Goal: Task Accomplishment & Management: Manage account settings

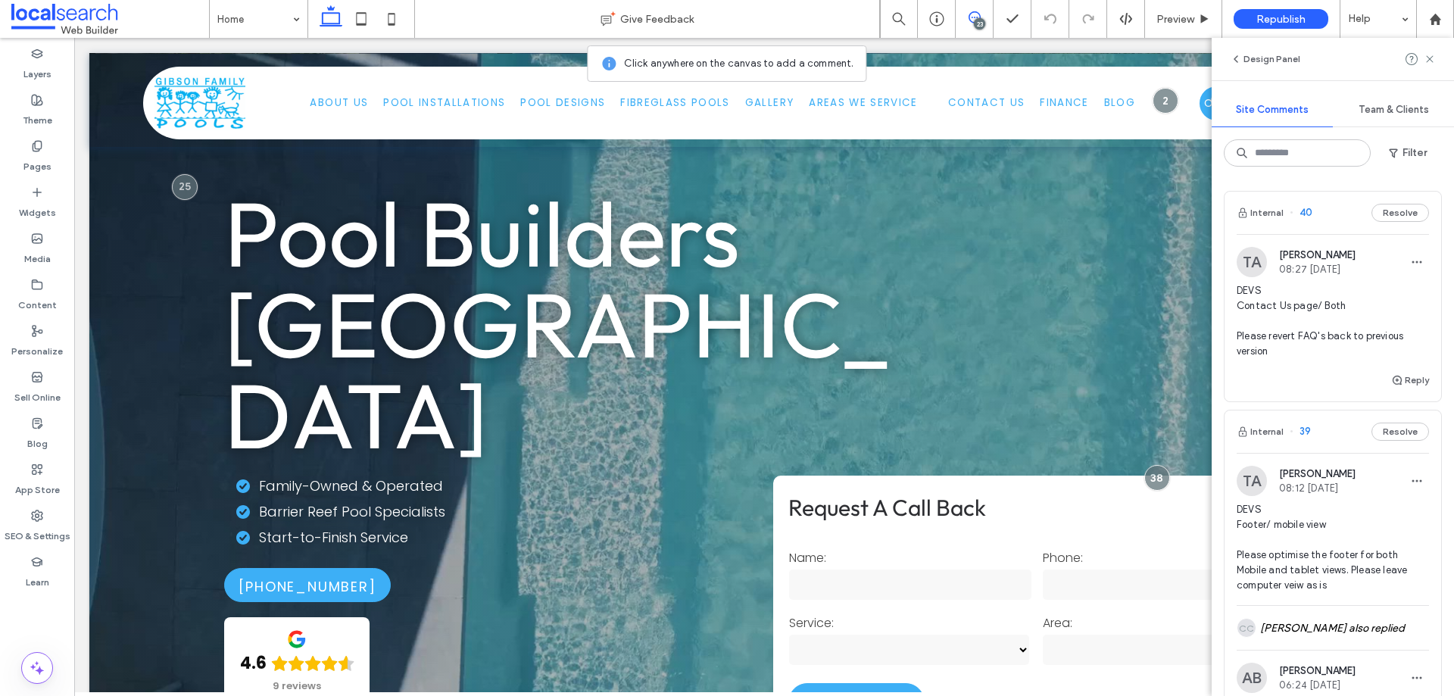
click at [1272, 348] on span "DEVS Contact Us page/ Both Please revert FAQ's back to previous version" at bounding box center [1333, 321] width 192 height 76
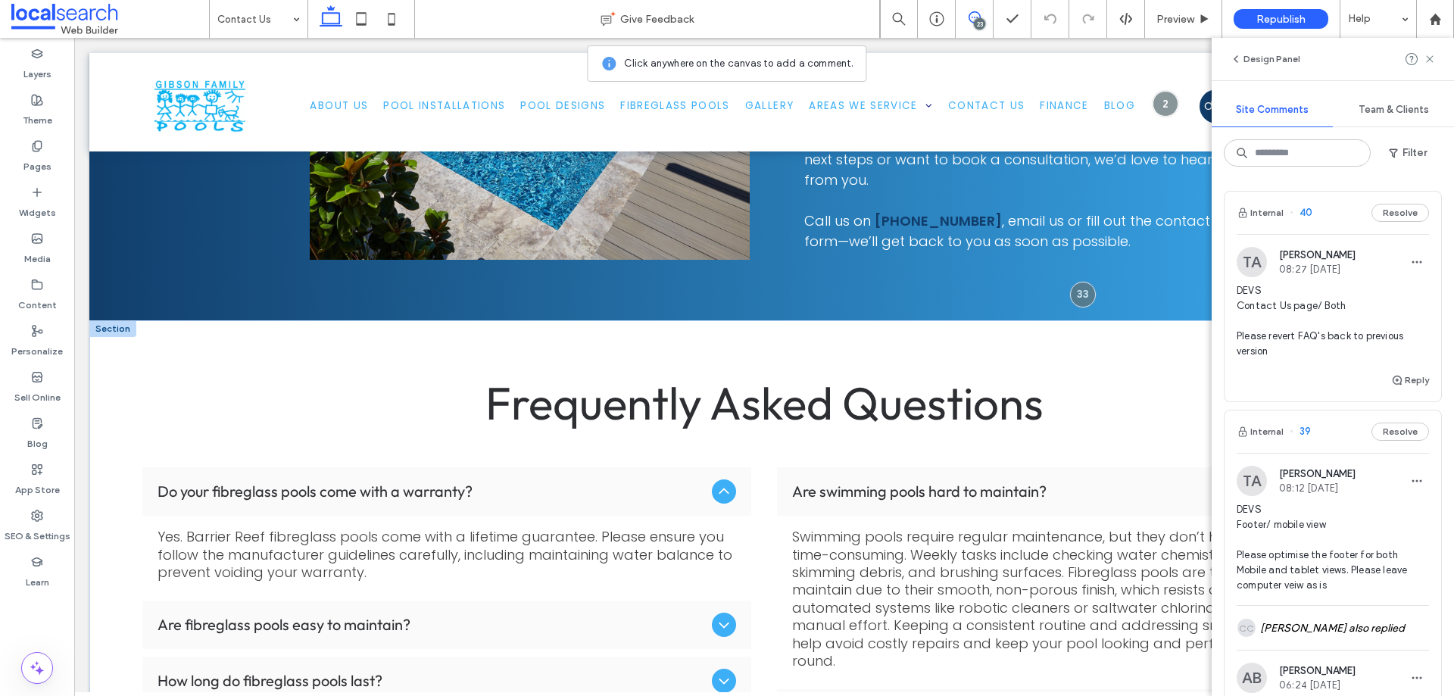
scroll to position [1251, 0]
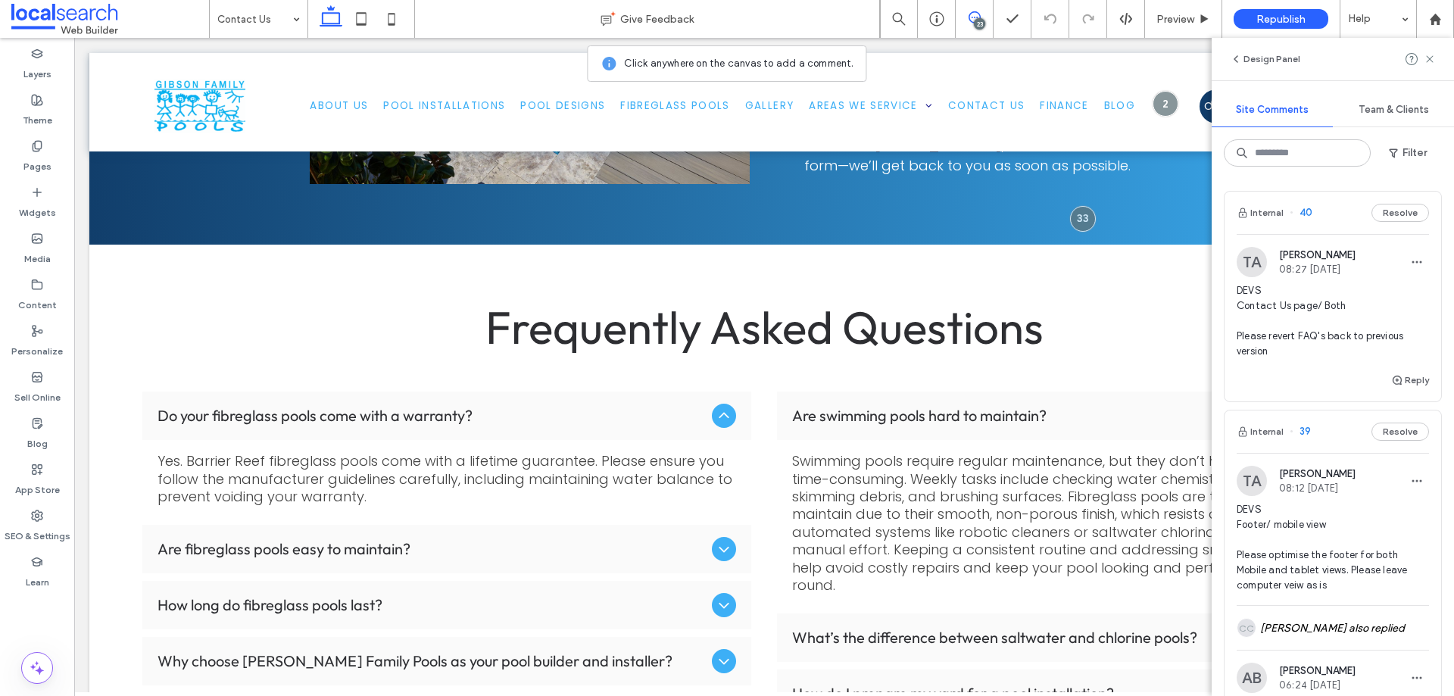
click at [1326, 338] on span "DEVS Contact Us page/ Both Please revert FAQ's back to previous version" at bounding box center [1333, 321] width 192 height 76
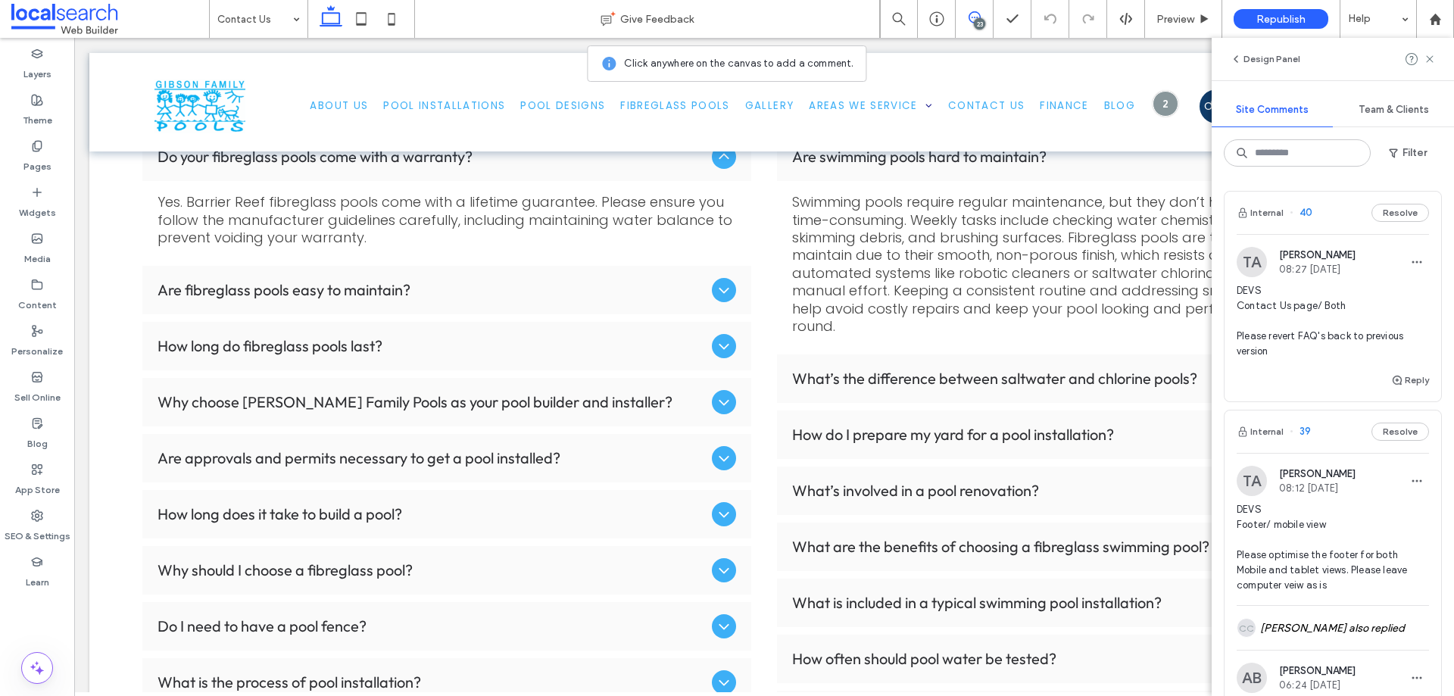
scroll to position [1554, 0]
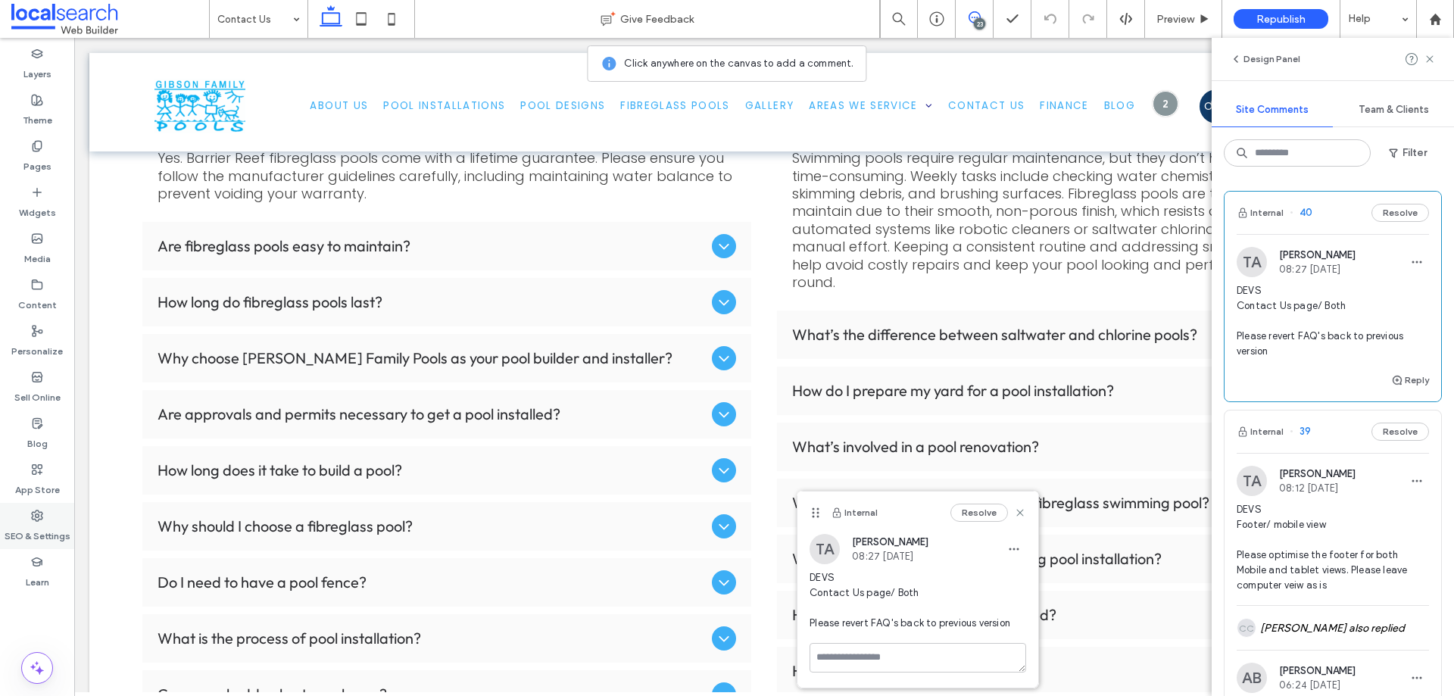
click at [40, 521] on icon at bounding box center [37, 516] width 12 height 12
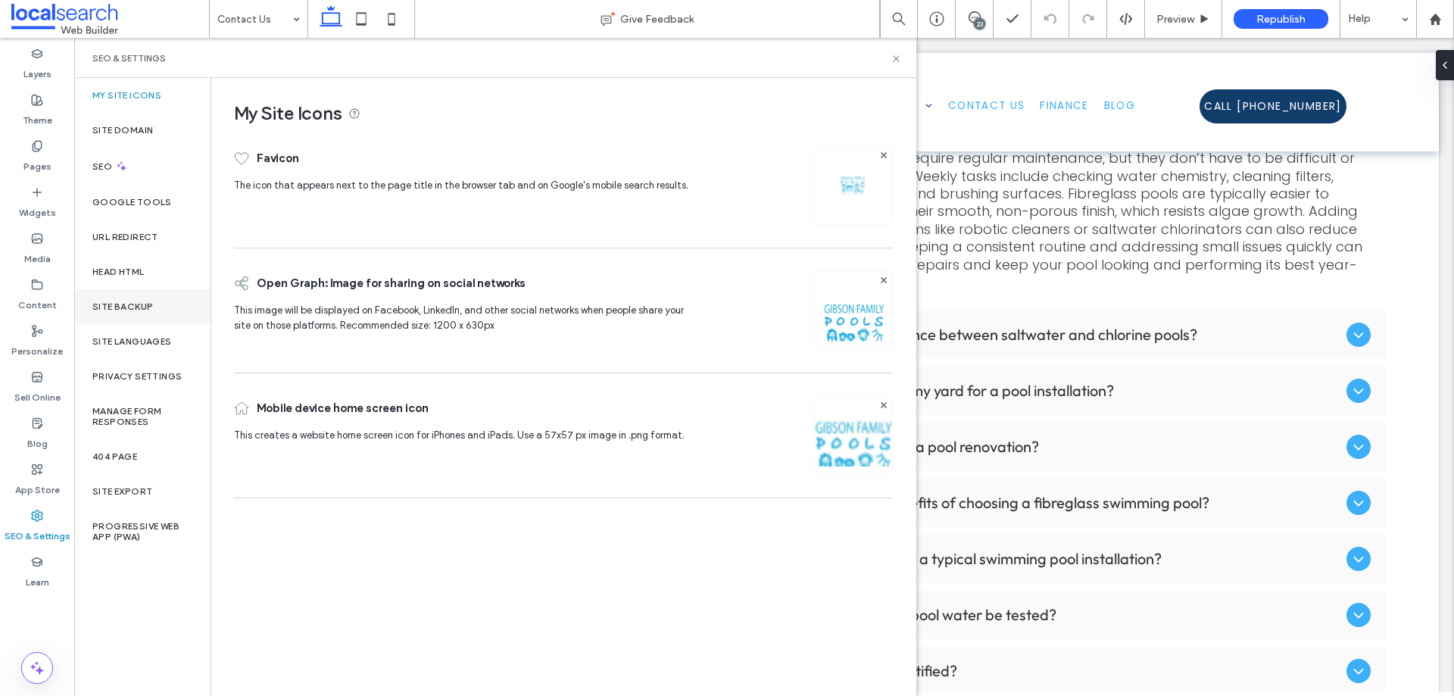
click at [148, 309] on label "Site Backup" at bounding box center [122, 306] width 61 height 11
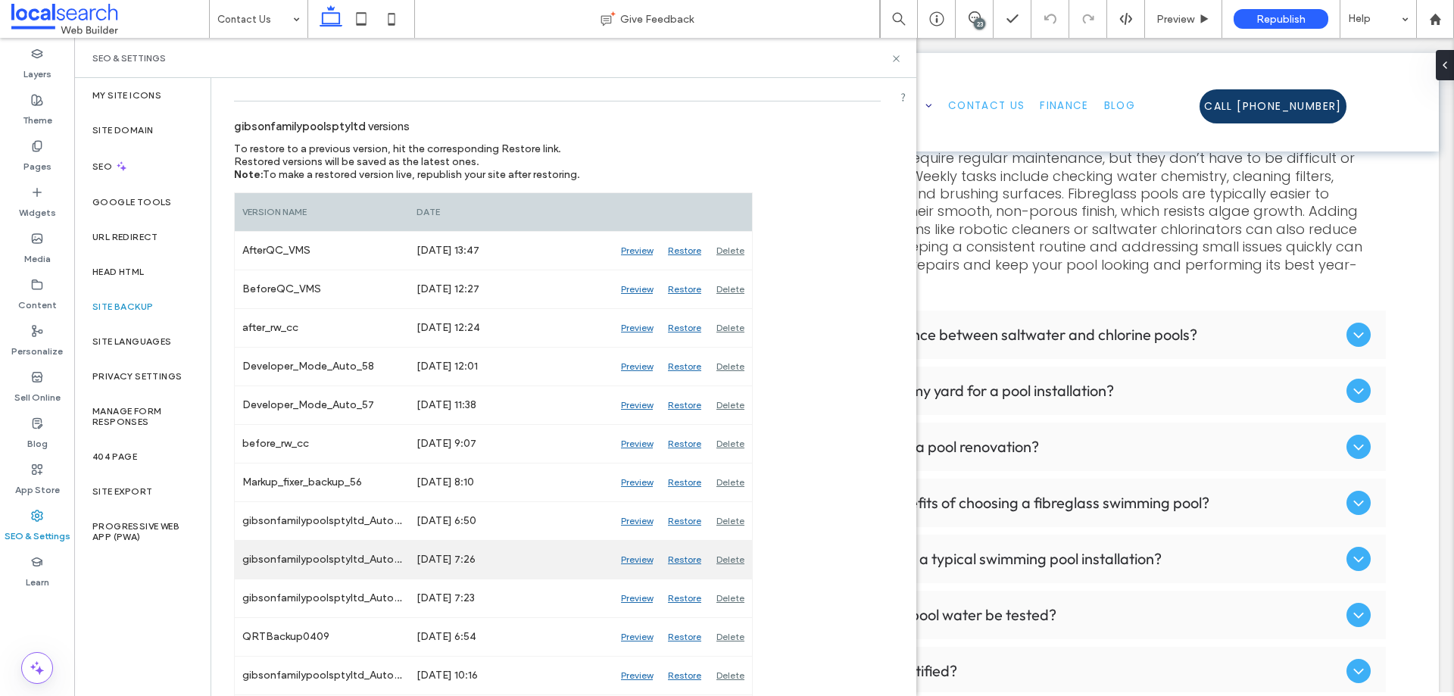
scroll to position [152, 0]
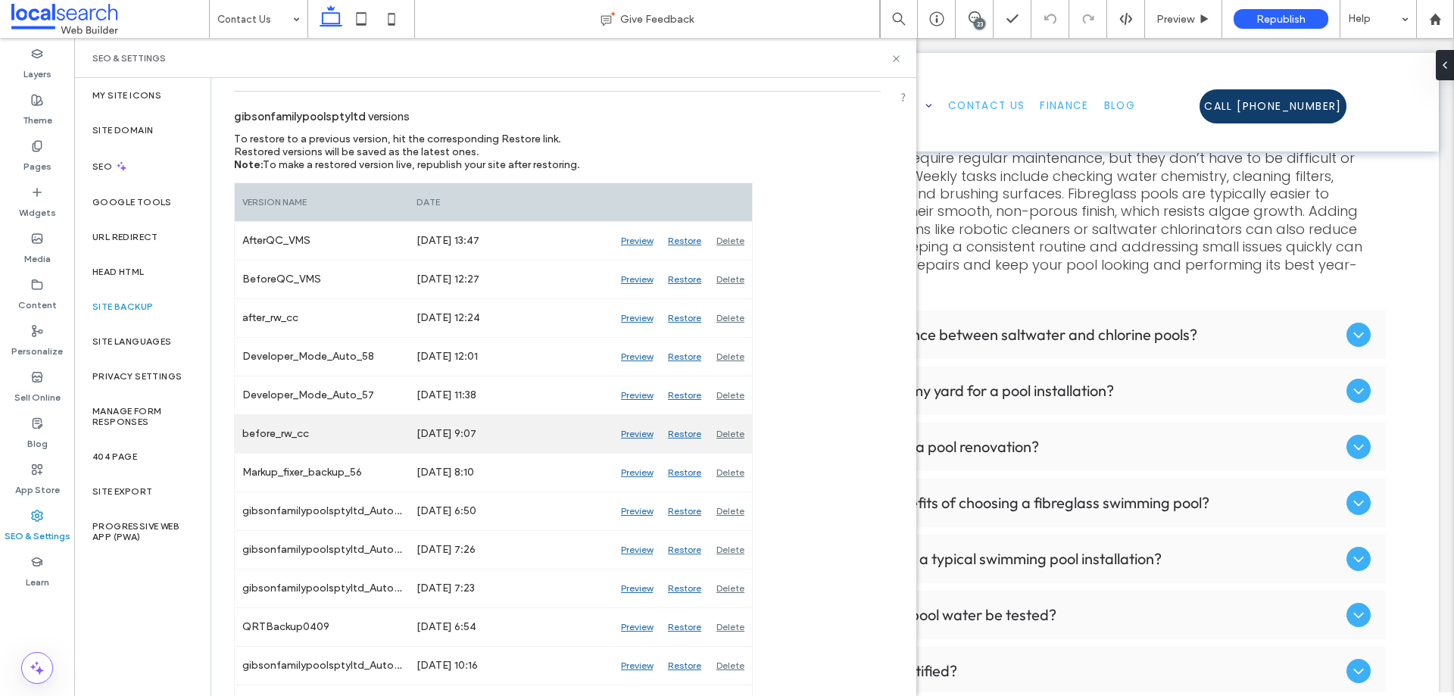
click at [630, 436] on div "Preview" at bounding box center [637, 434] width 47 height 38
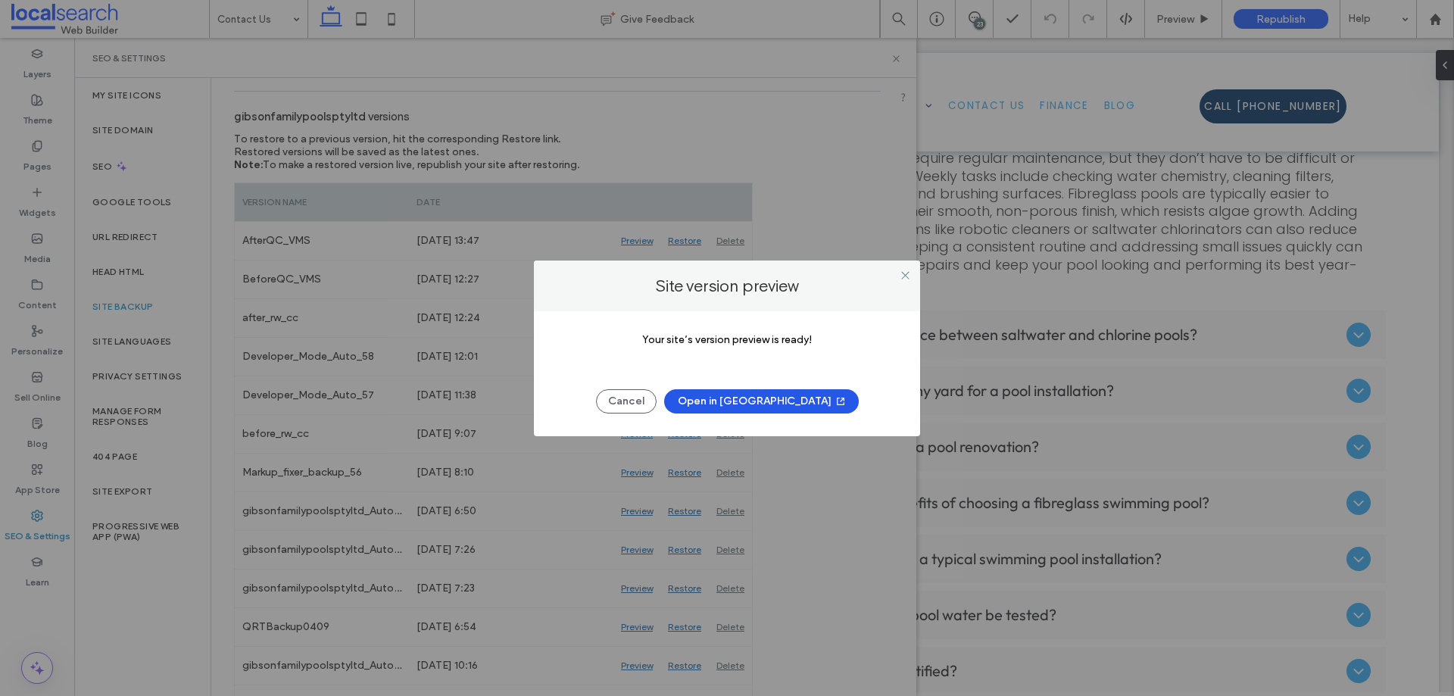
click at [733, 398] on button "Open in [GEOGRAPHIC_DATA]" at bounding box center [761, 401] width 195 height 24
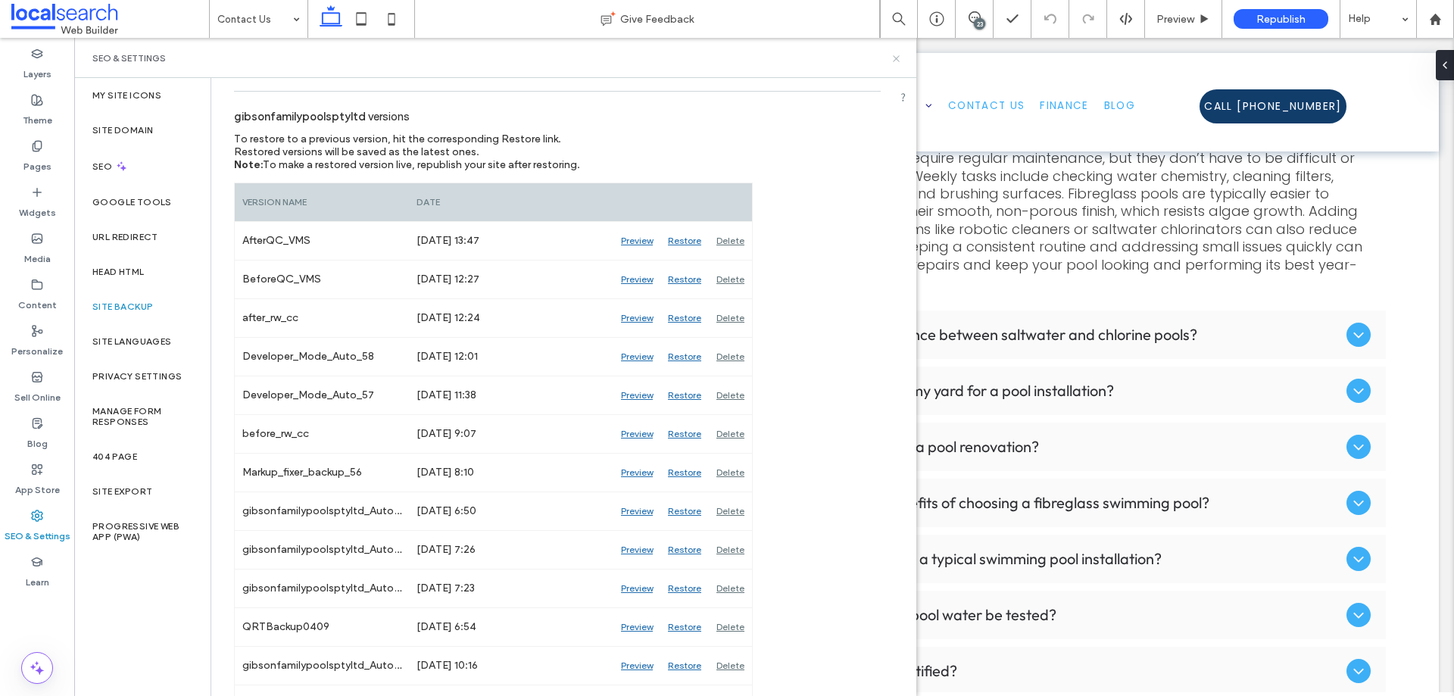
click at [895, 63] on icon at bounding box center [896, 58] width 11 height 11
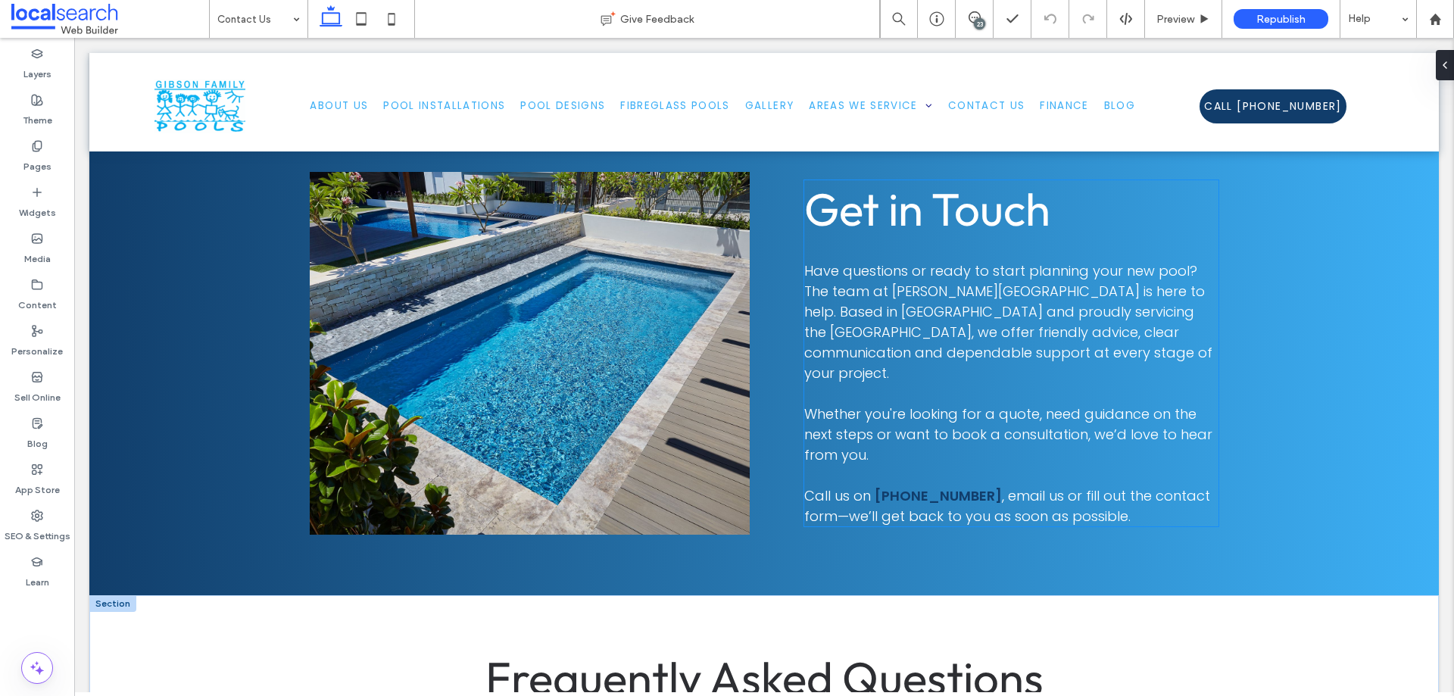
scroll to position [872, 0]
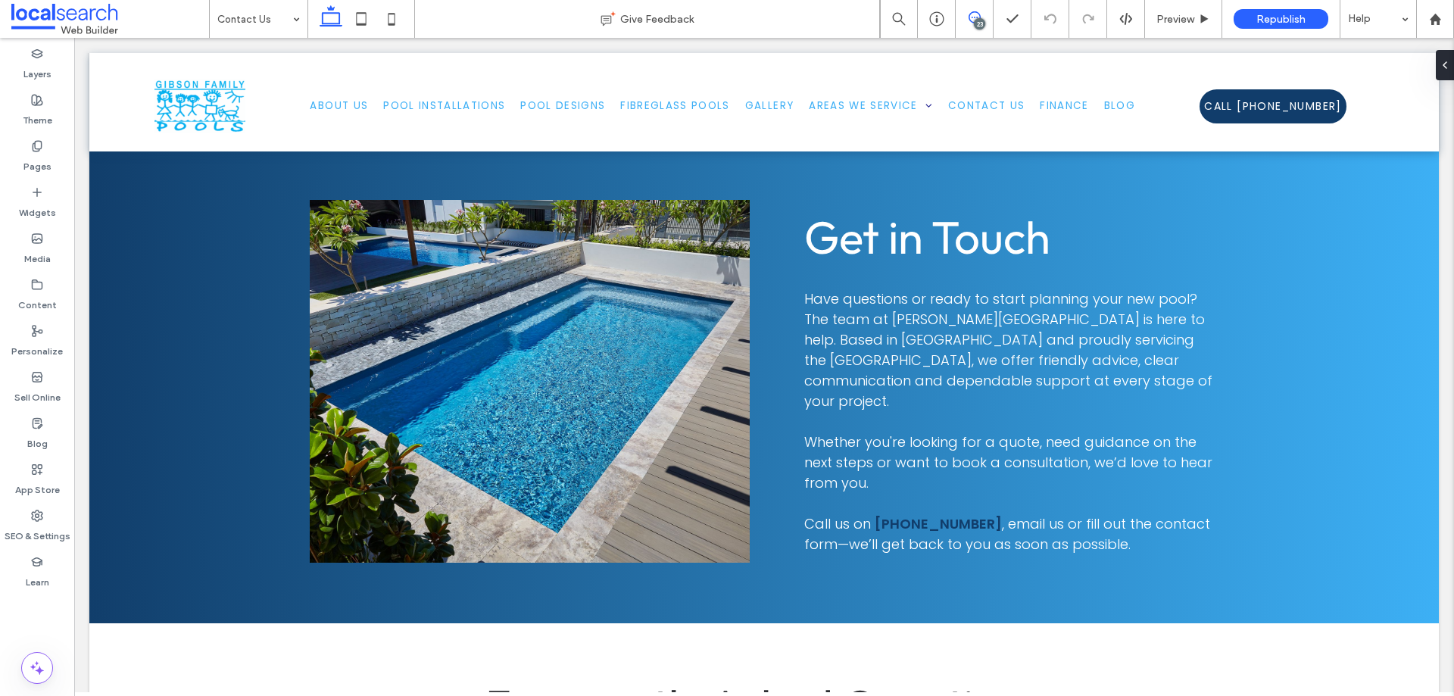
click at [967, 17] on span at bounding box center [974, 17] width 37 height 12
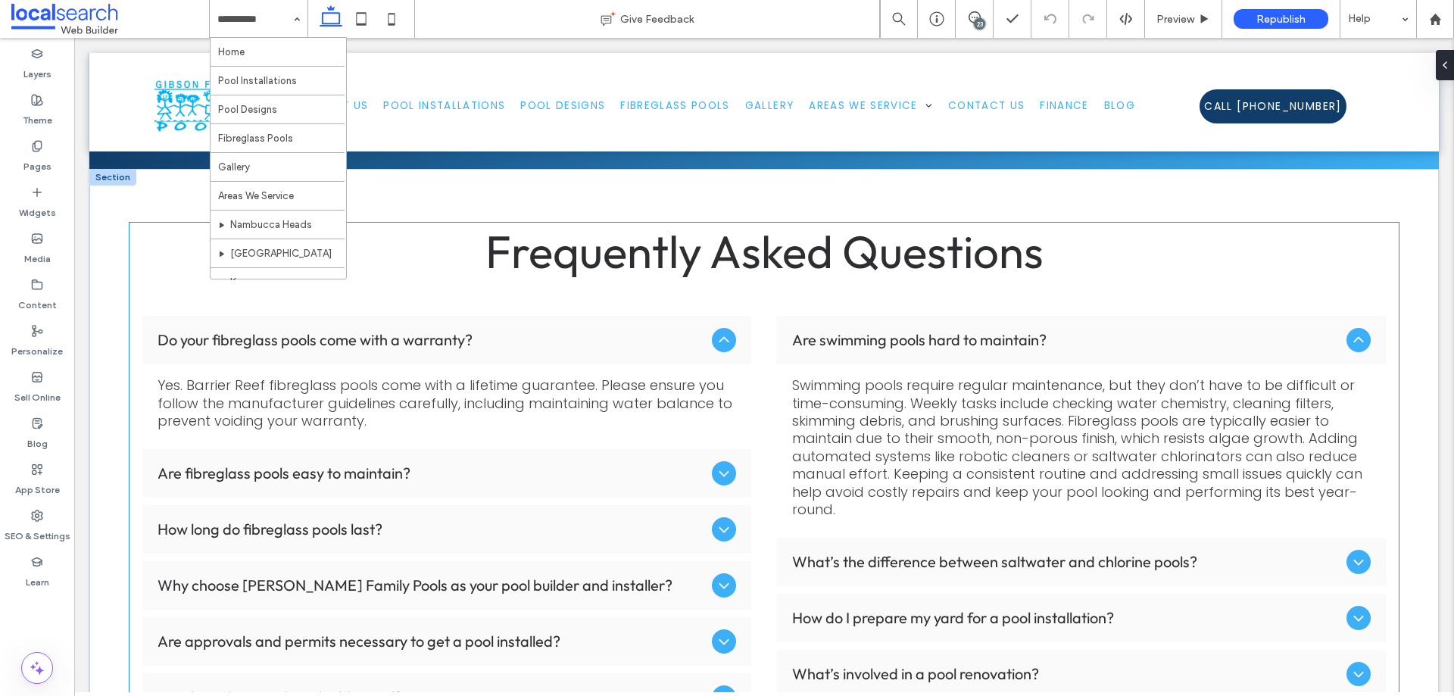
scroll to position [1402, 0]
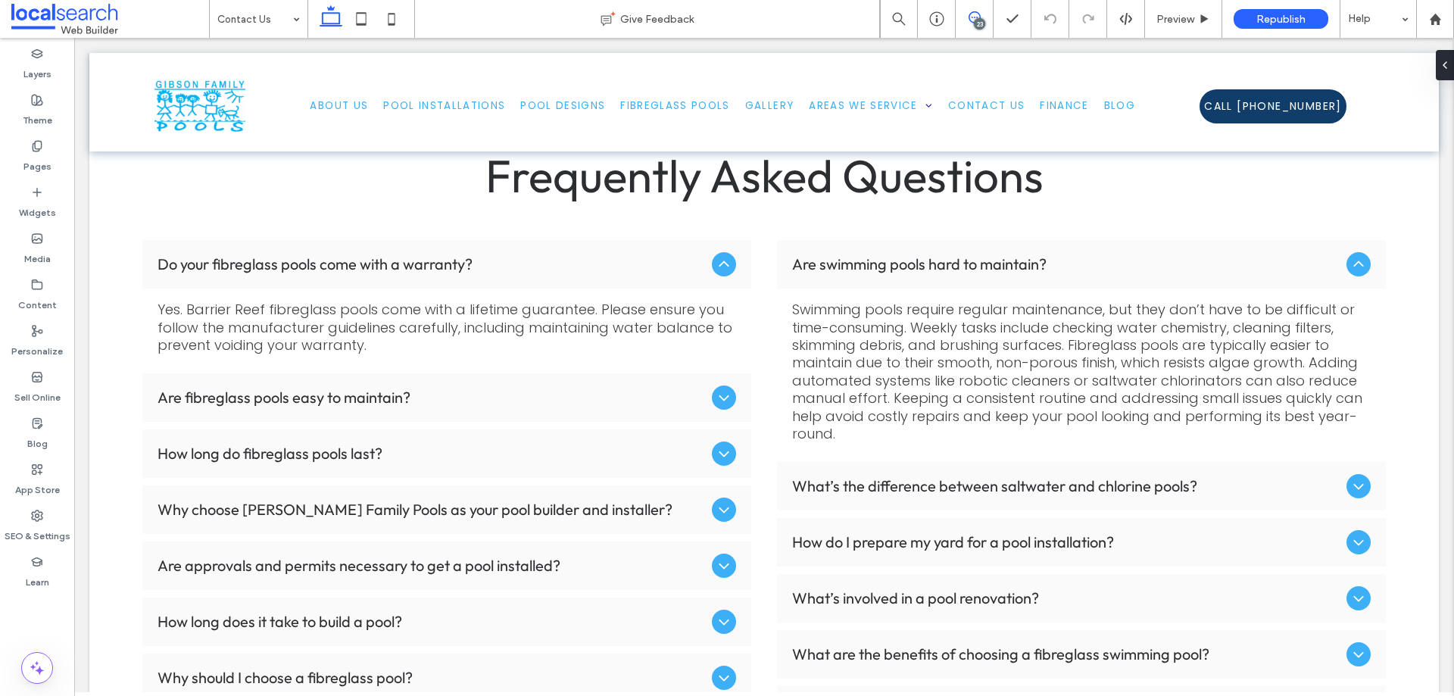
click at [969, 21] on icon at bounding box center [975, 17] width 12 height 12
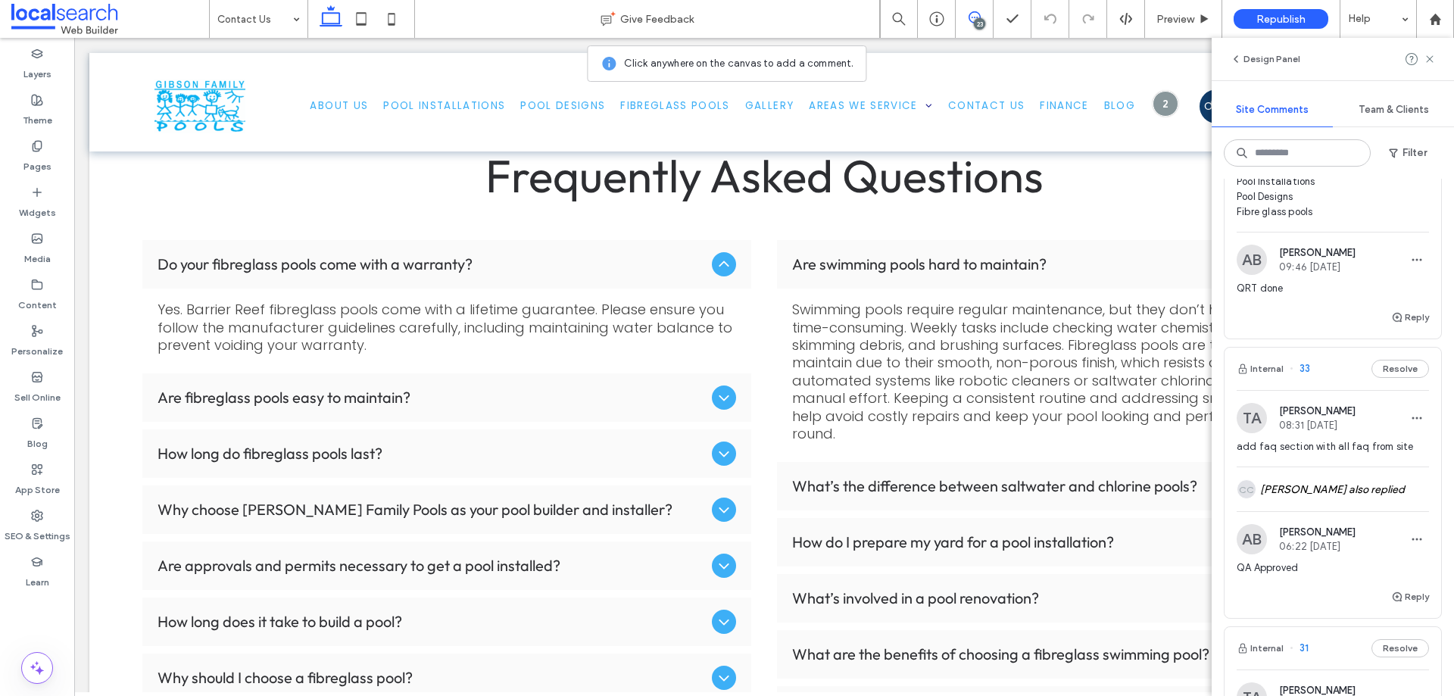
scroll to position [1667, 0]
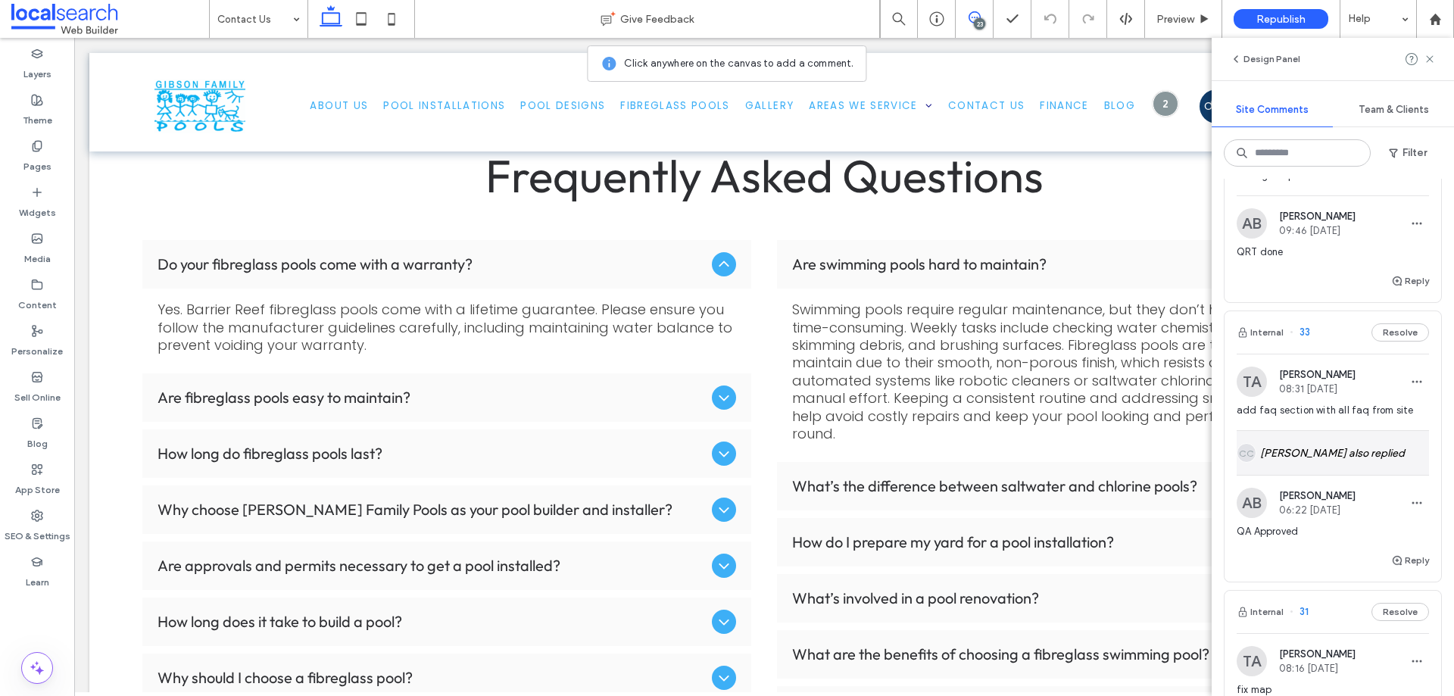
click at [1330, 442] on div "CC [PERSON_NAME] also replied" at bounding box center [1333, 453] width 192 height 44
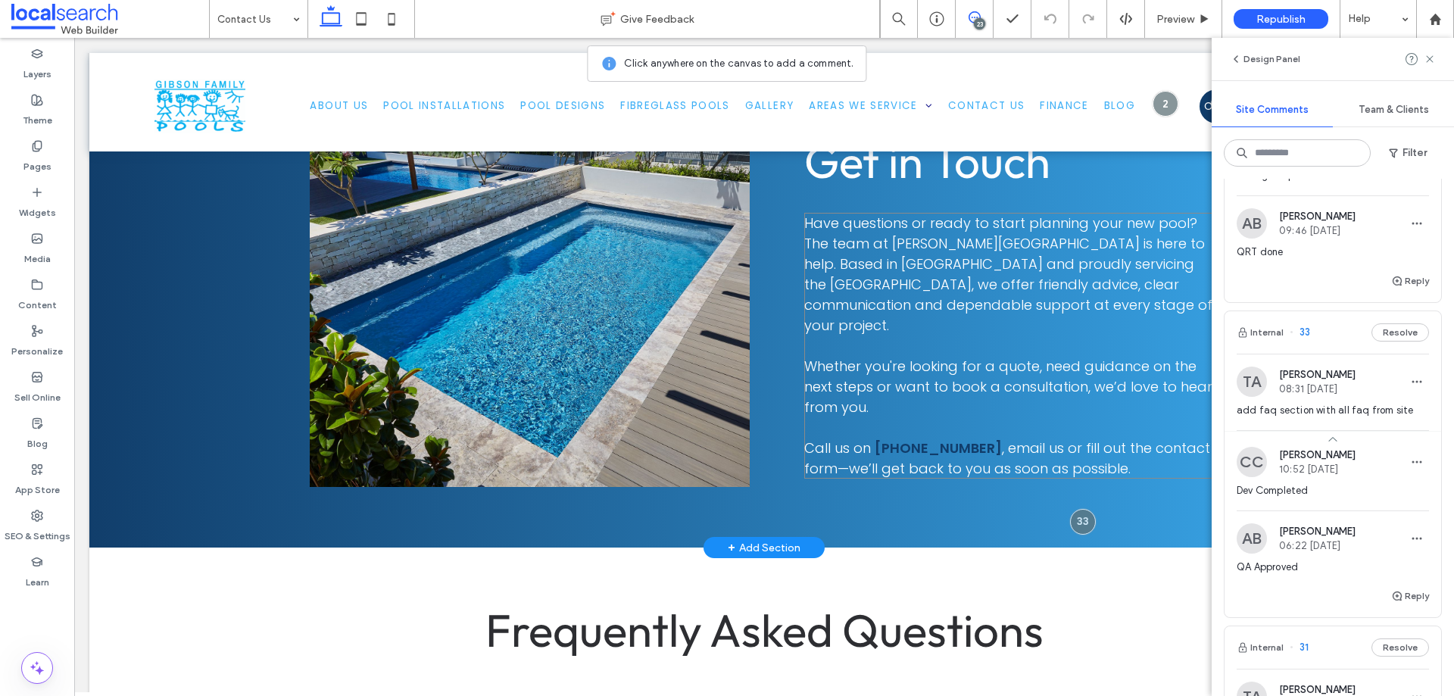
scroll to position [957, 0]
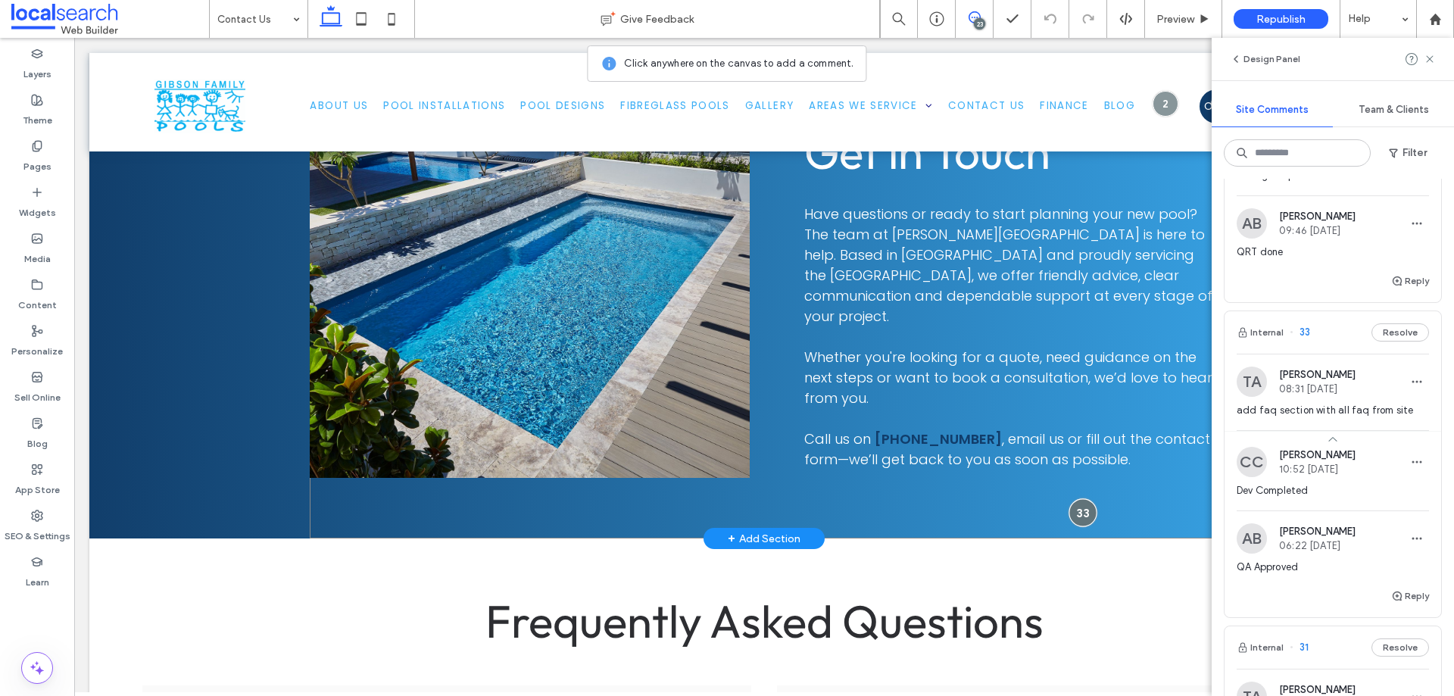
click at [1080, 508] on div at bounding box center [1083, 512] width 28 height 28
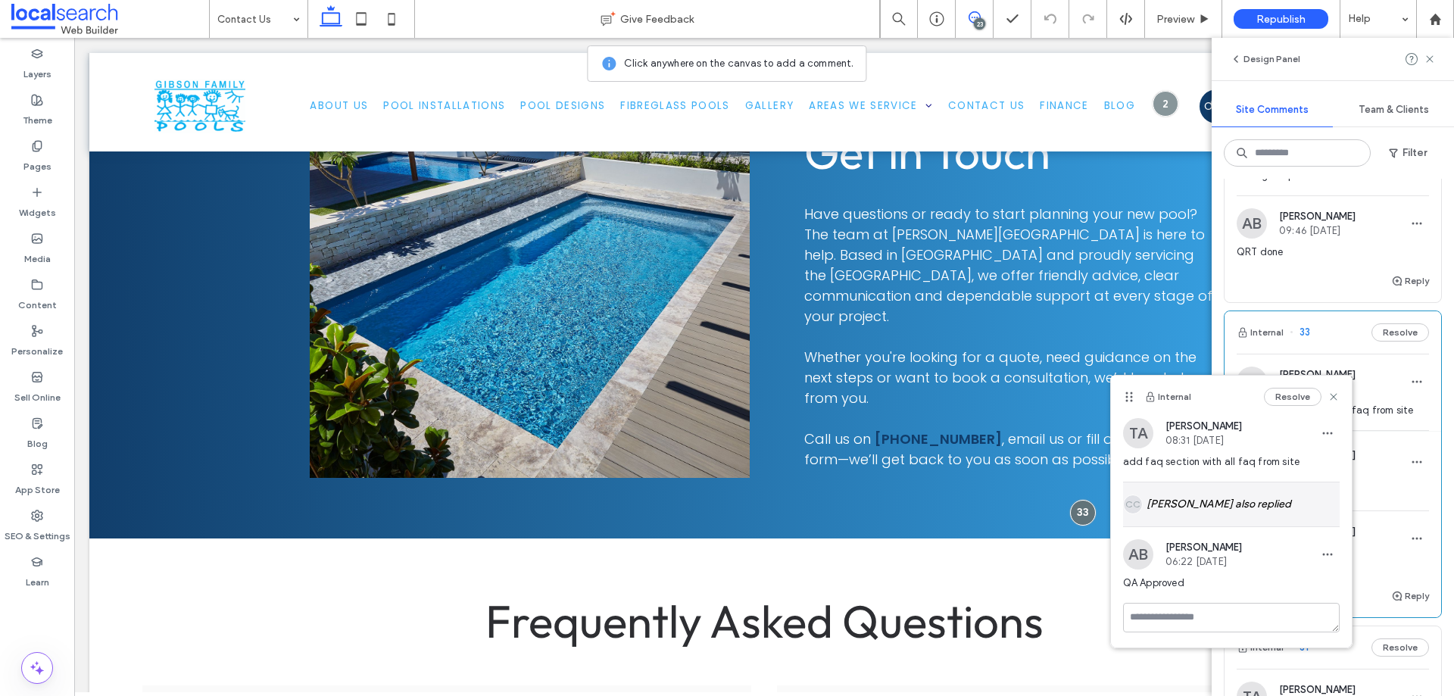
click at [1165, 495] on div "CC [PERSON_NAME] also replied" at bounding box center [1231, 505] width 217 height 44
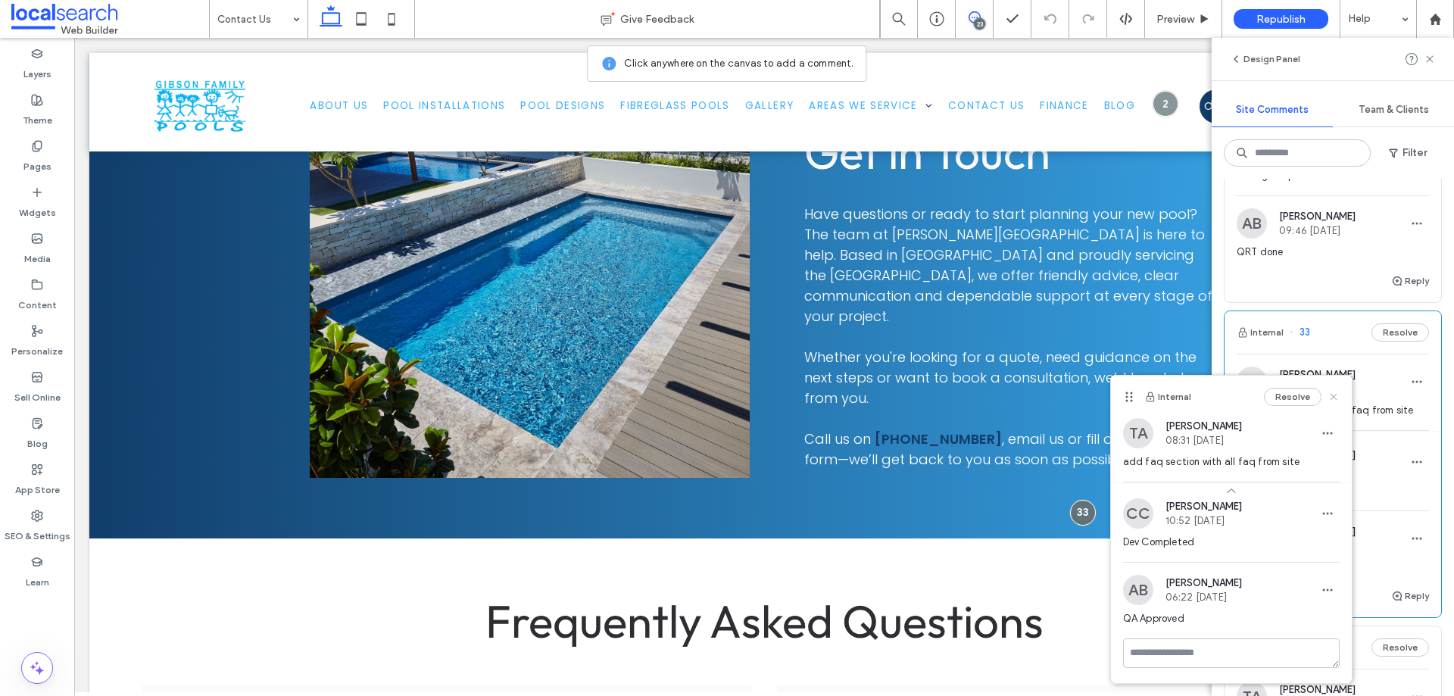
click at [1329, 398] on icon at bounding box center [1334, 397] width 12 height 12
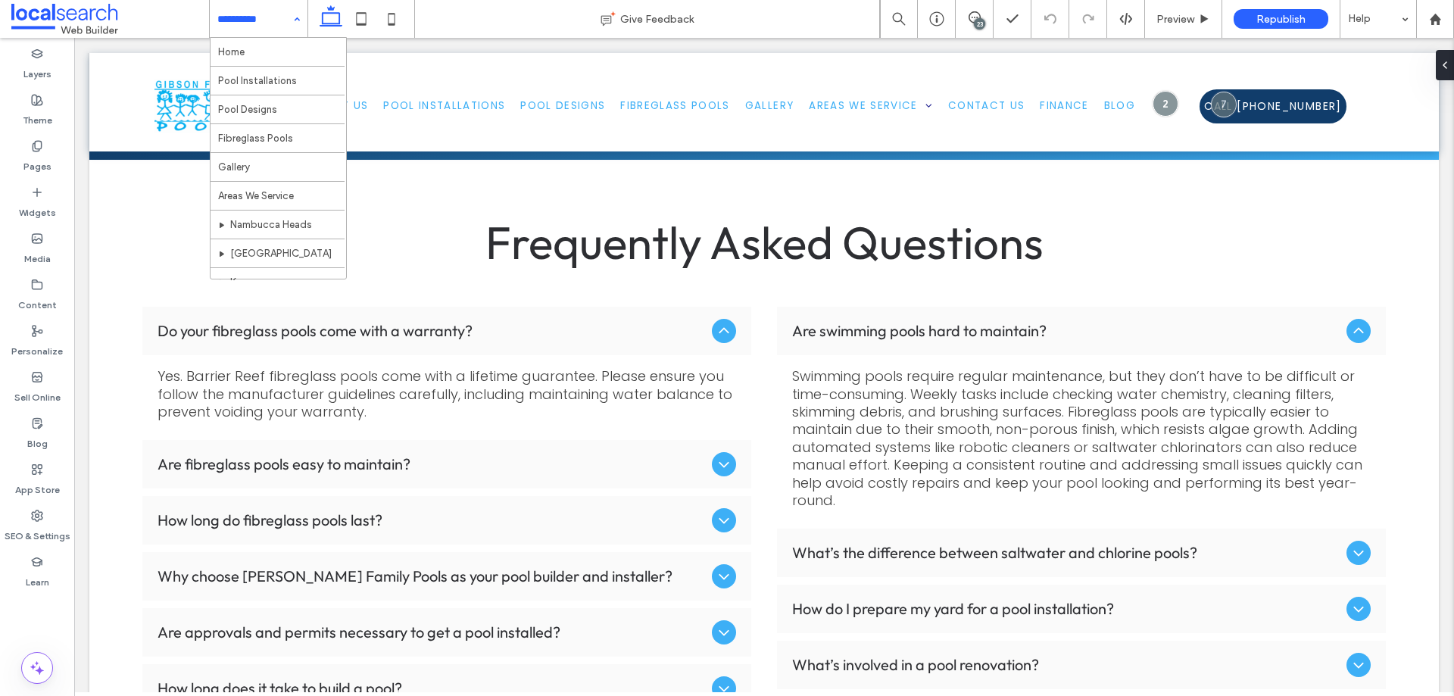
scroll to position [0, 0]
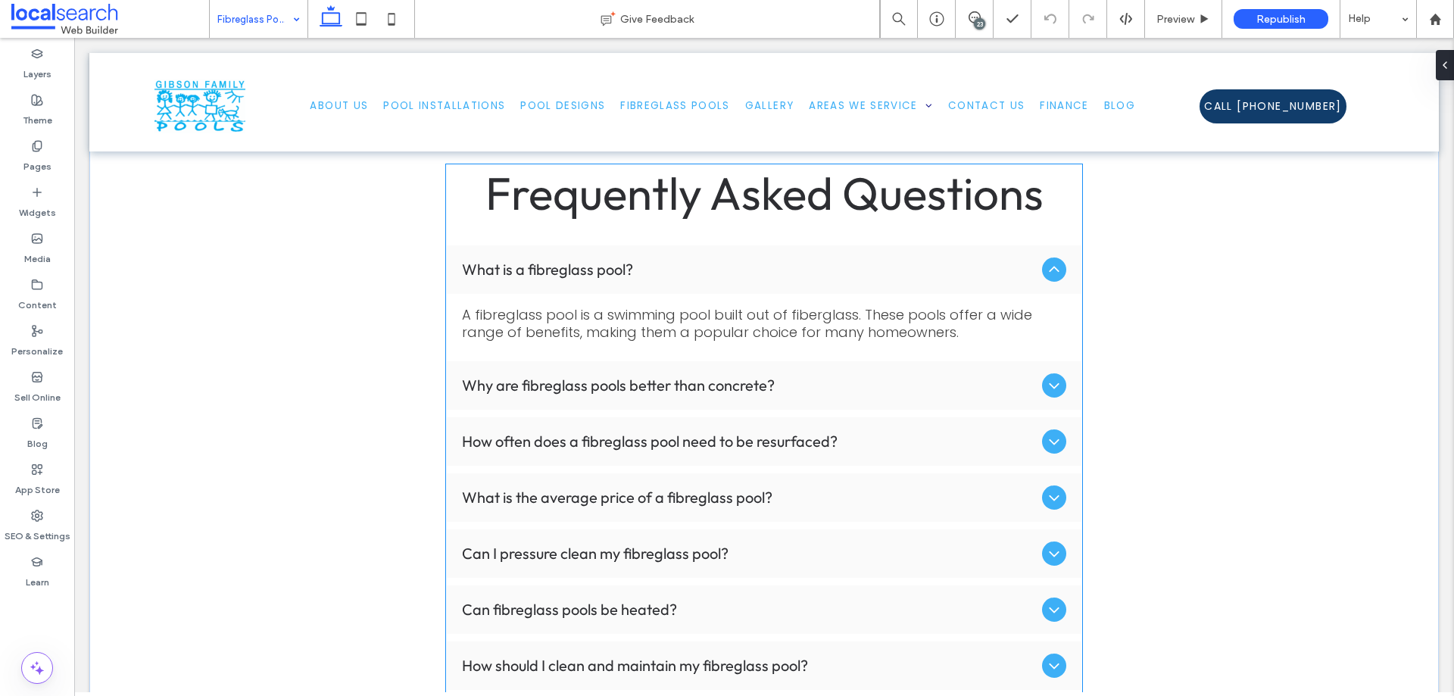
scroll to position [5757, 0]
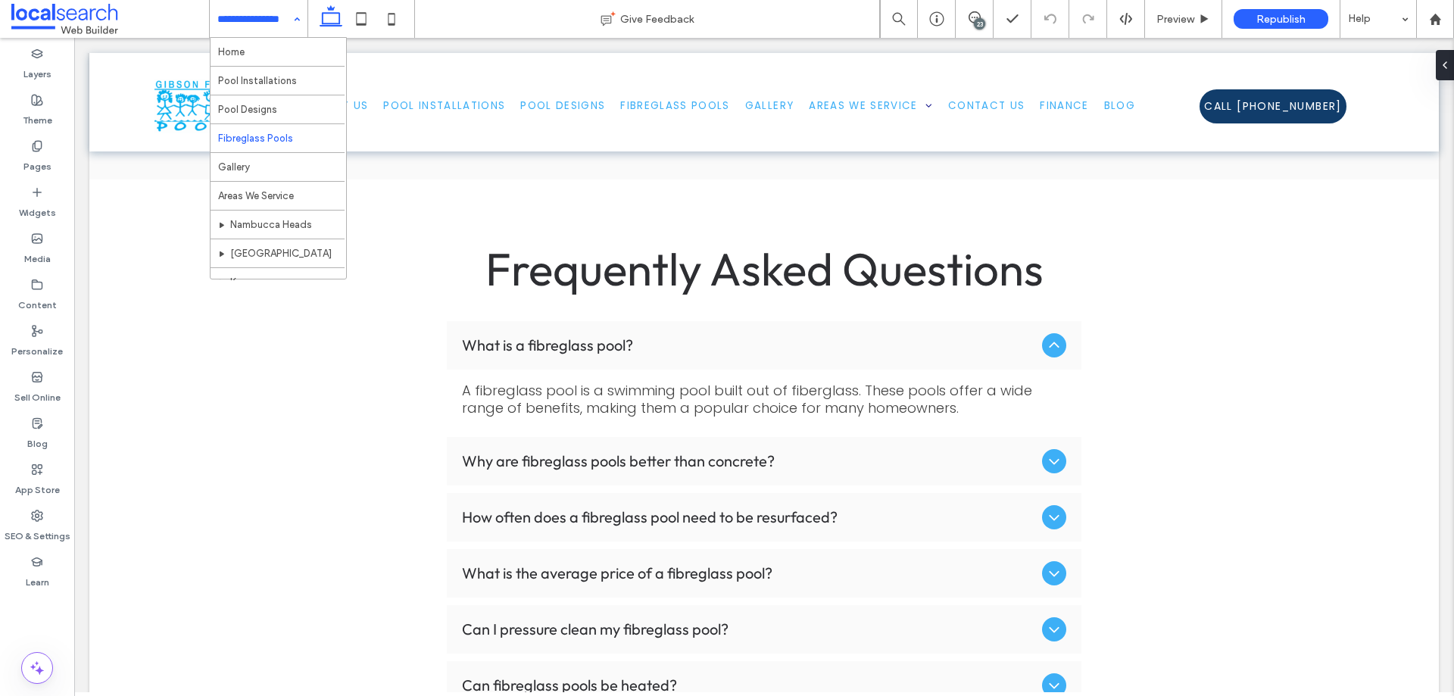
click at [274, 23] on input at bounding box center [254, 19] width 75 height 38
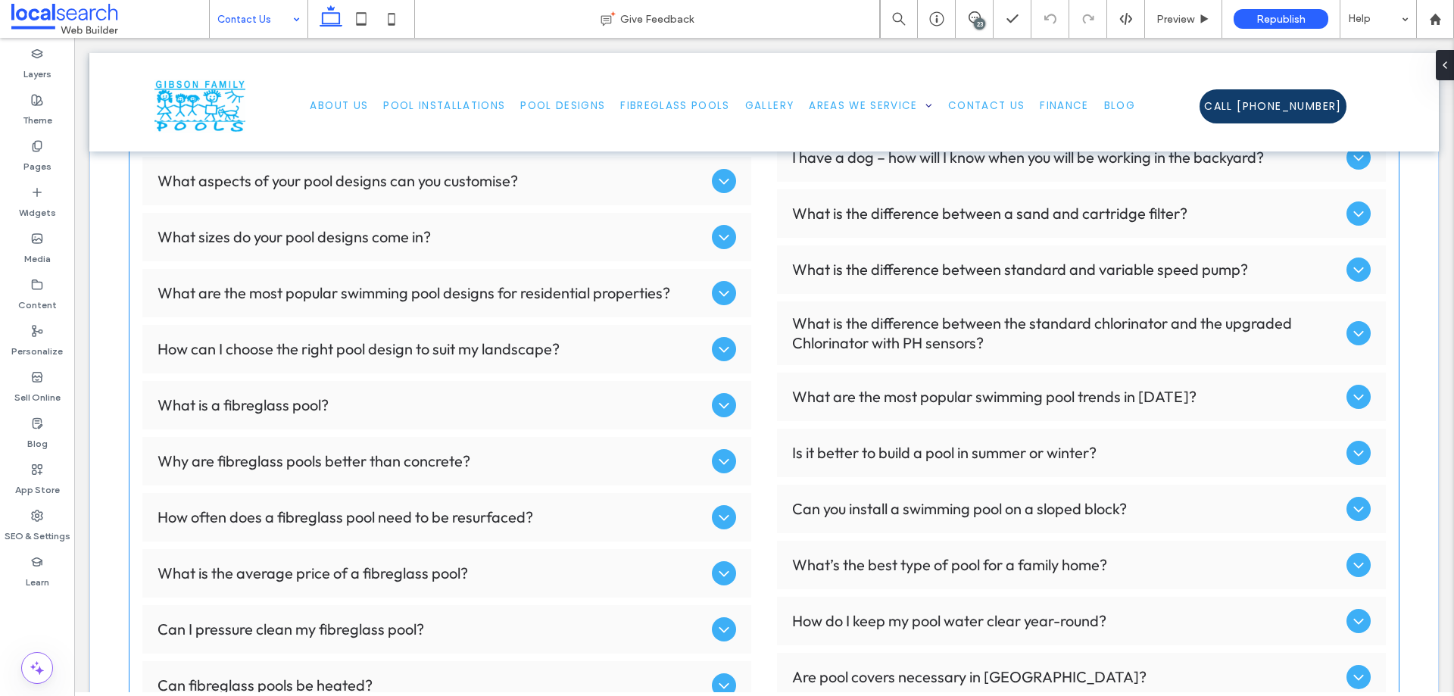
scroll to position [2348, 0]
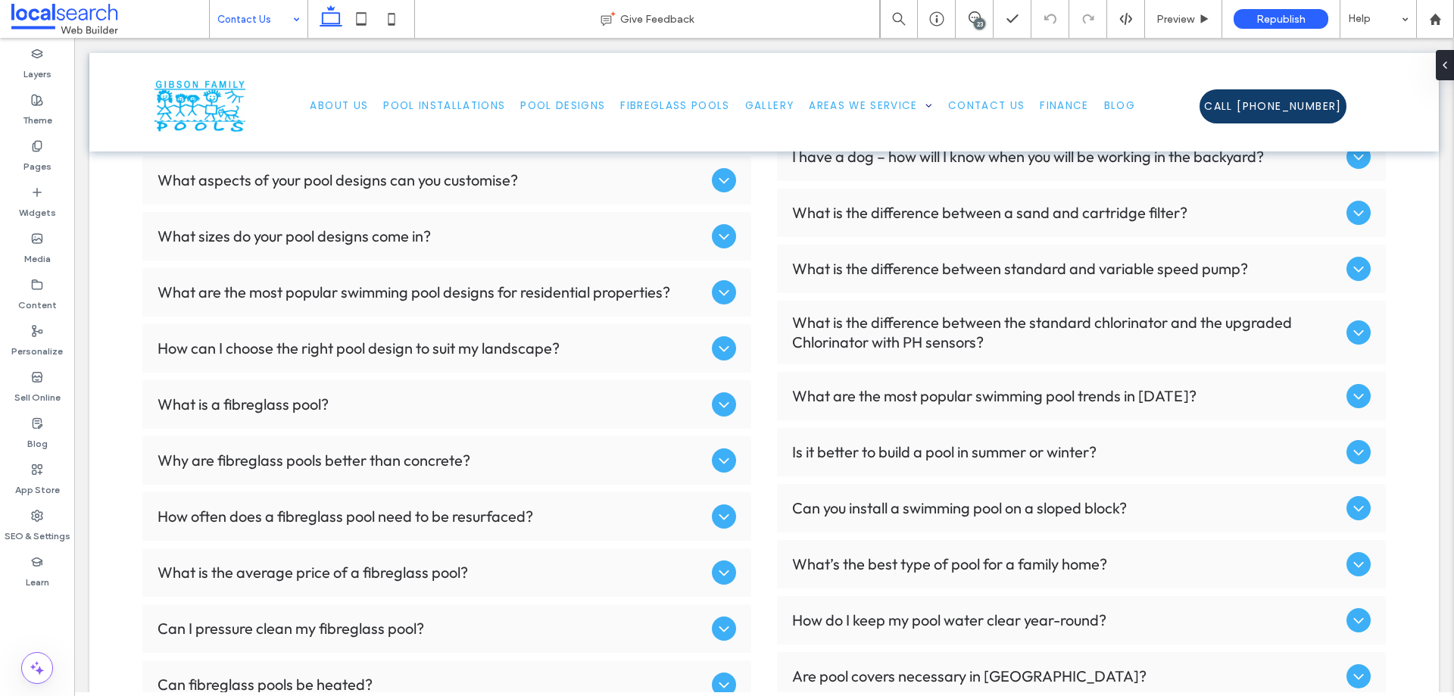
click at [268, 21] on input at bounding box center [254, 19] width 75 height 38
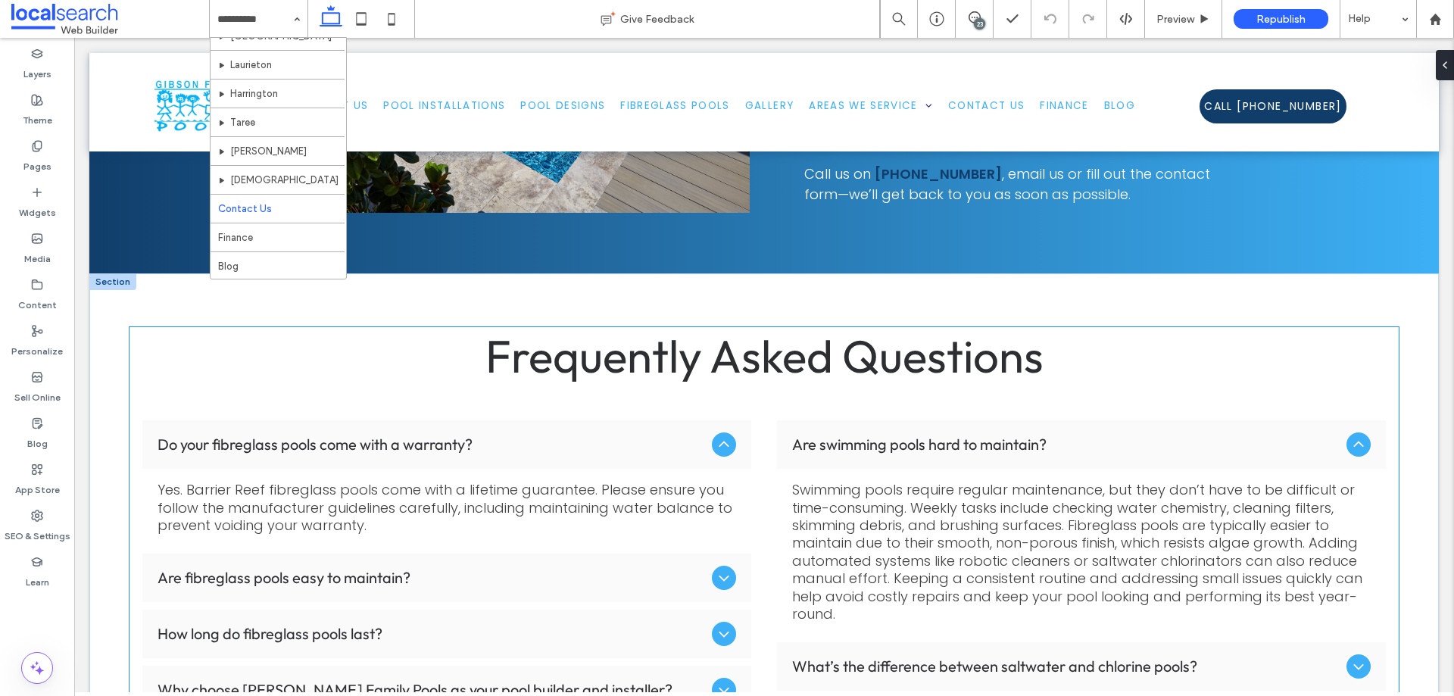
scroll to position [1136, 0]
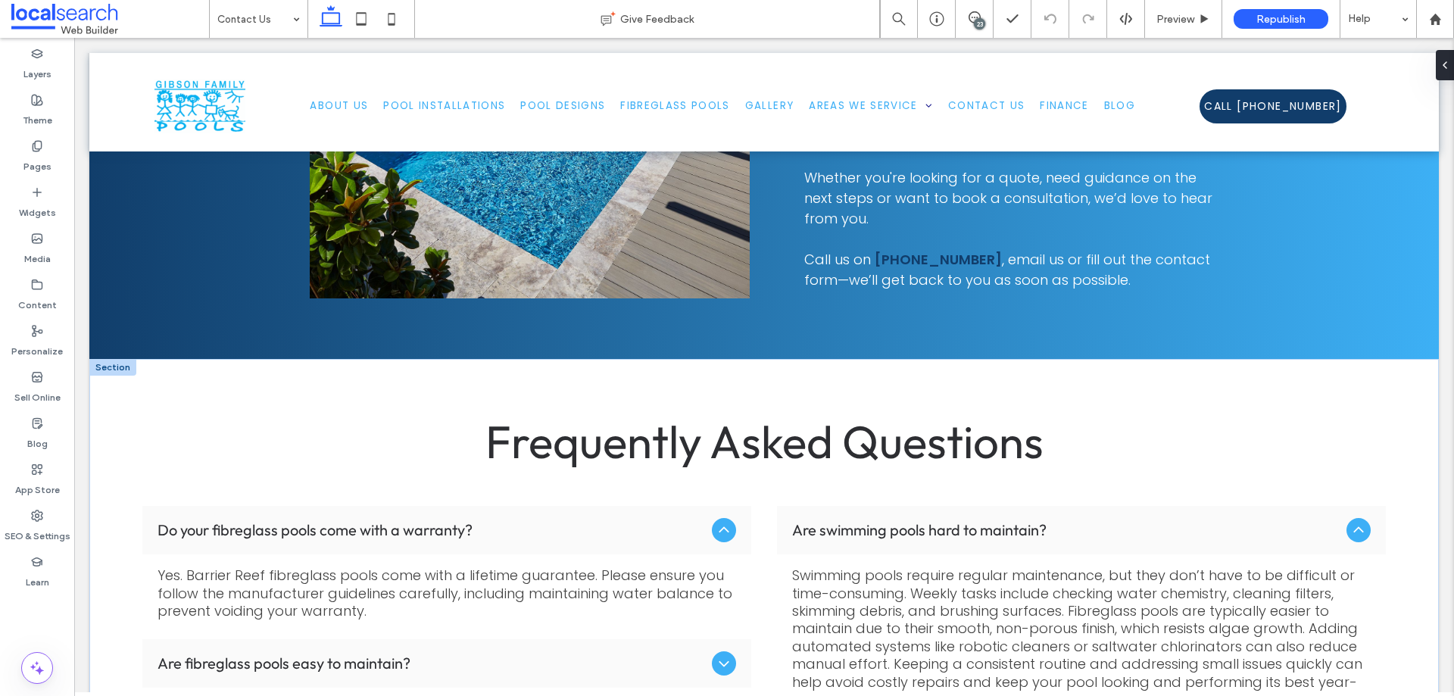
click at [120, 364] on div at bounding box center [112, 367] width 47 height 17
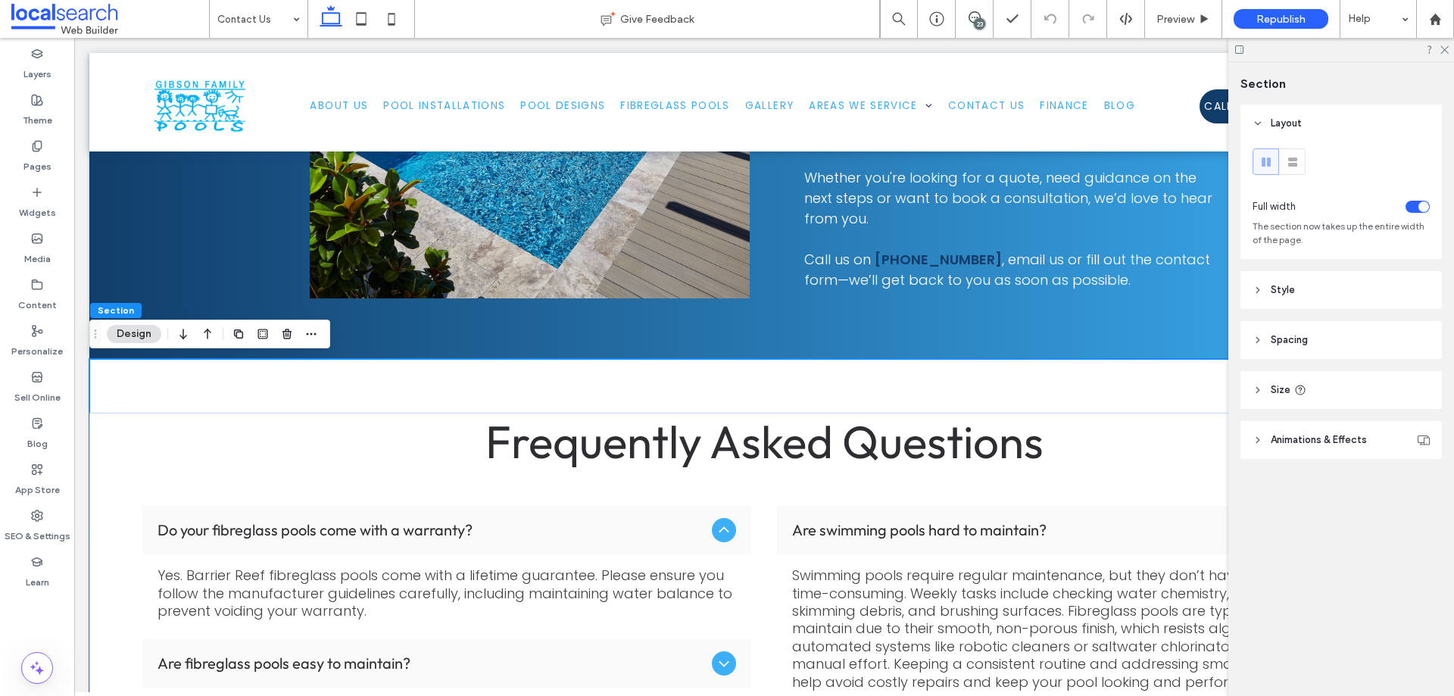
click at [1254, 443] on icon at bounding box center [1258, 440] width 11 height 11
drag, startPoint x: 1447, startPoint y: 51, endPoint x: 1351, endPoint y: 35, distance: 97.5
click at [1447, 51] on icon at bounding box center [1444, 49] width 10 height 10
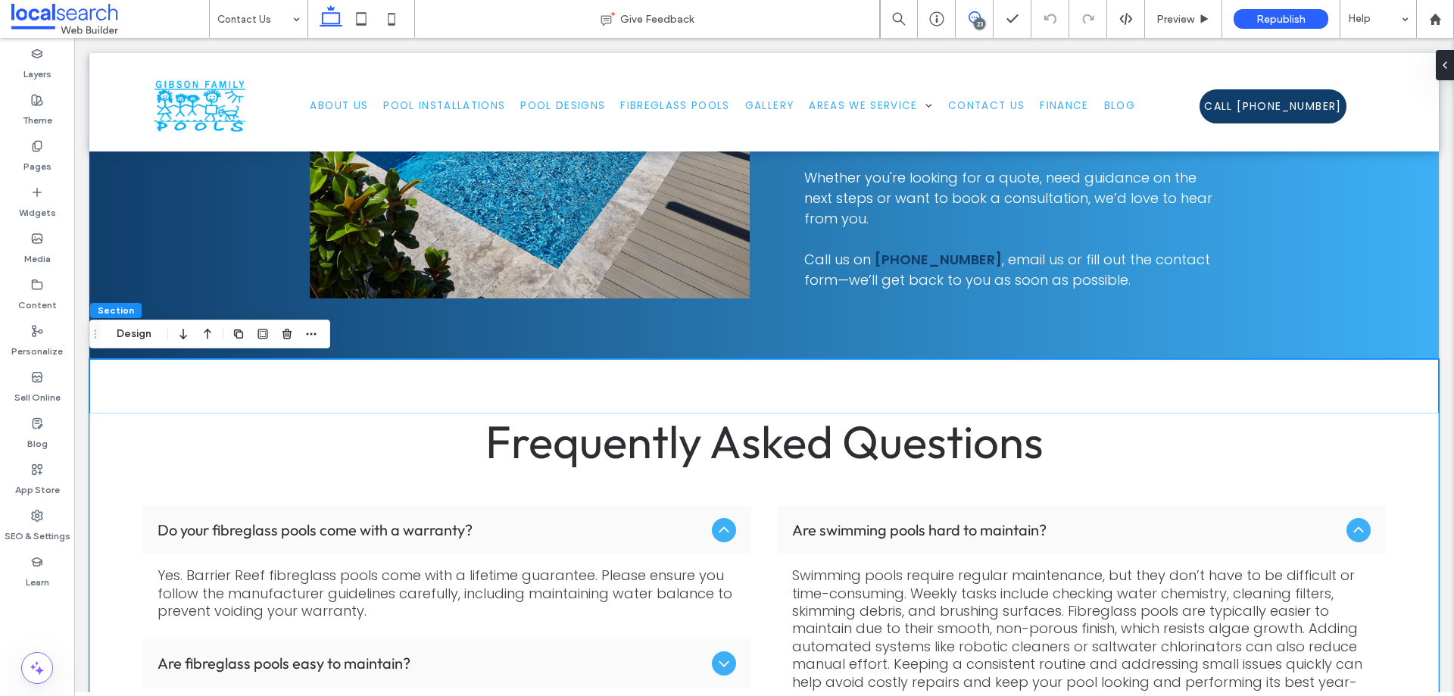
click at [977, 11] on icon at bounding box center [975, 17] width 12 height 12
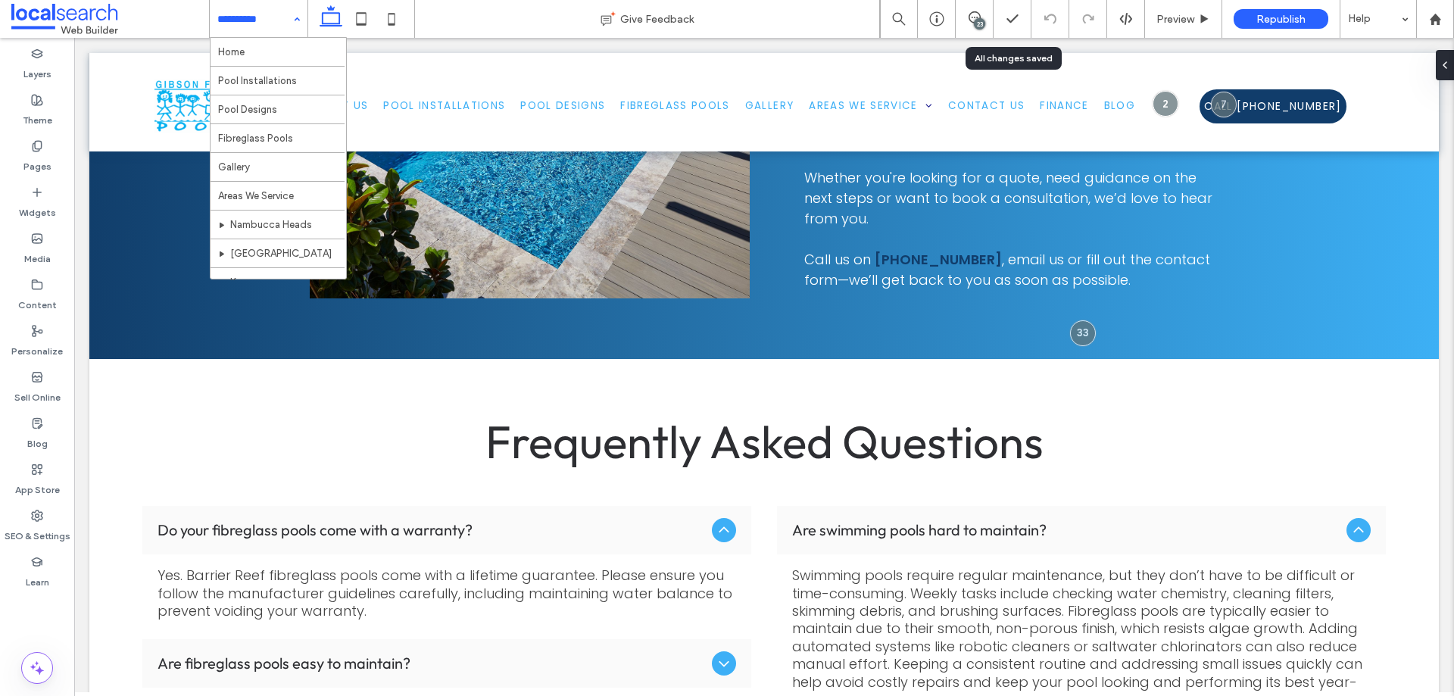
scroll to position [0, 0]
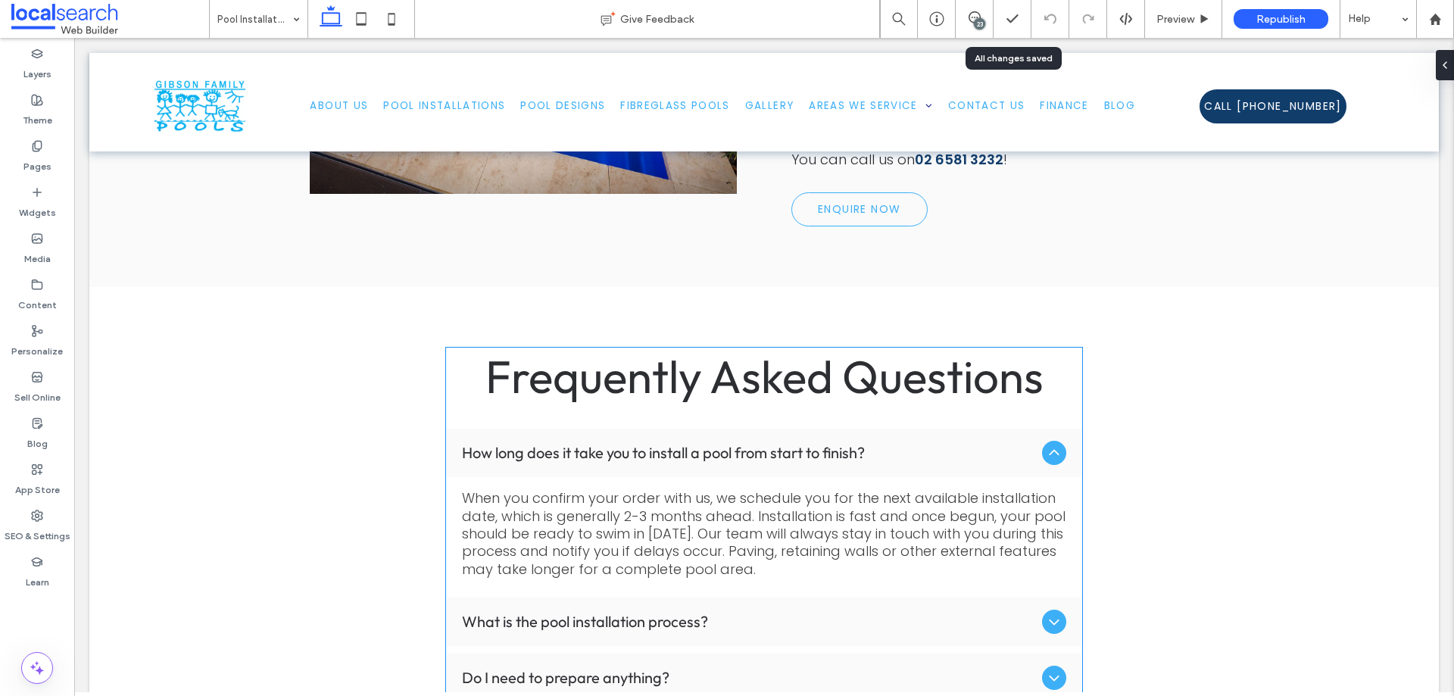
scroll to position [5151, 0]
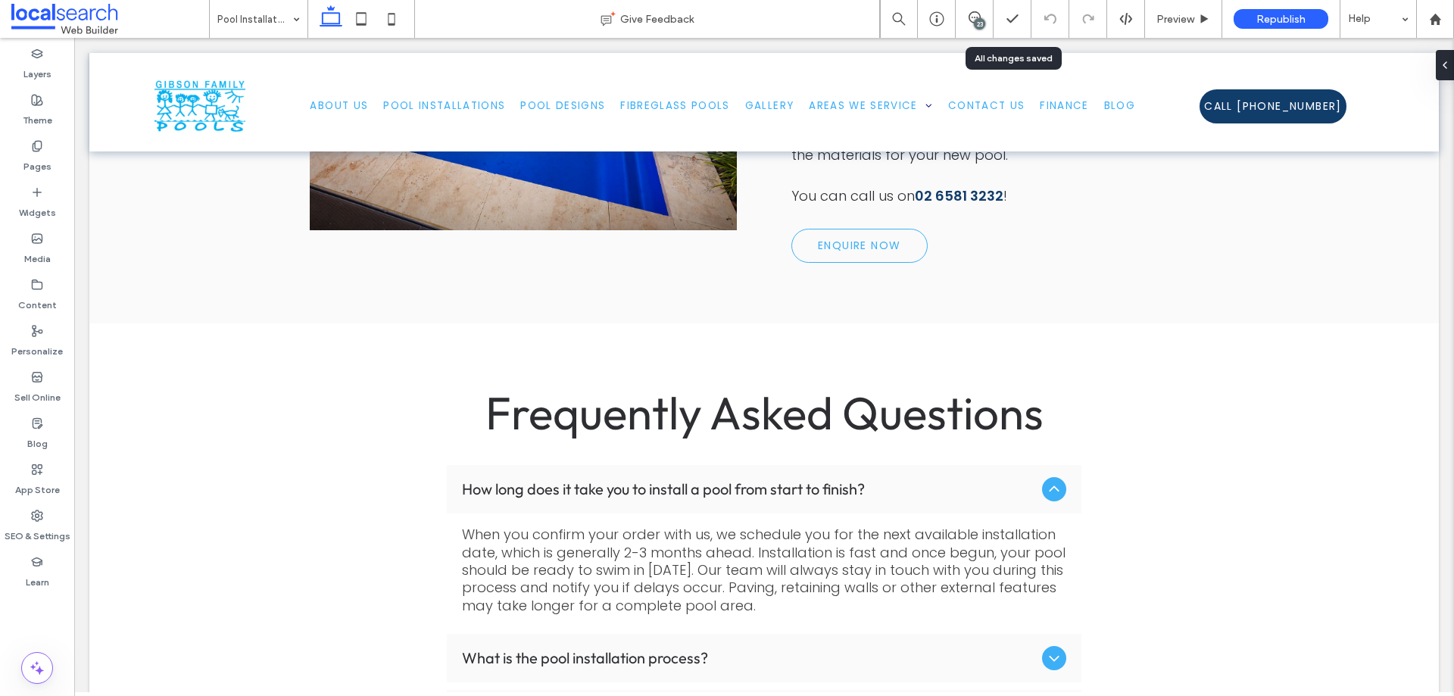
click at [288, 19] on div "Pool Installations" at bounding box center [259, 19] width 98 height 38
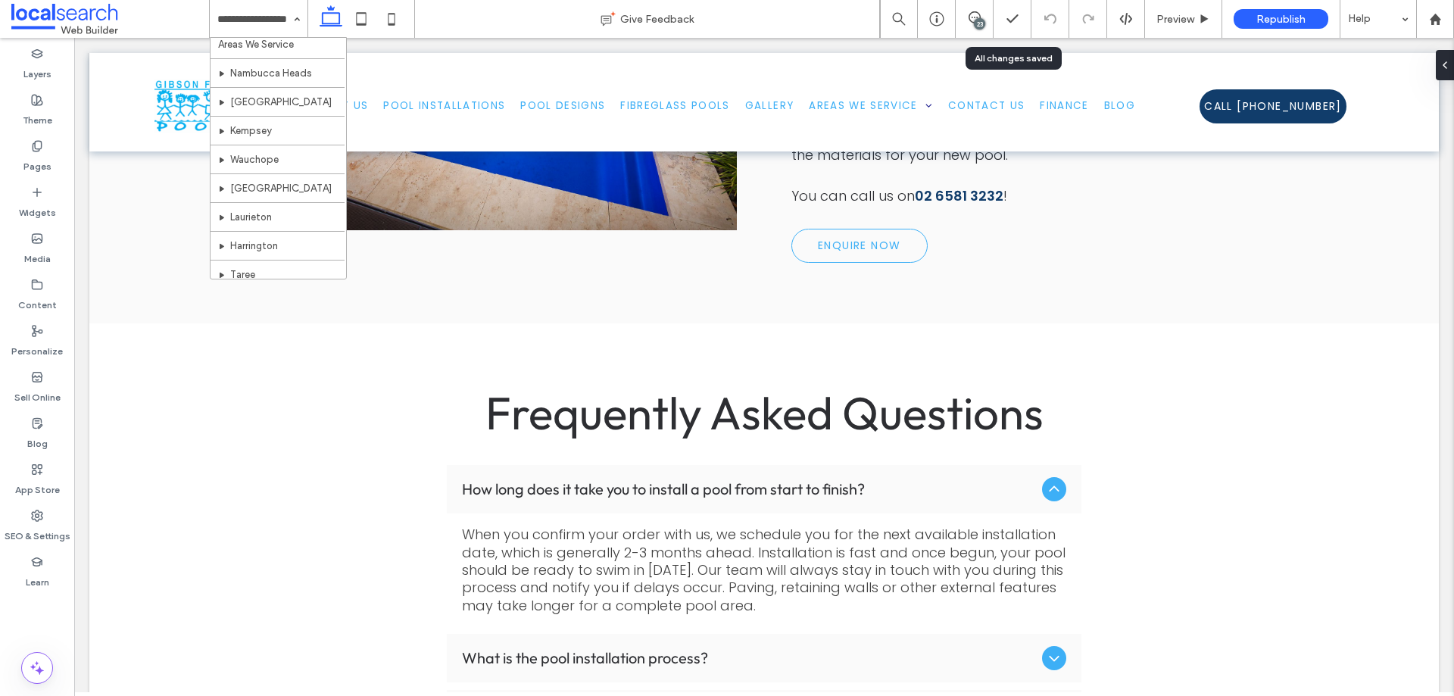
scroll to position [76, 0]
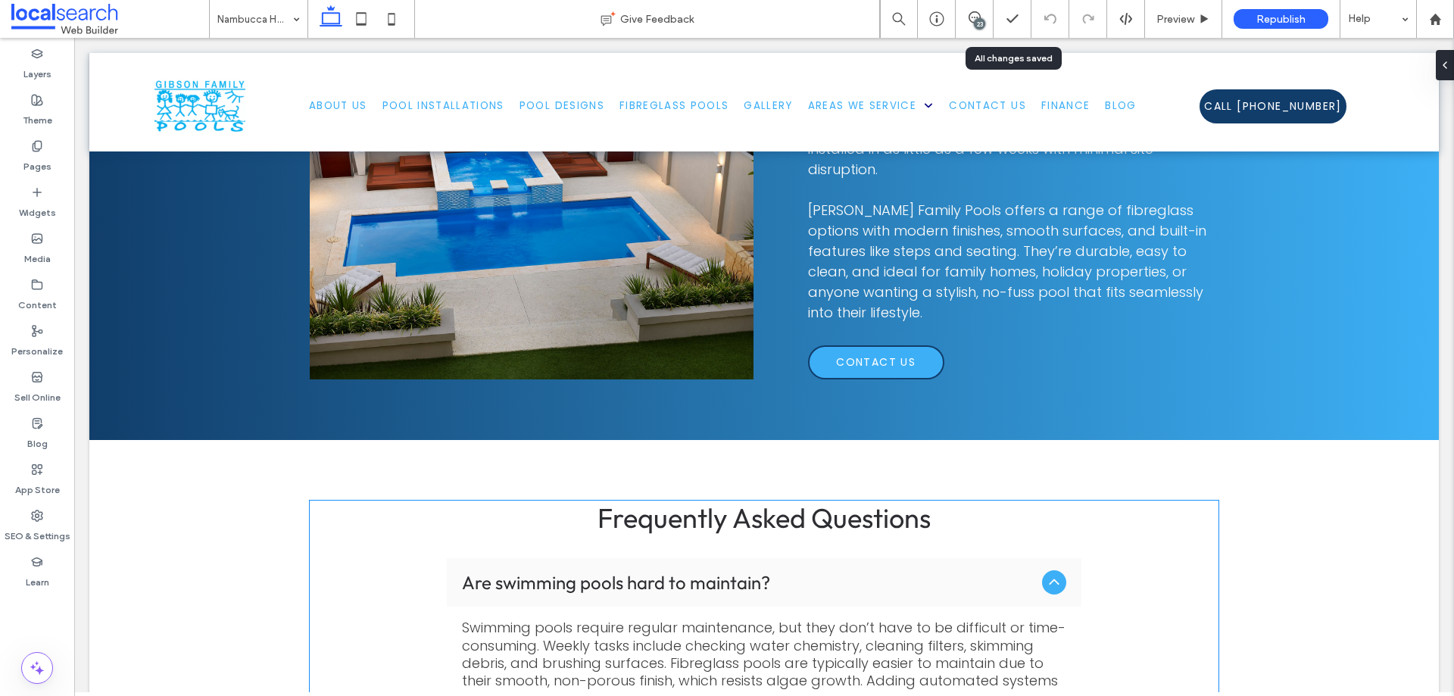
scroll to position [3712, 0]
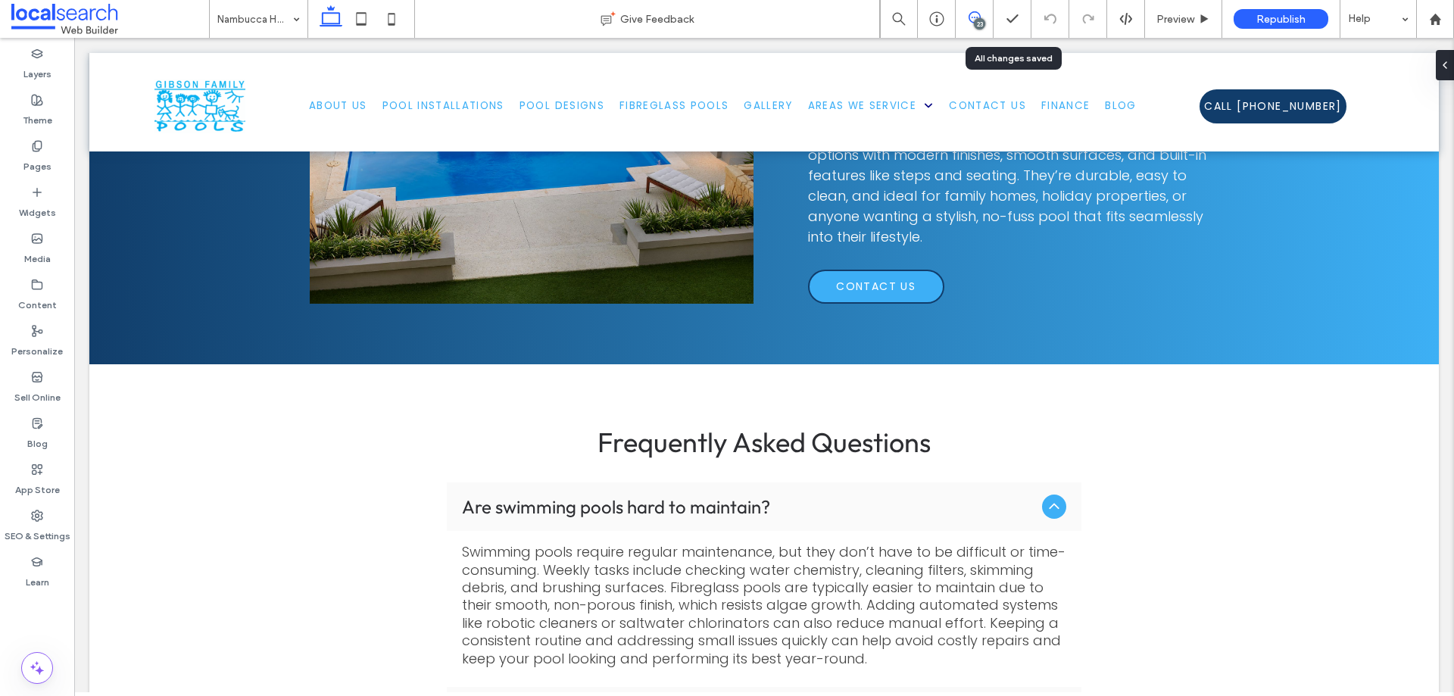
click at [970, 14] on use at bounding box center [975, 17] width 12 height 12
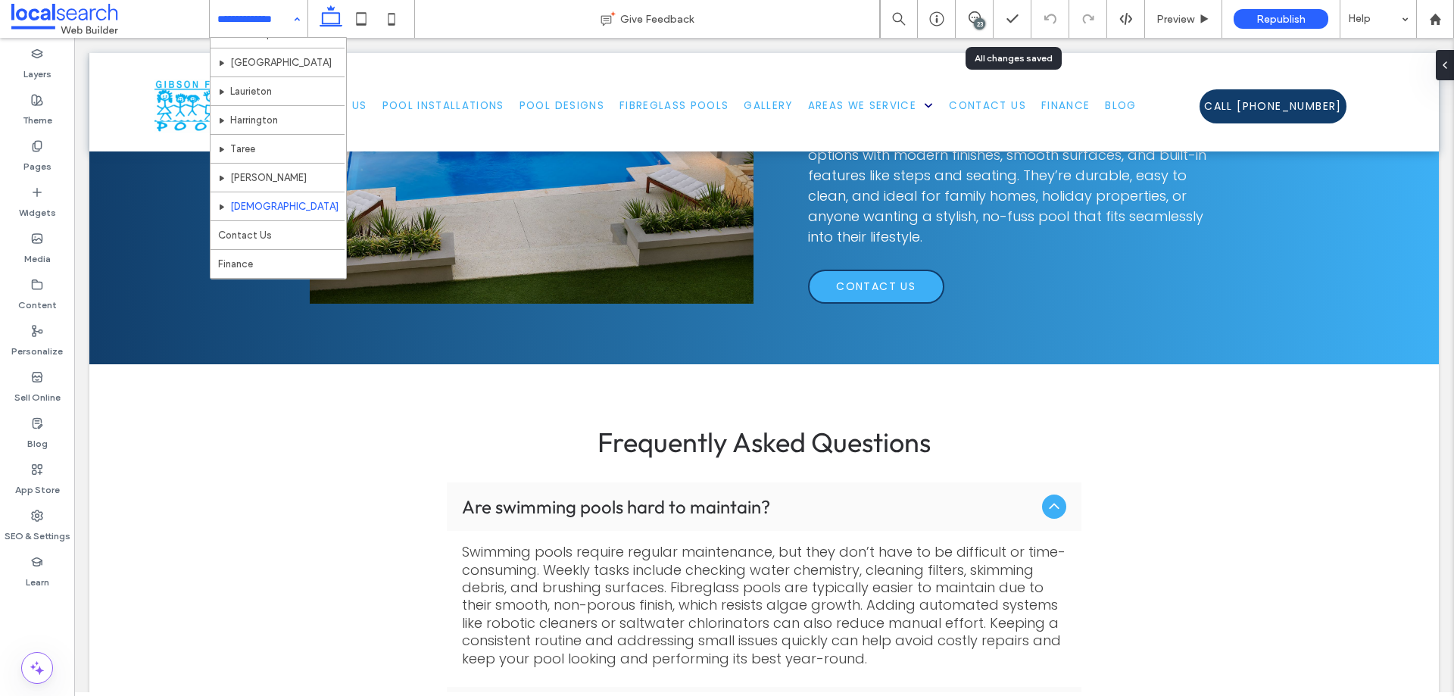
scroll to position [304, 0]
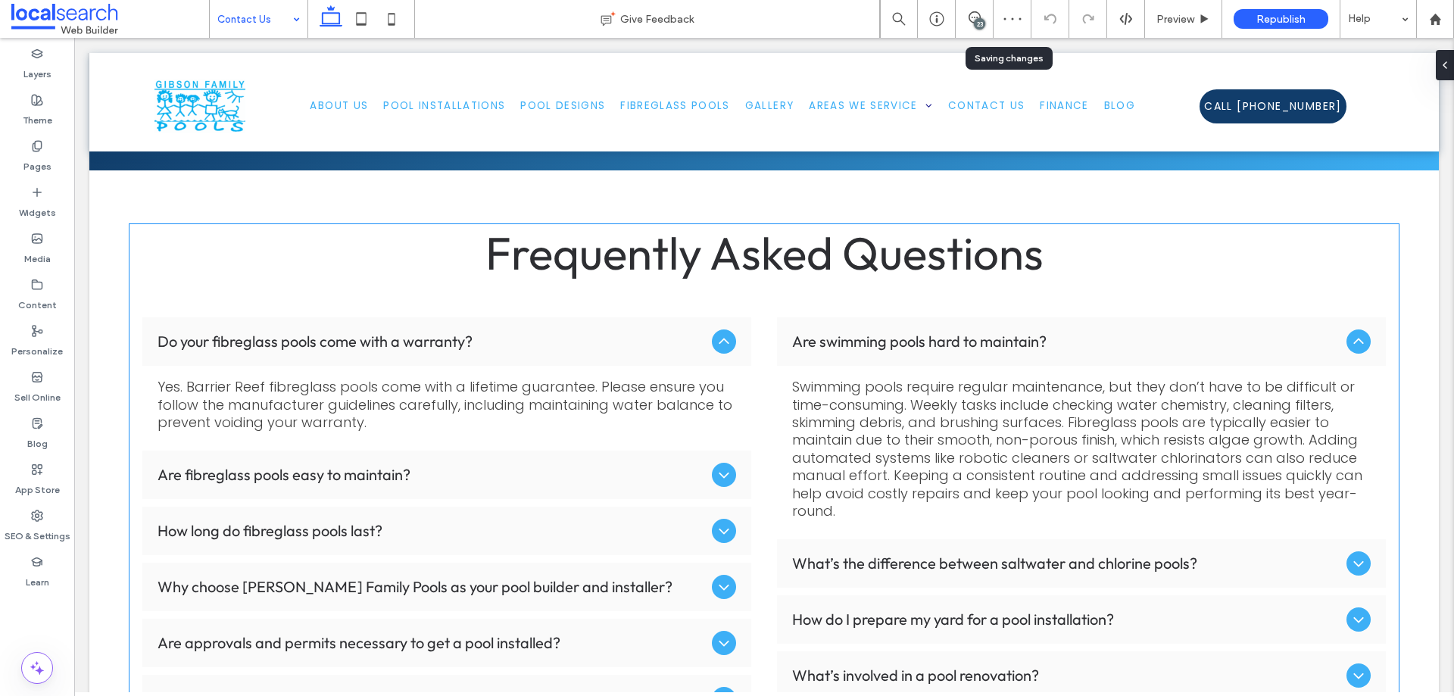
scroll to position [1288, 0]
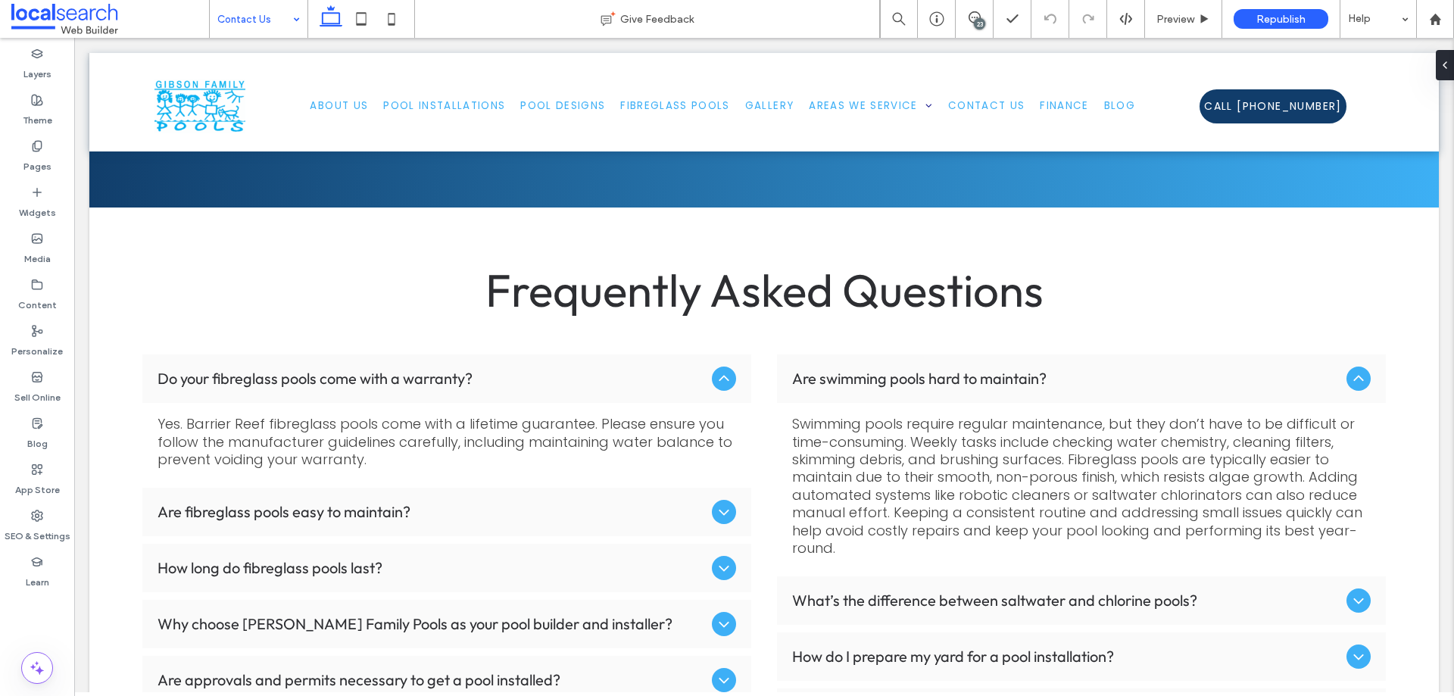
click at [974, 23] on div "23" at bounding box center [979, 23] width 11 height 11
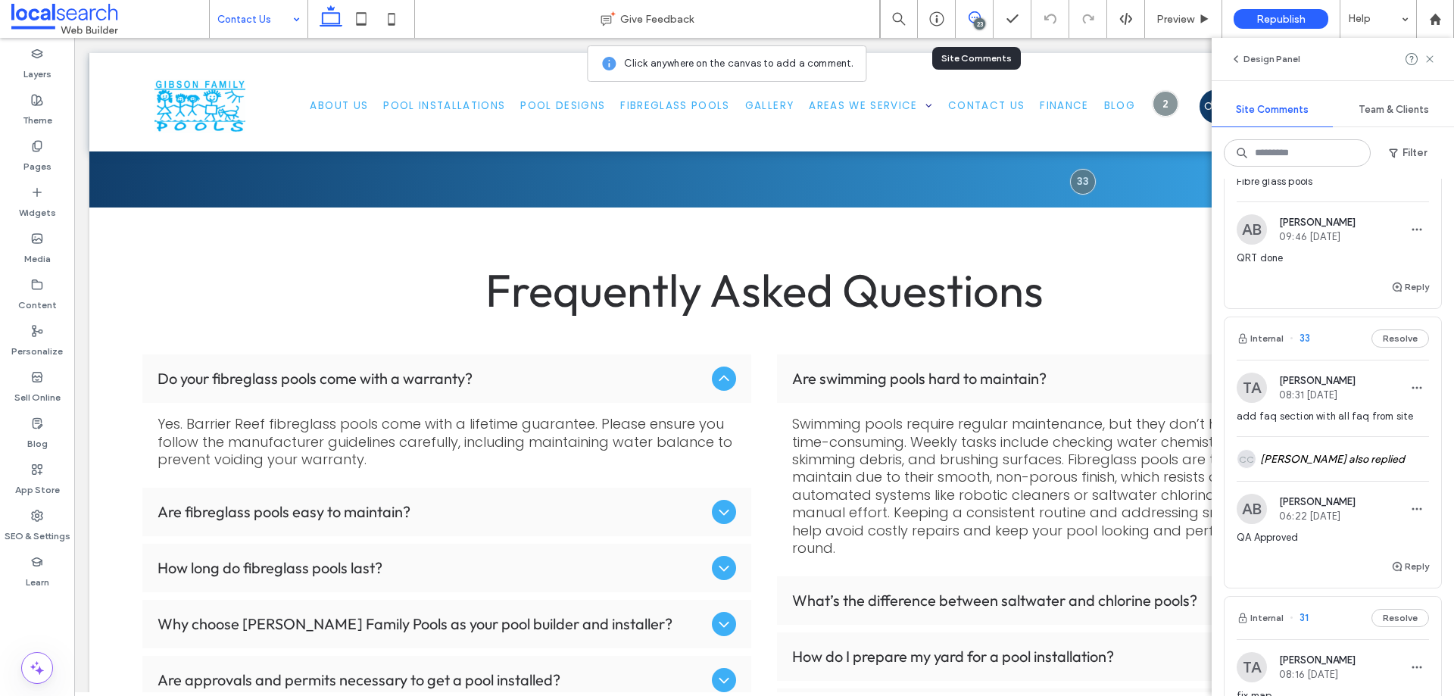
scroll to position [1667, 0]
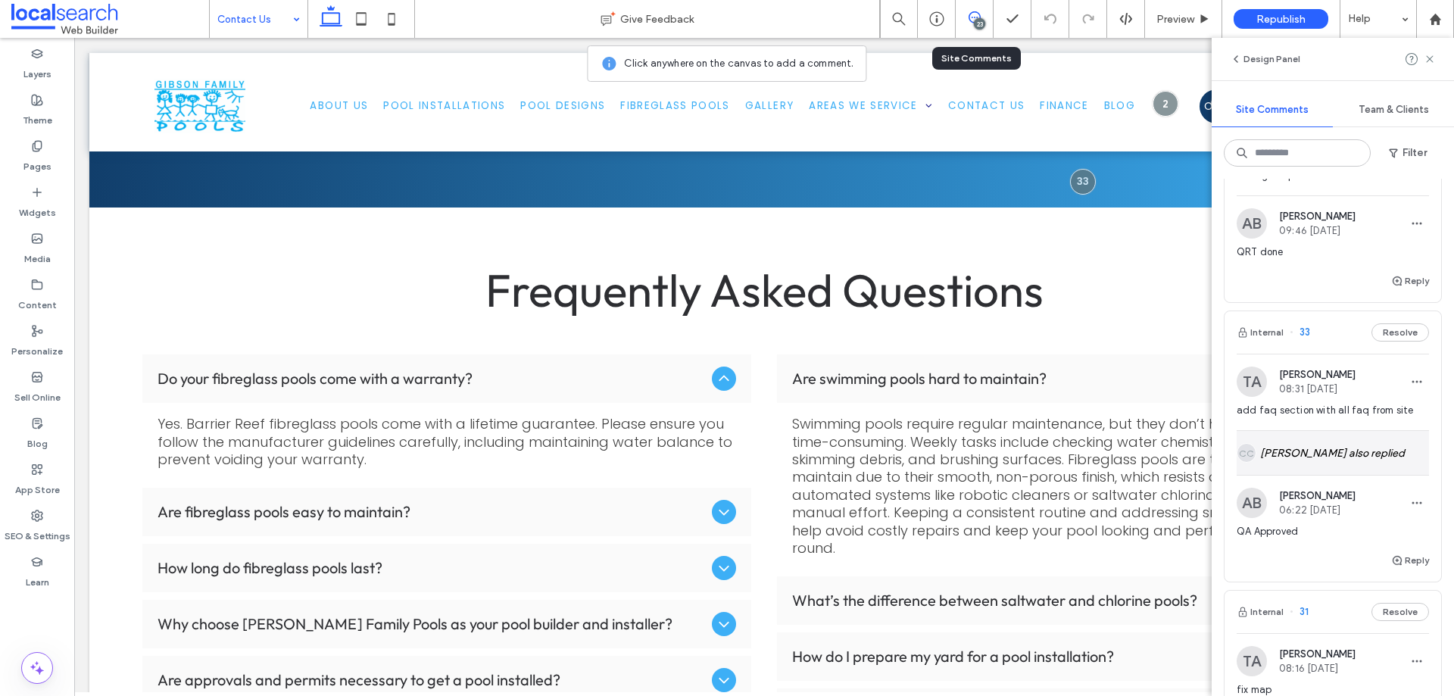
click at [1308, 438] on div "CC [PERSON_NAME] also replied" at bounding box center [1333, 453] width 192 height 44
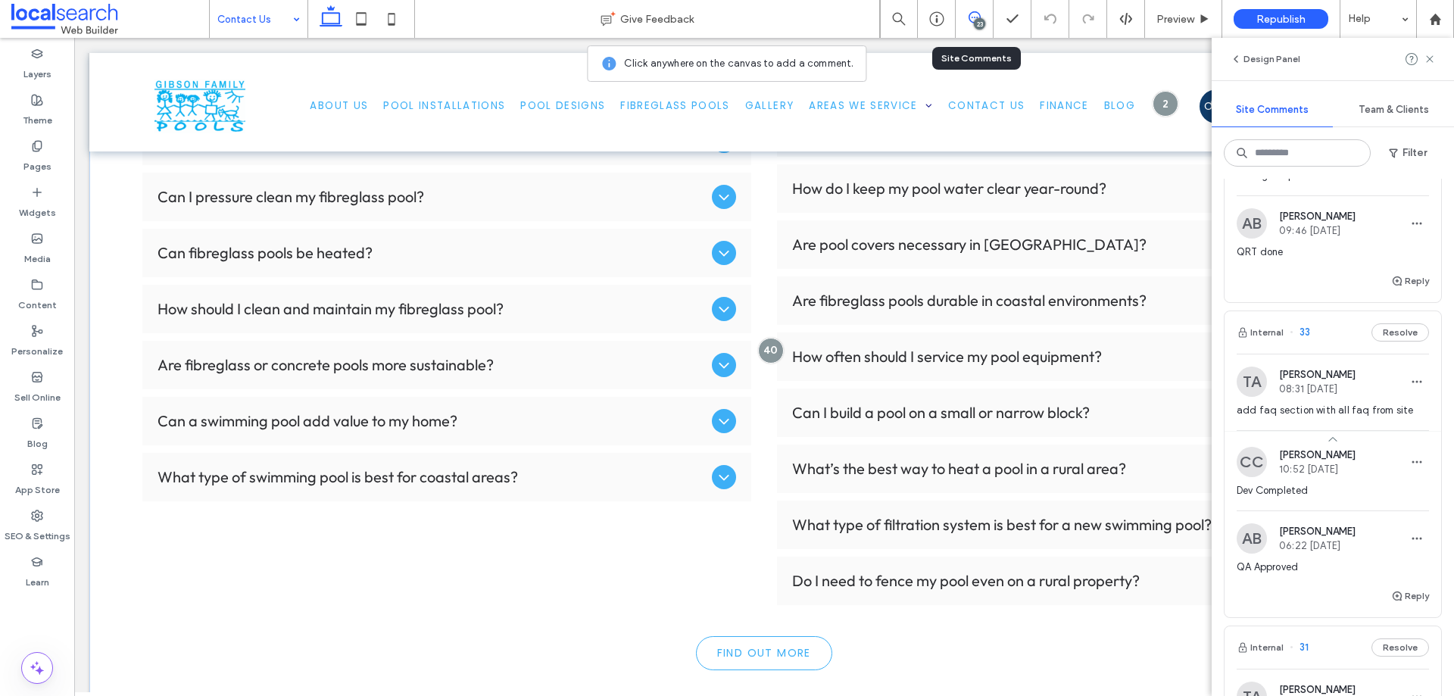
scroll to position [2775, 0]
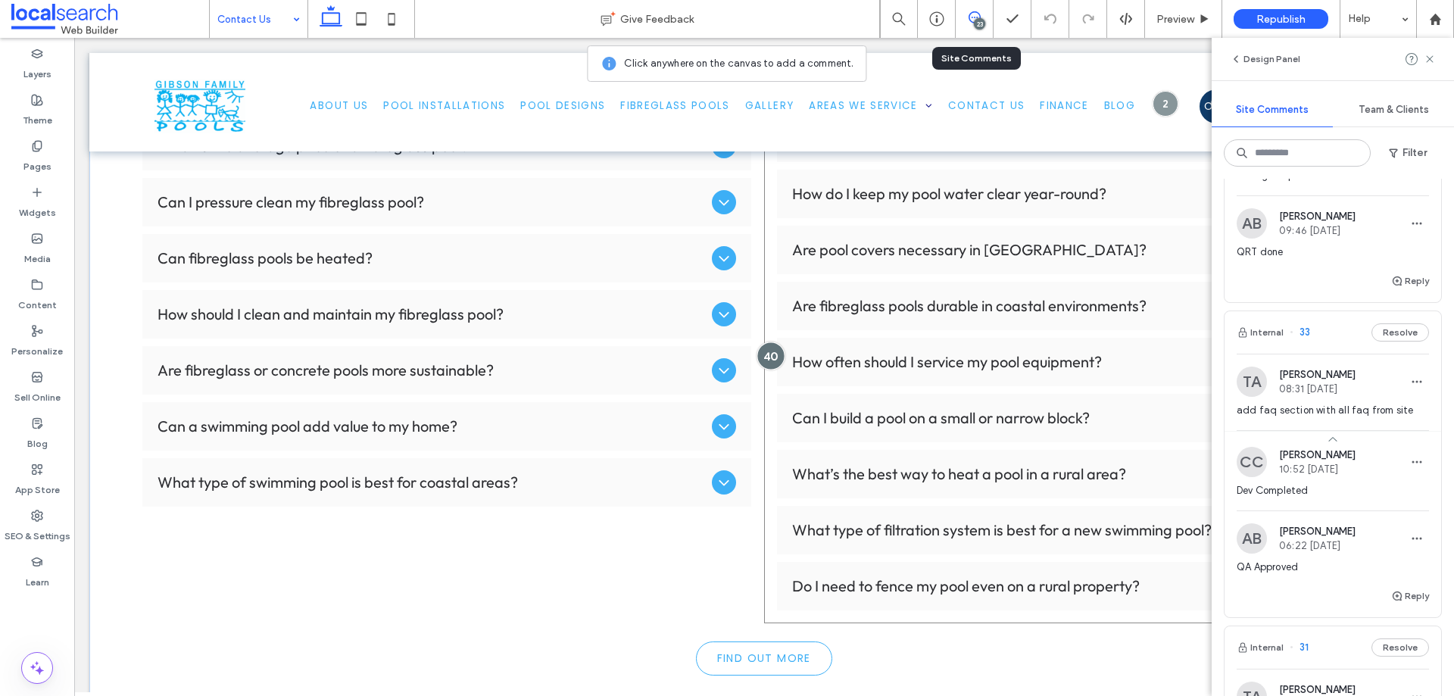
click at [768, 353] on div at bounding box center [771, 356] width 28 height 28
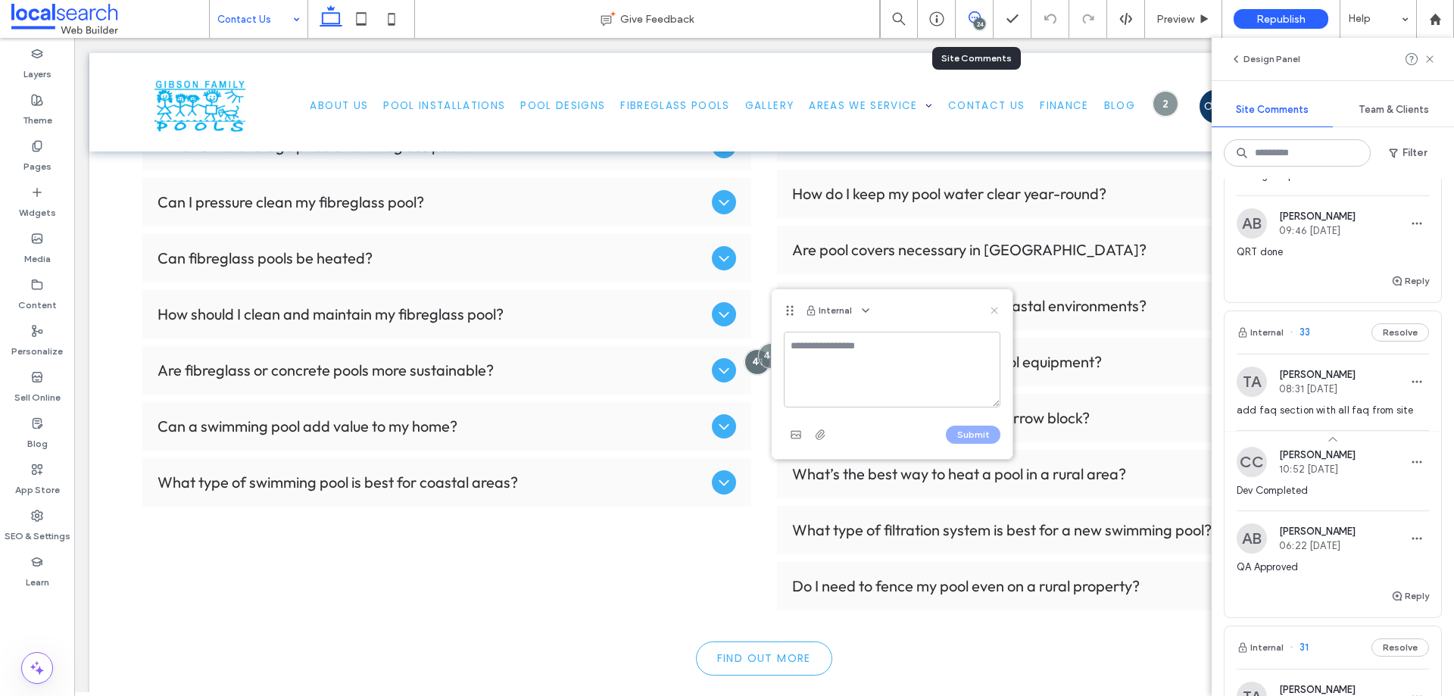
click at [997, 312] on use at bounding box center [994, 310] width 7 height 7
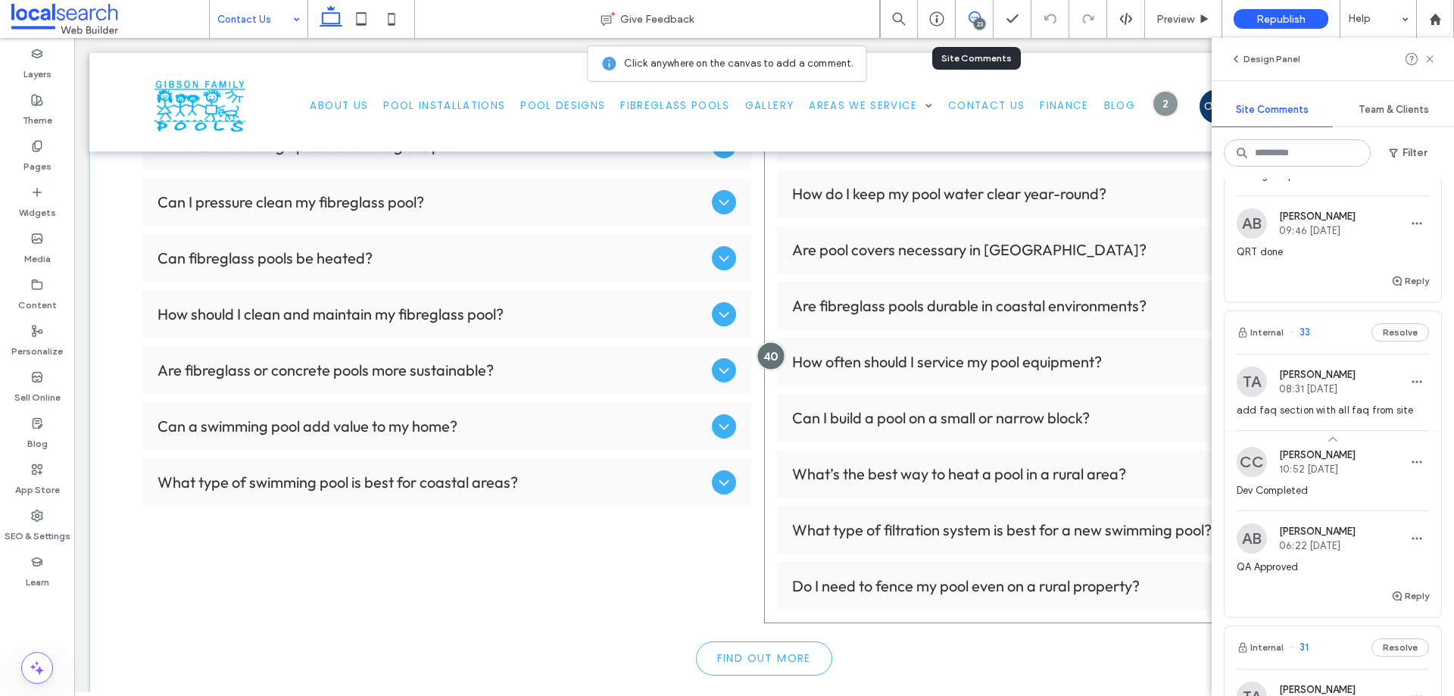
click at [769, 360] on div at bounding box center [771, 356] width 28 height 28
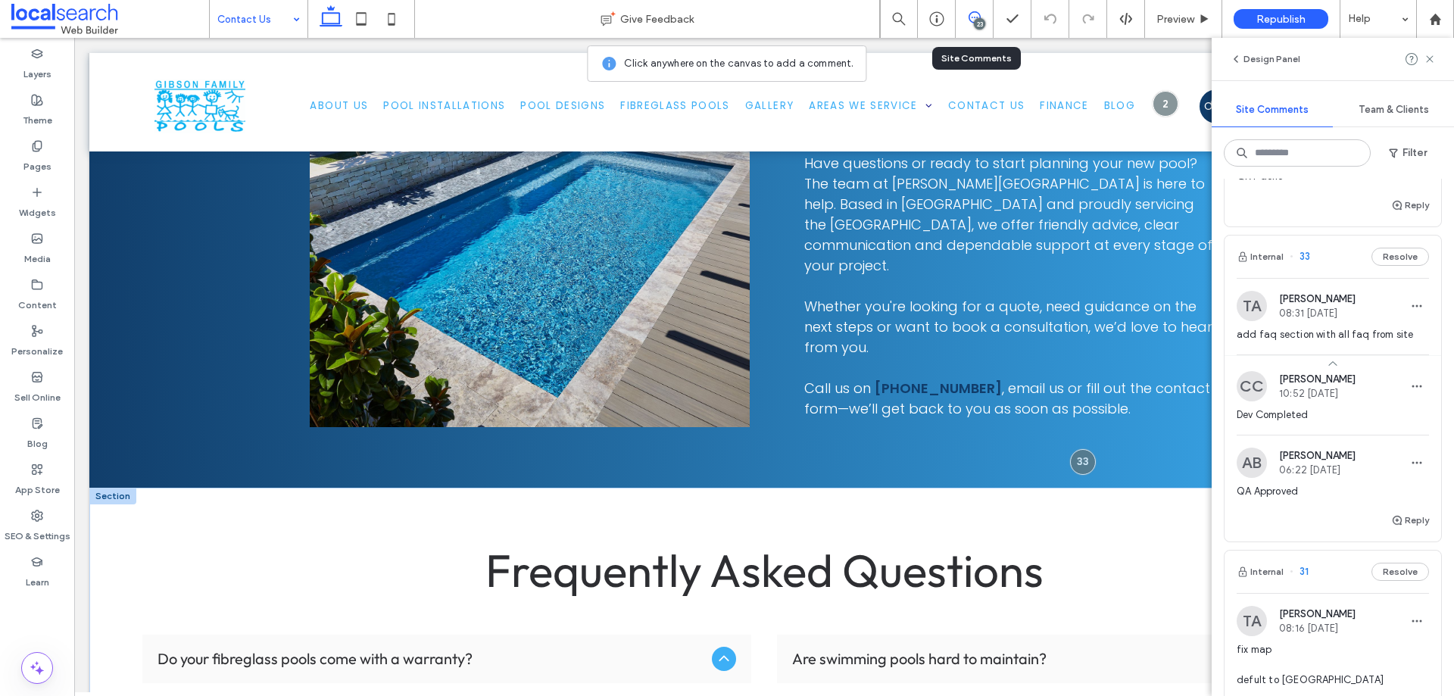
scroll to position [1184, 0]
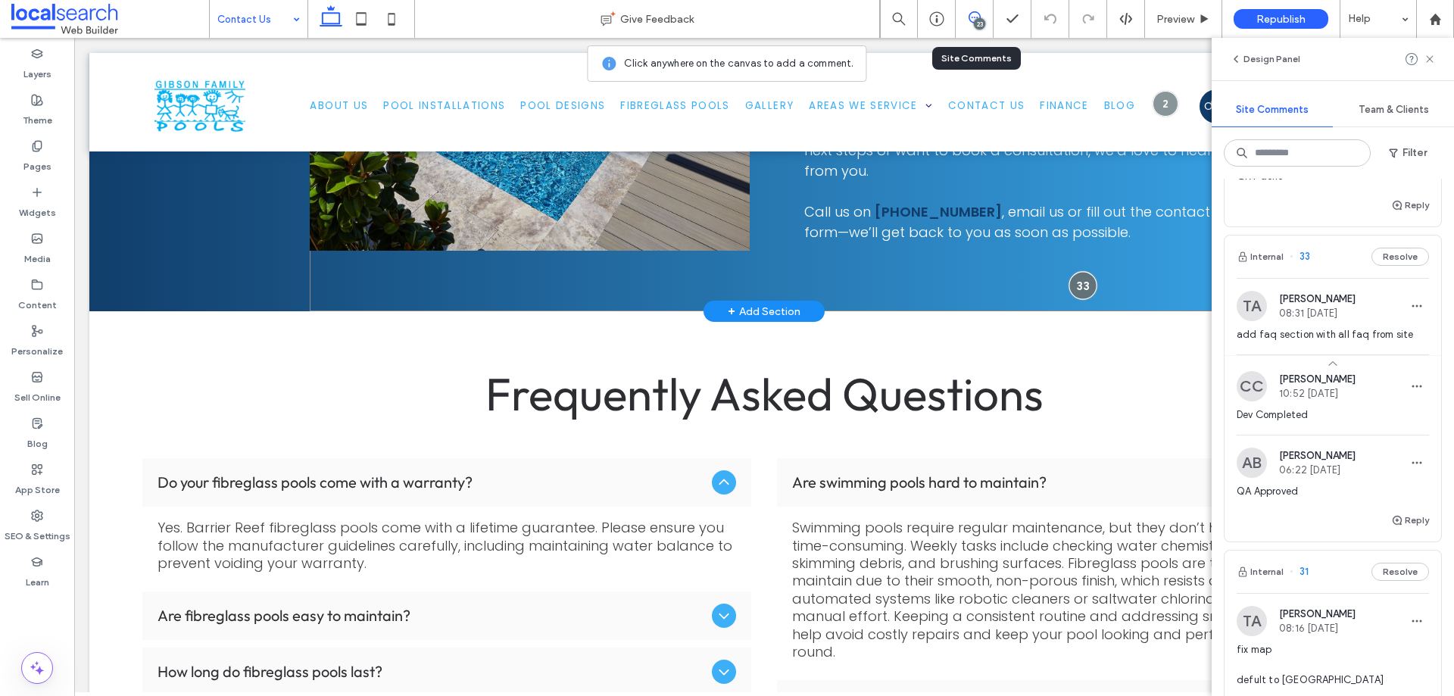
click at [1084, 289] on div at bounding box center [1083, 285] width 28 height 28
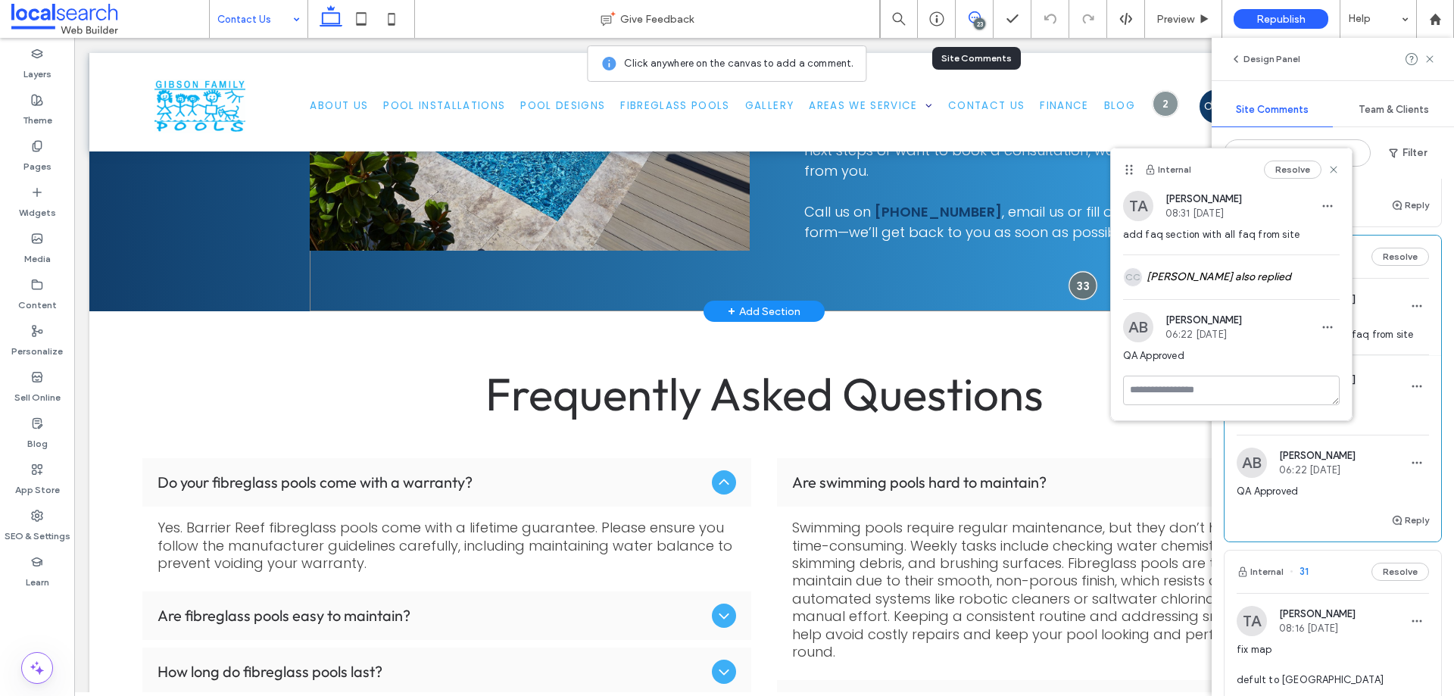
click at [1077, 284] on div at bounding box center [1083, 285] width 28 height 28
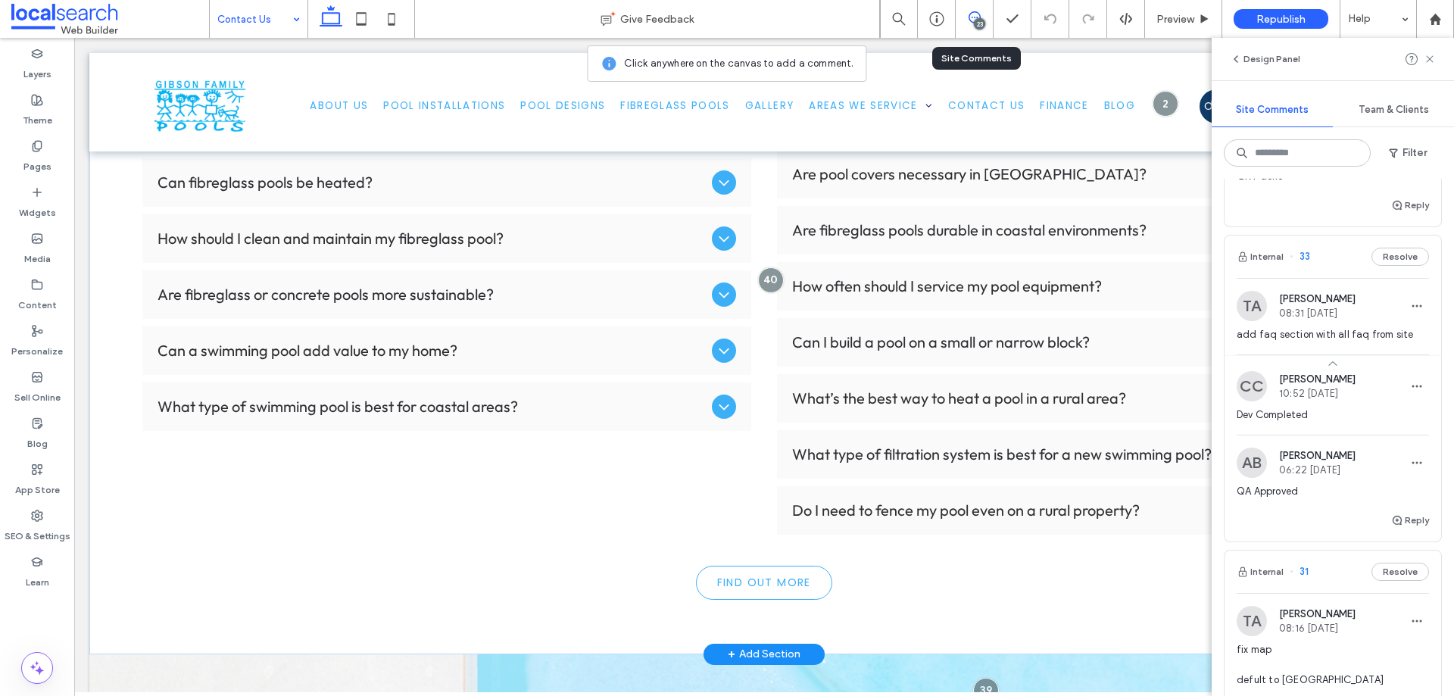
scroll to position [2775, 0]
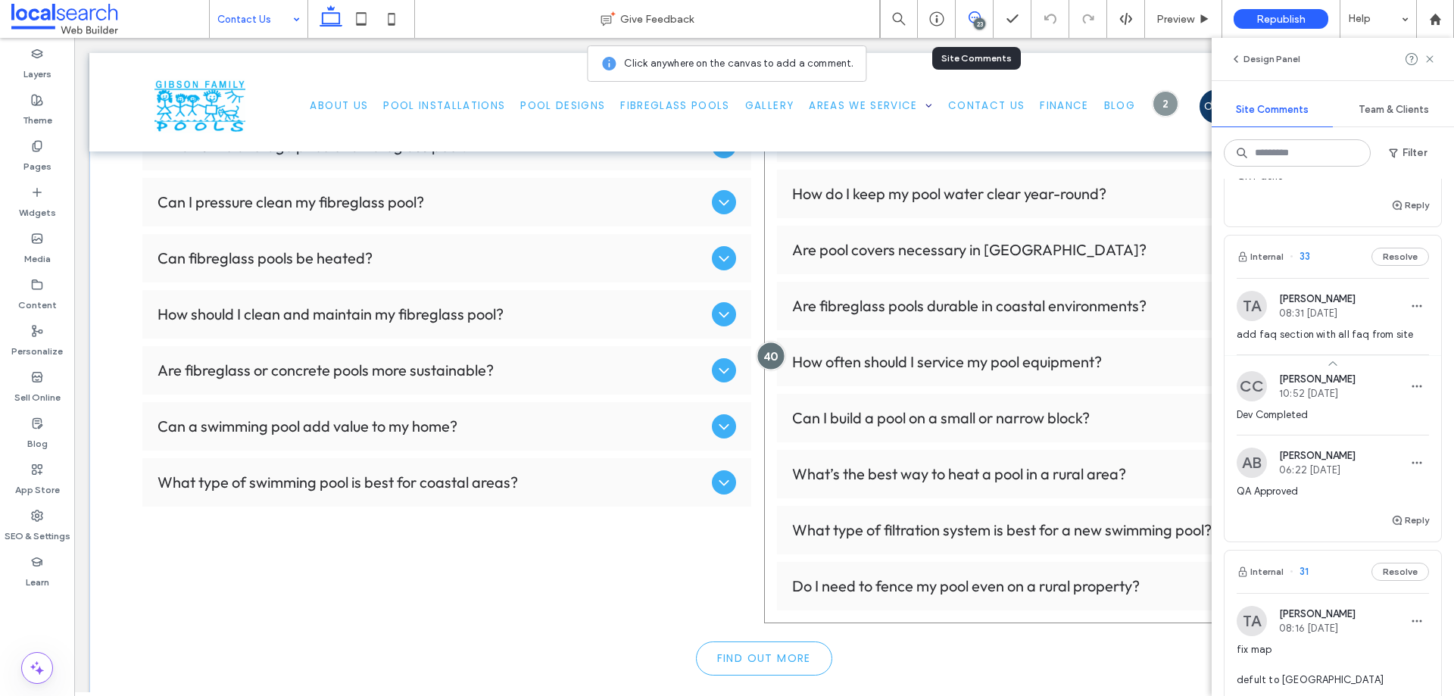
click at [767, 359] on div at bounding box center [771, 356] width 28 height 28
click at [765, 354] on div at bounding box center [771, 356] width 28 height 28
click at [758, 355] on div at bounding box center [771, 356] width 28 height 28
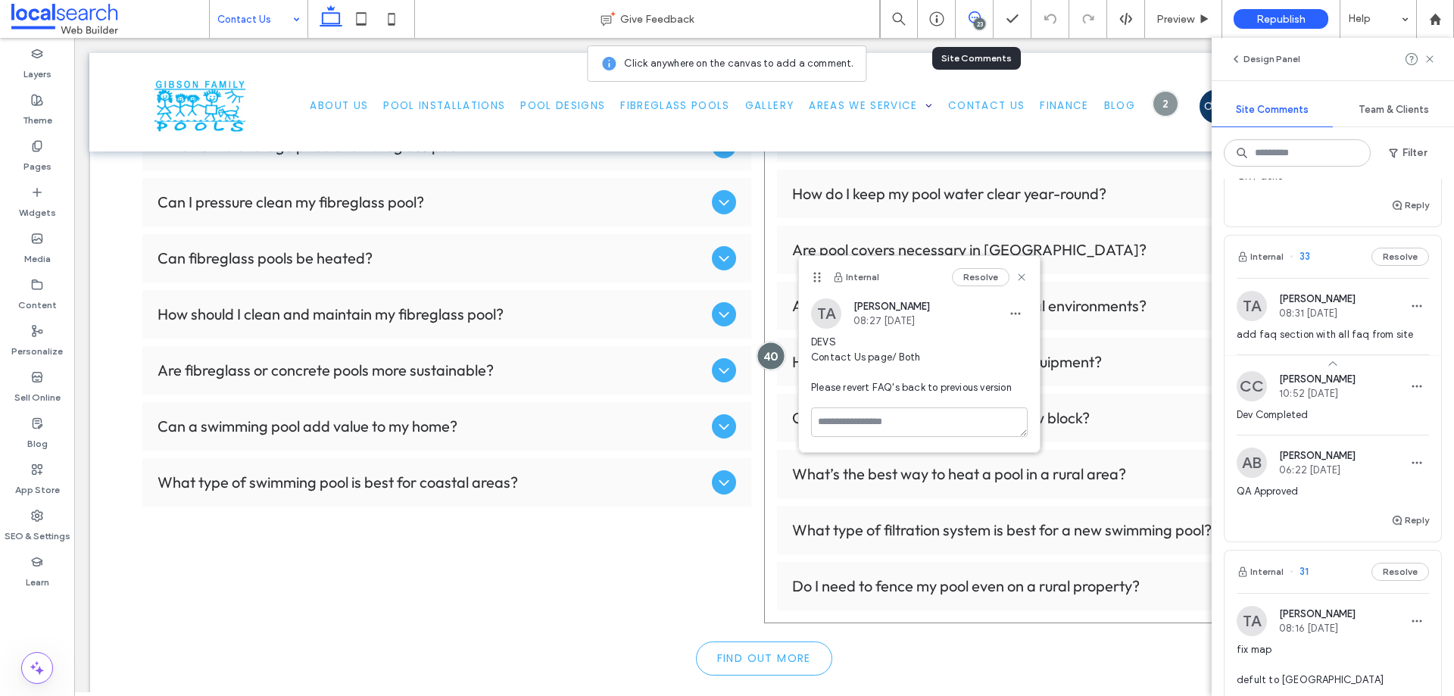
click at [761, 350] on div at bounding box center [771, 356] width 28 height 28
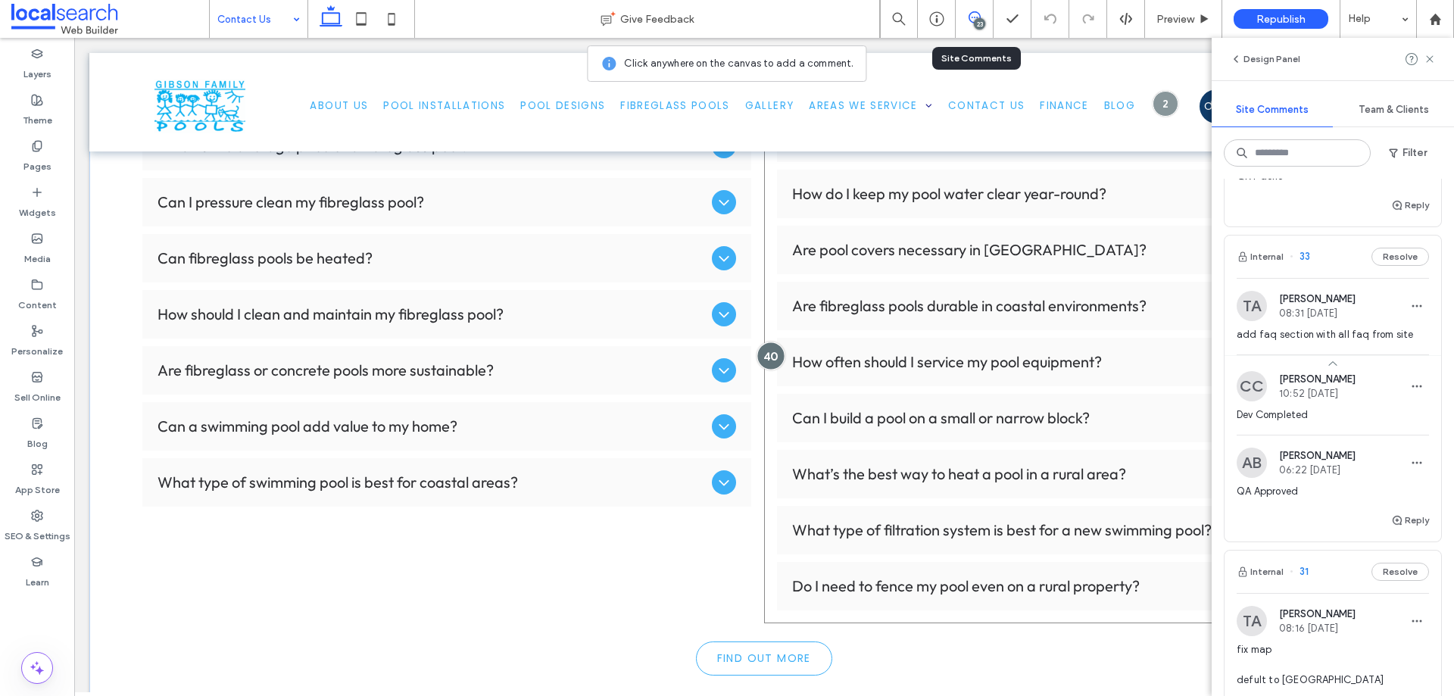
click at [761, 350] on div at bounding box center [771, 356] width 28 height 28
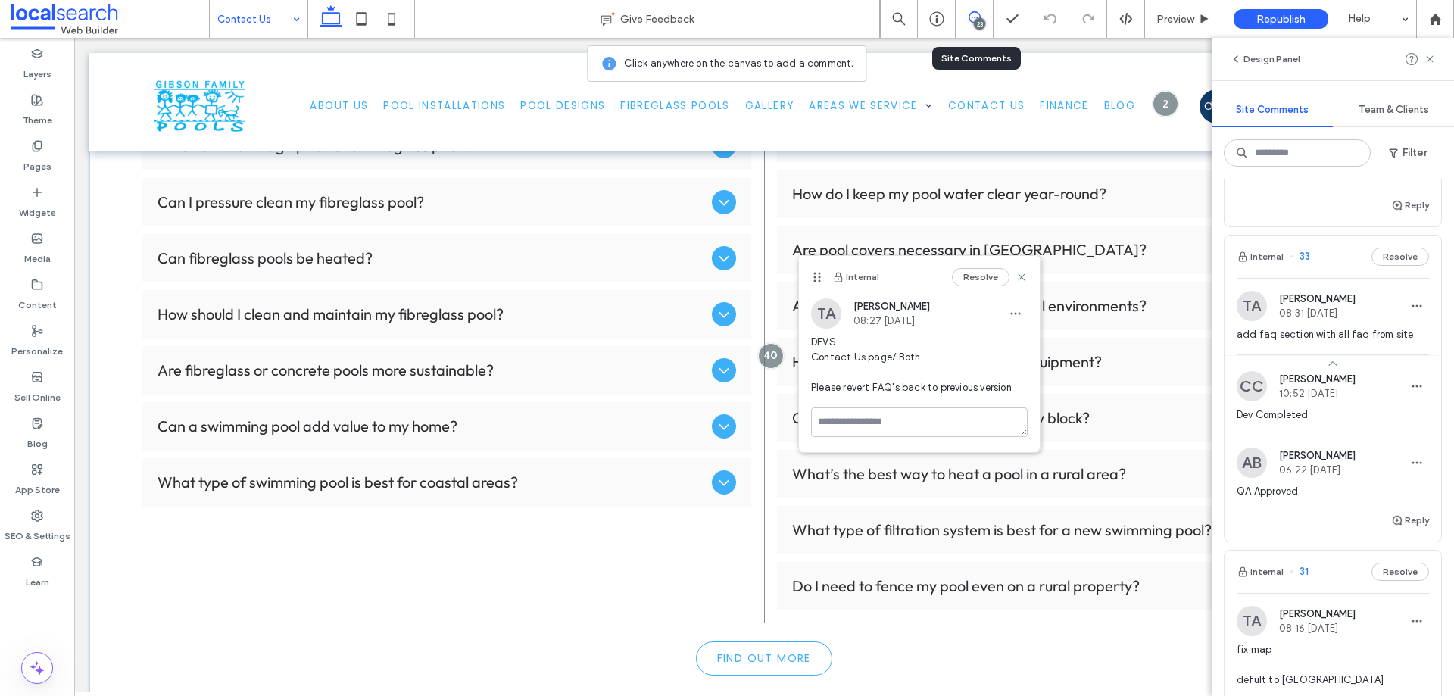
scroll to position [2699, 0]
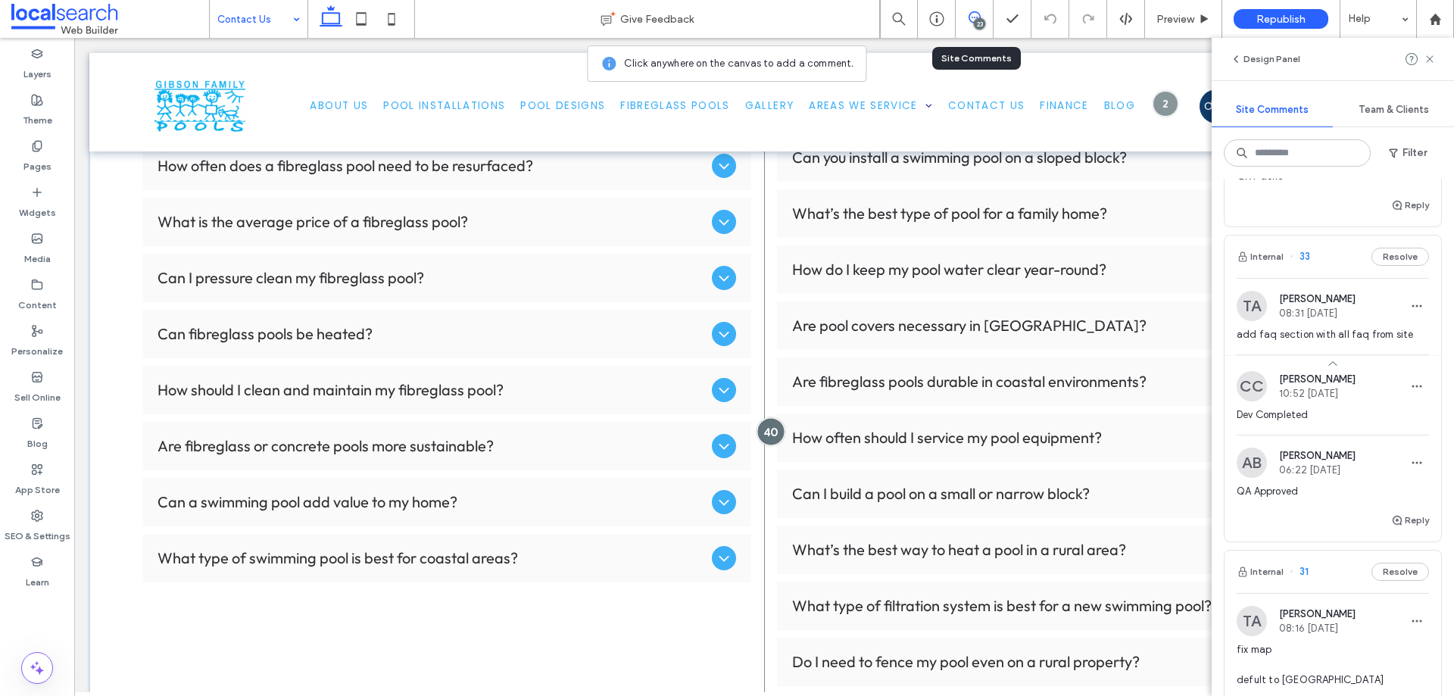
click at [769, 430] on div at bounding box center [771, 431] width 28 height 28
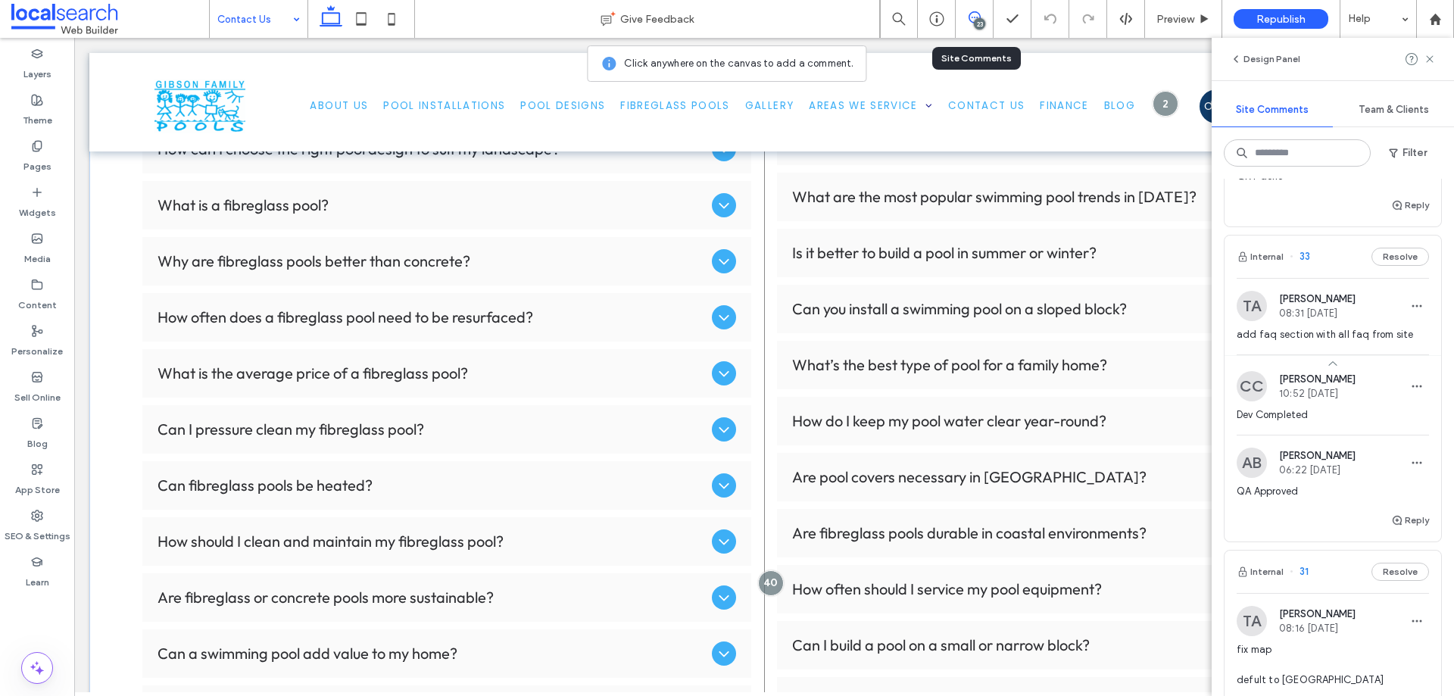
scroll to position [2623, 0]
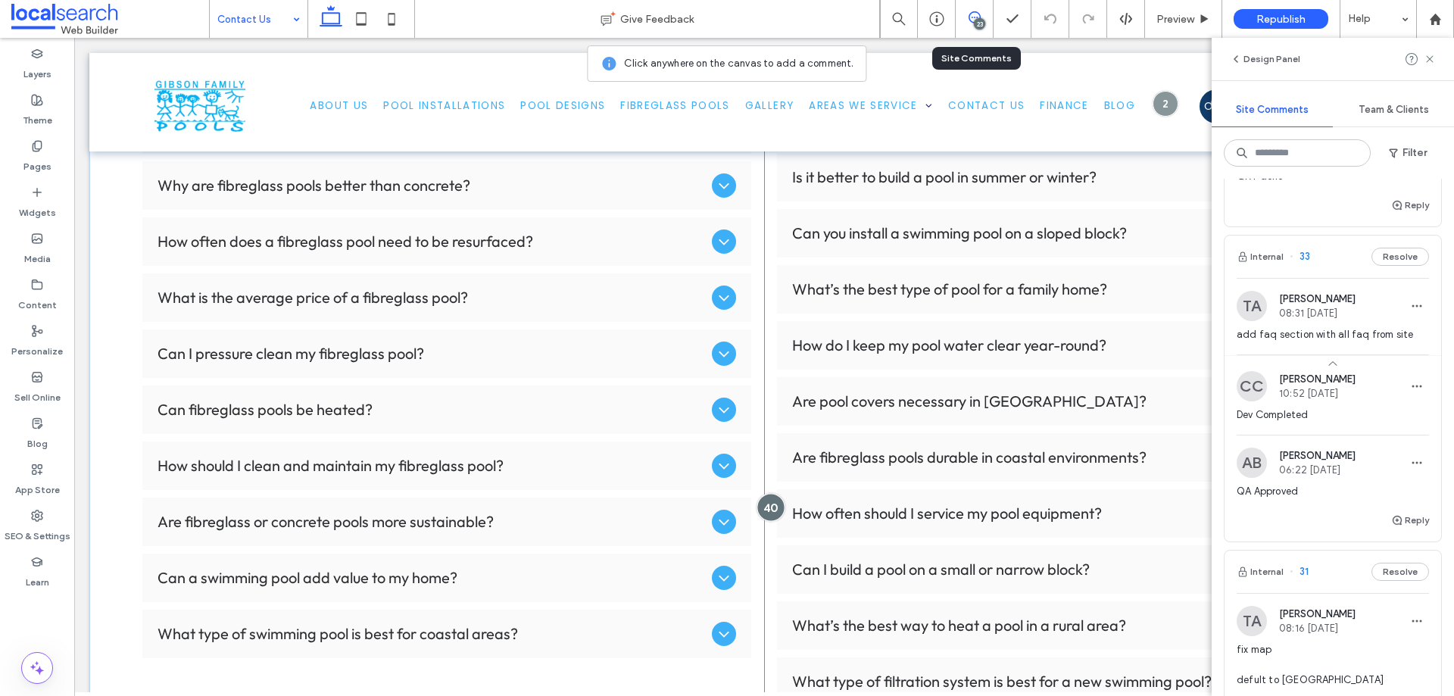
click at [764, 505] on div at bounding box center [771, 507] width 28 height 28
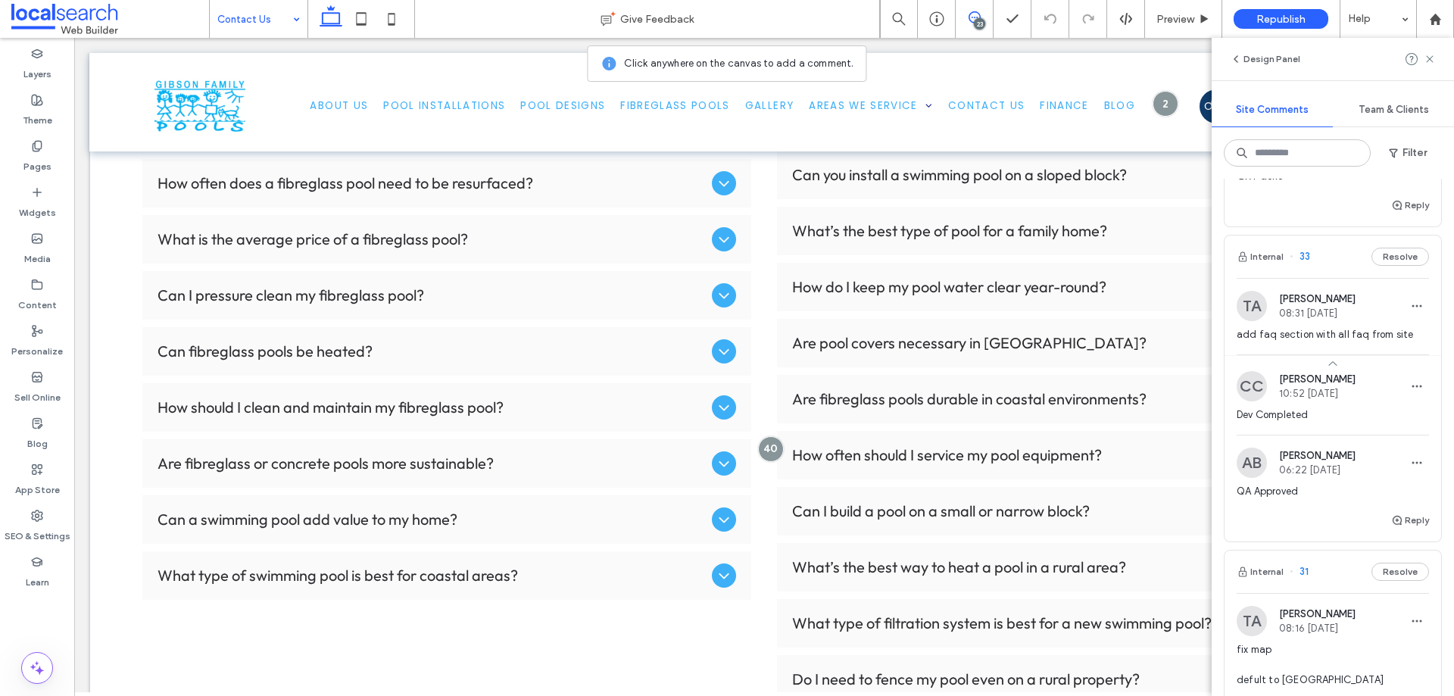
scroll to position [2699, 0]
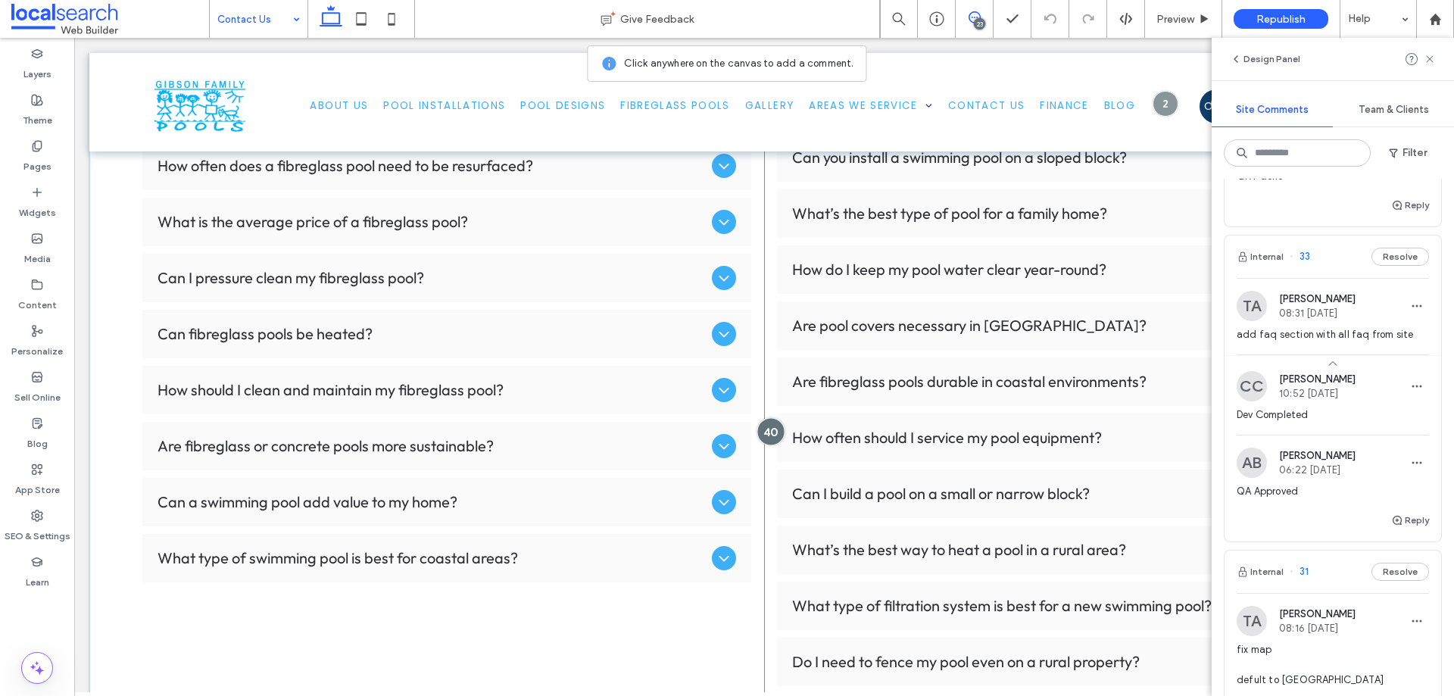
click at [765, 431] on div at bounding box center [771, 431] width 28 height 28
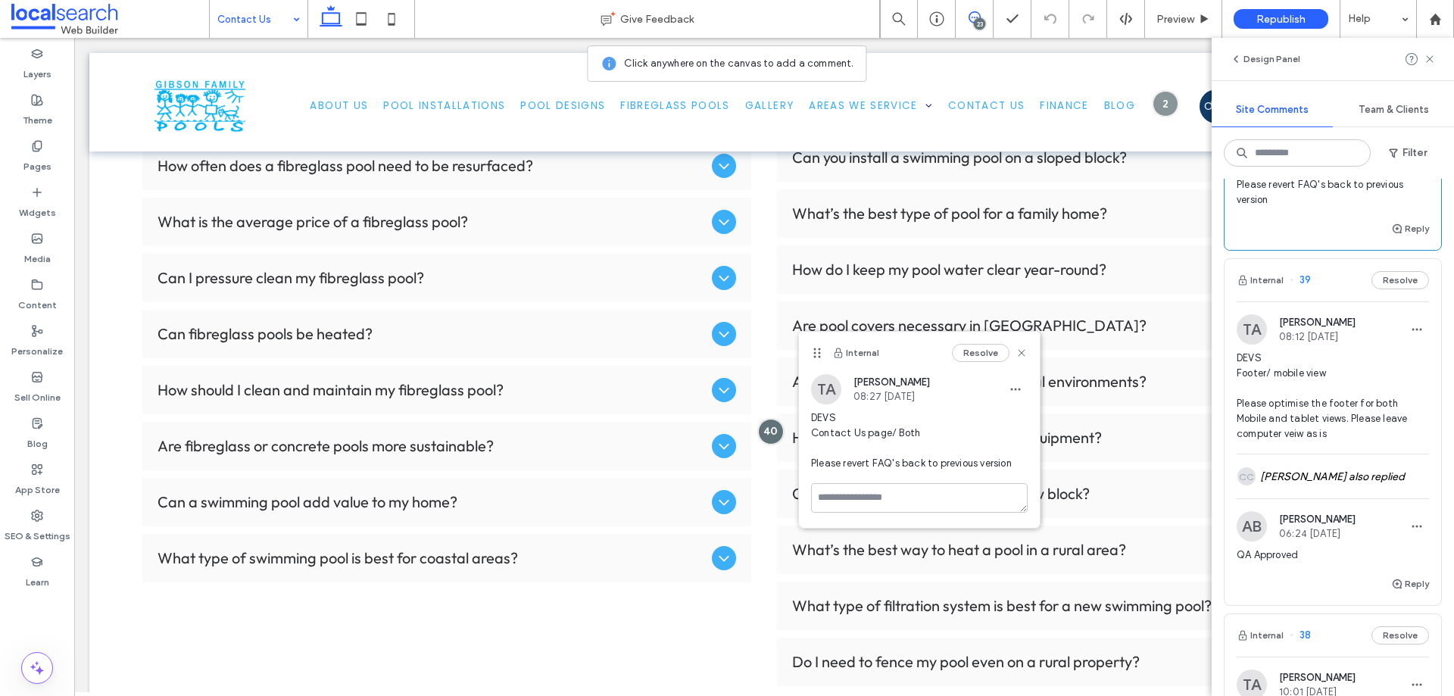
scroll to position [0, 0]
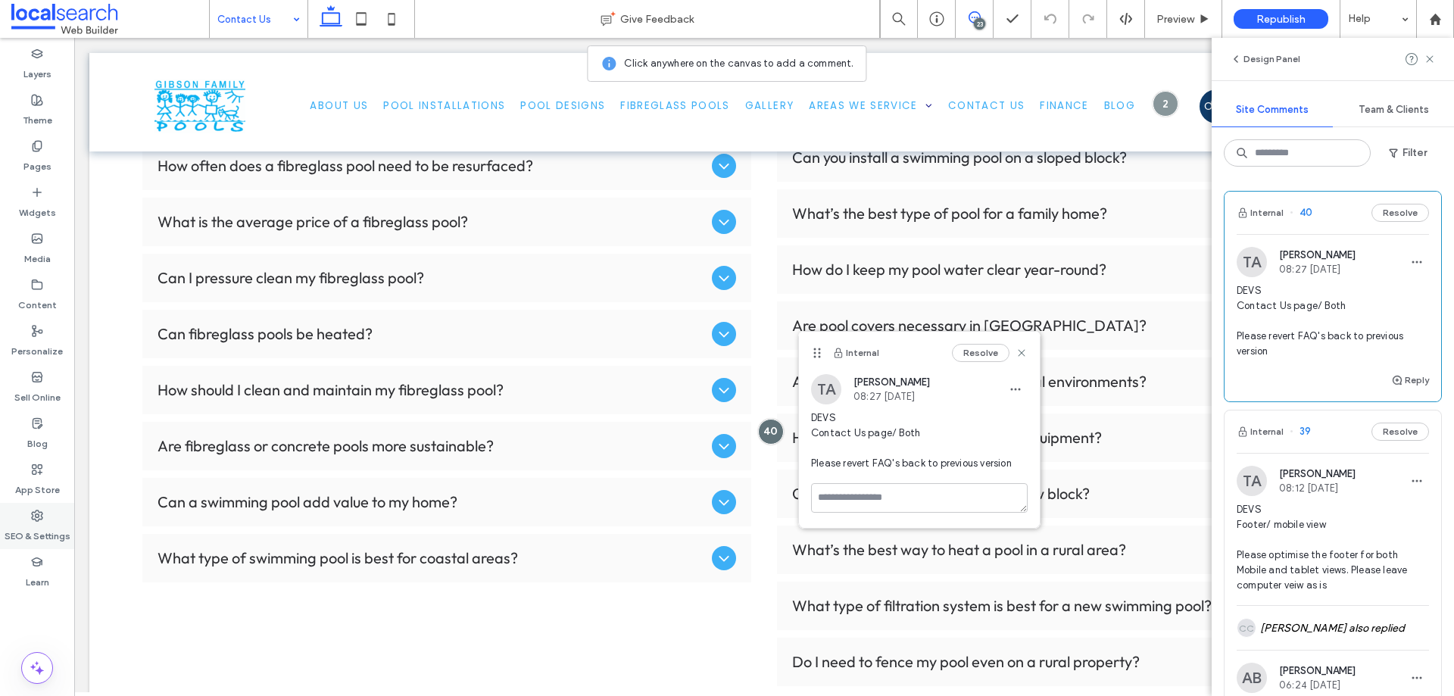
click at [46, 525] on label "SEO & Settings" at bounding box center [38, 532] width 66 height 21
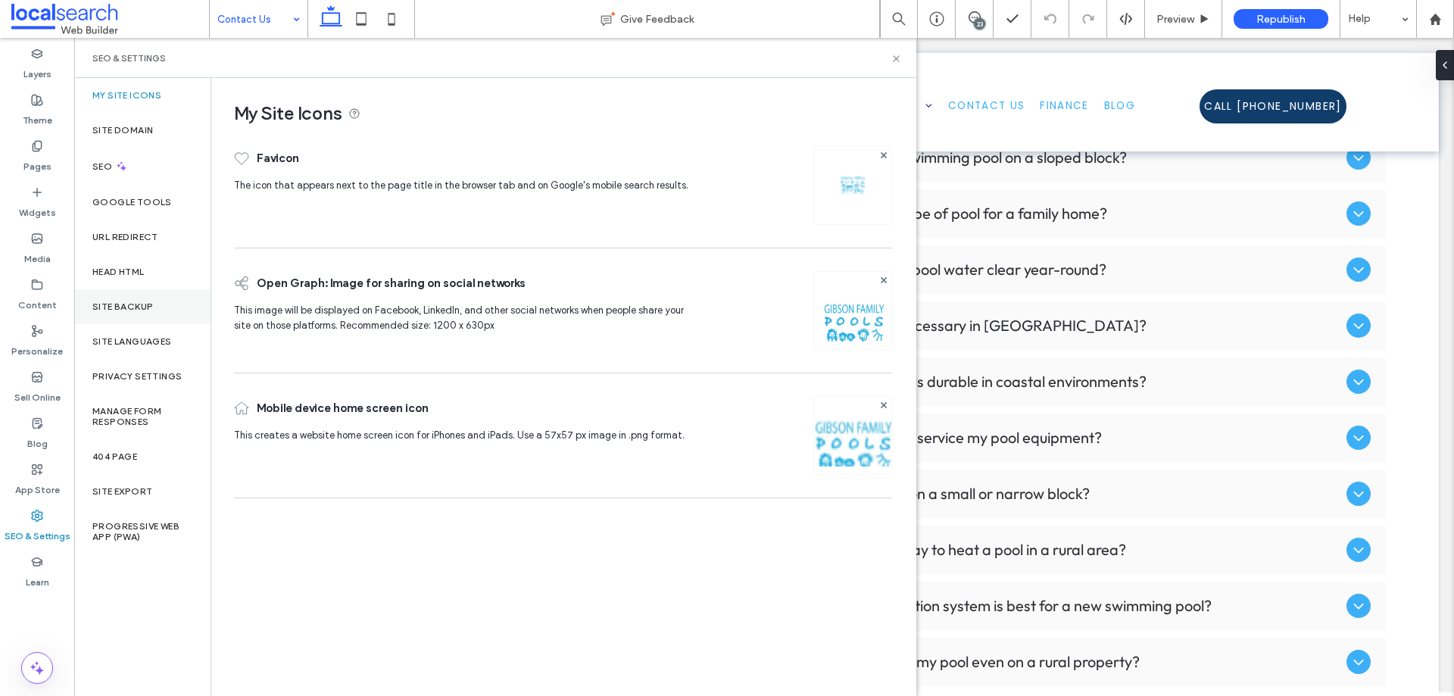
click at [132, 309] on label "Site Backup" at bounding box center [122, 306] width 61 height 11
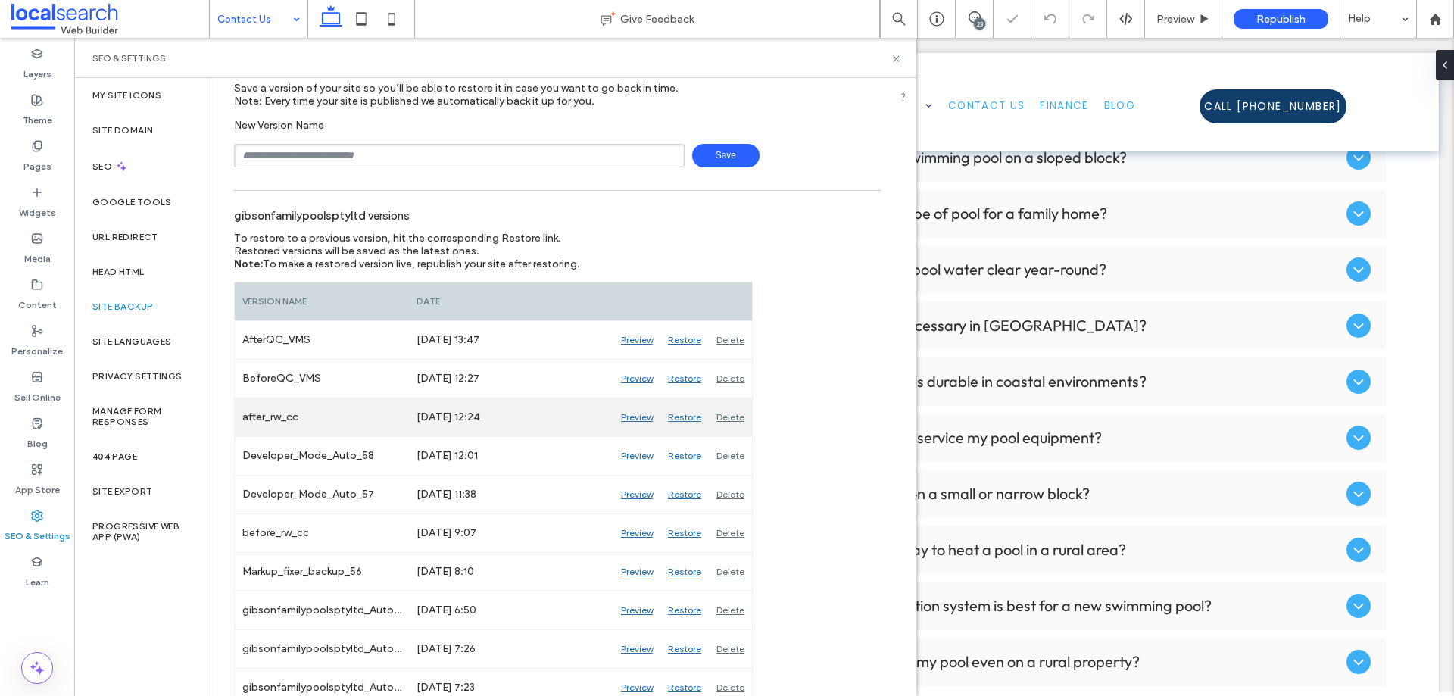
scroll to position [76, 0]
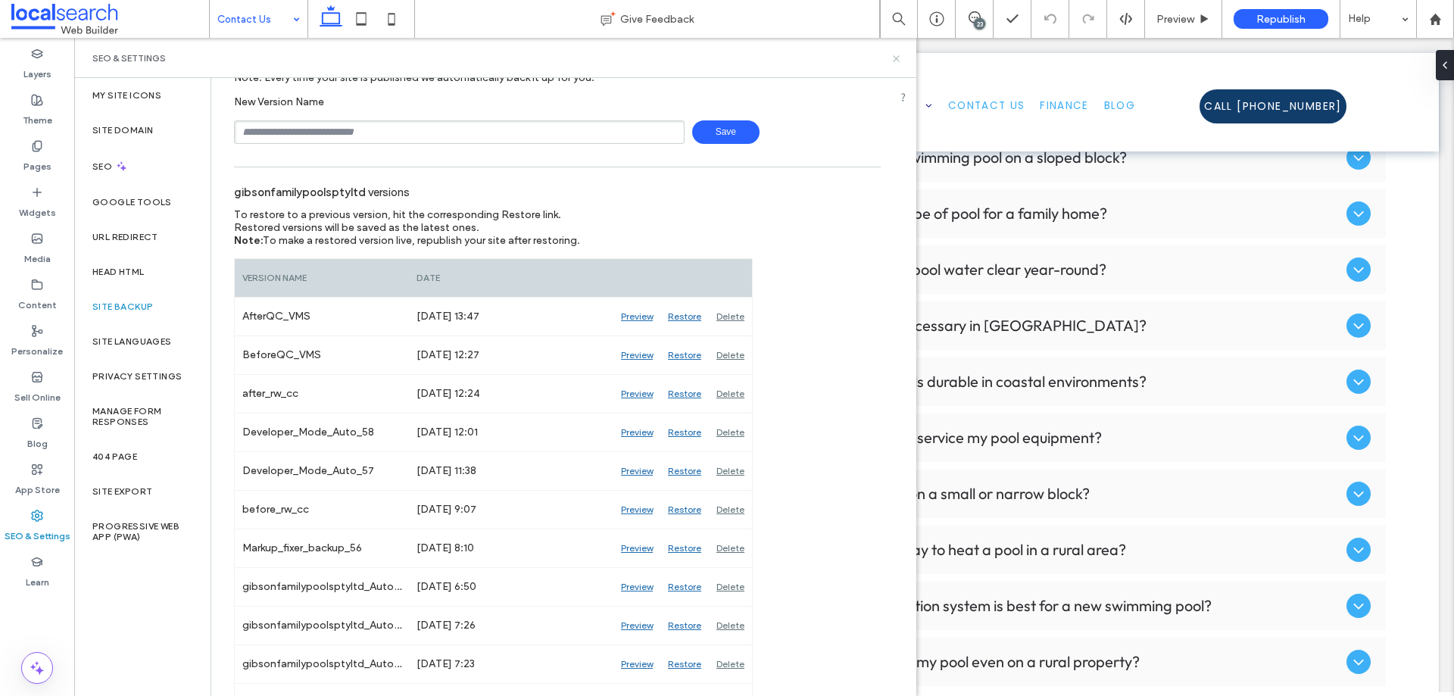
click at [895, 61] on icon at bounding box center [896, 58] width 11 height 11
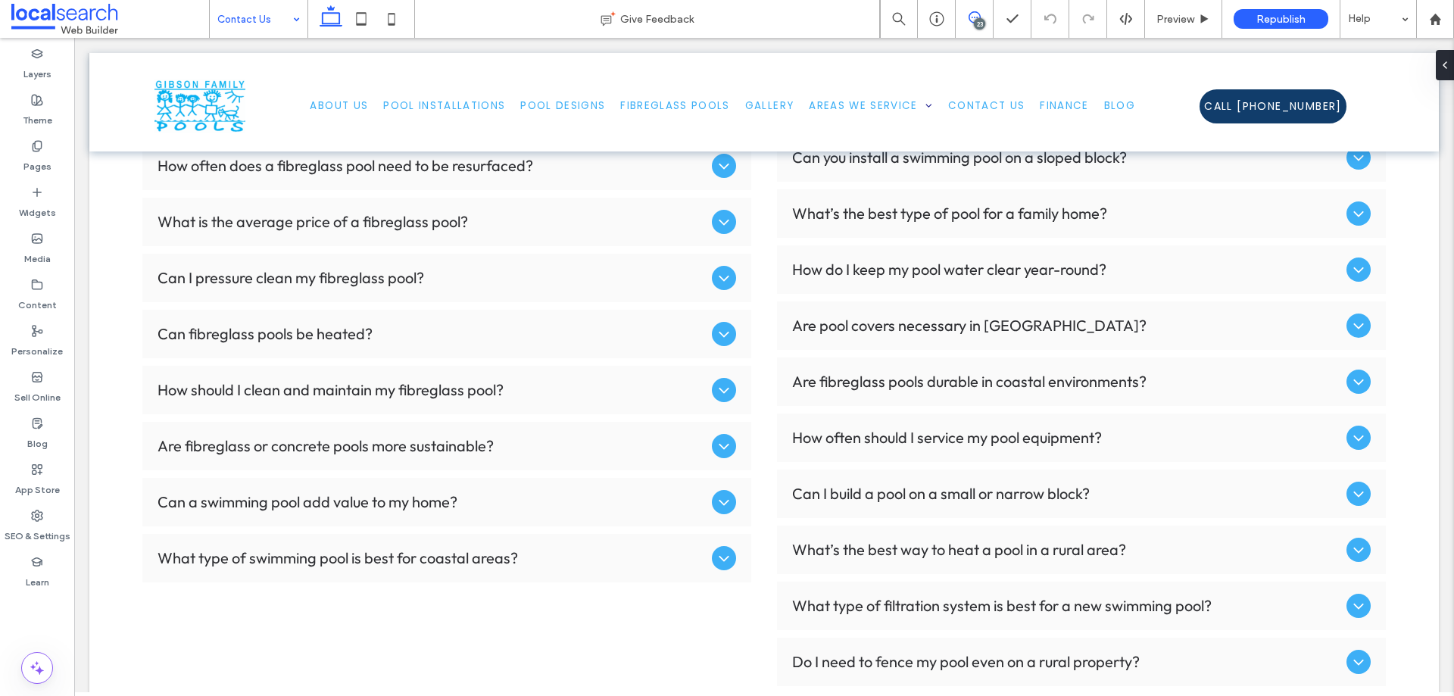
click at [971, 18] on icon at bounding box center [975, 17] width 12 height 12
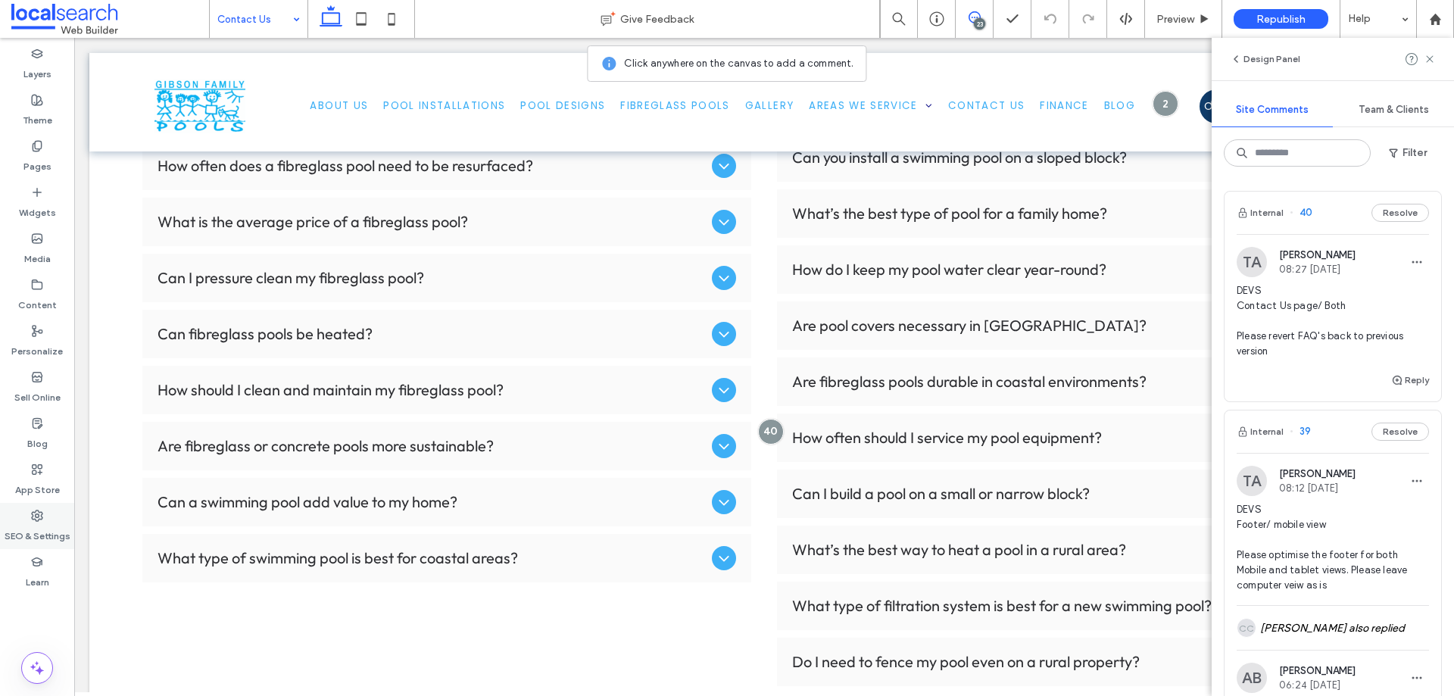
click at [44, 520] on div "SEO & Settings" at bounding box center [37, 526] width 74 height 46
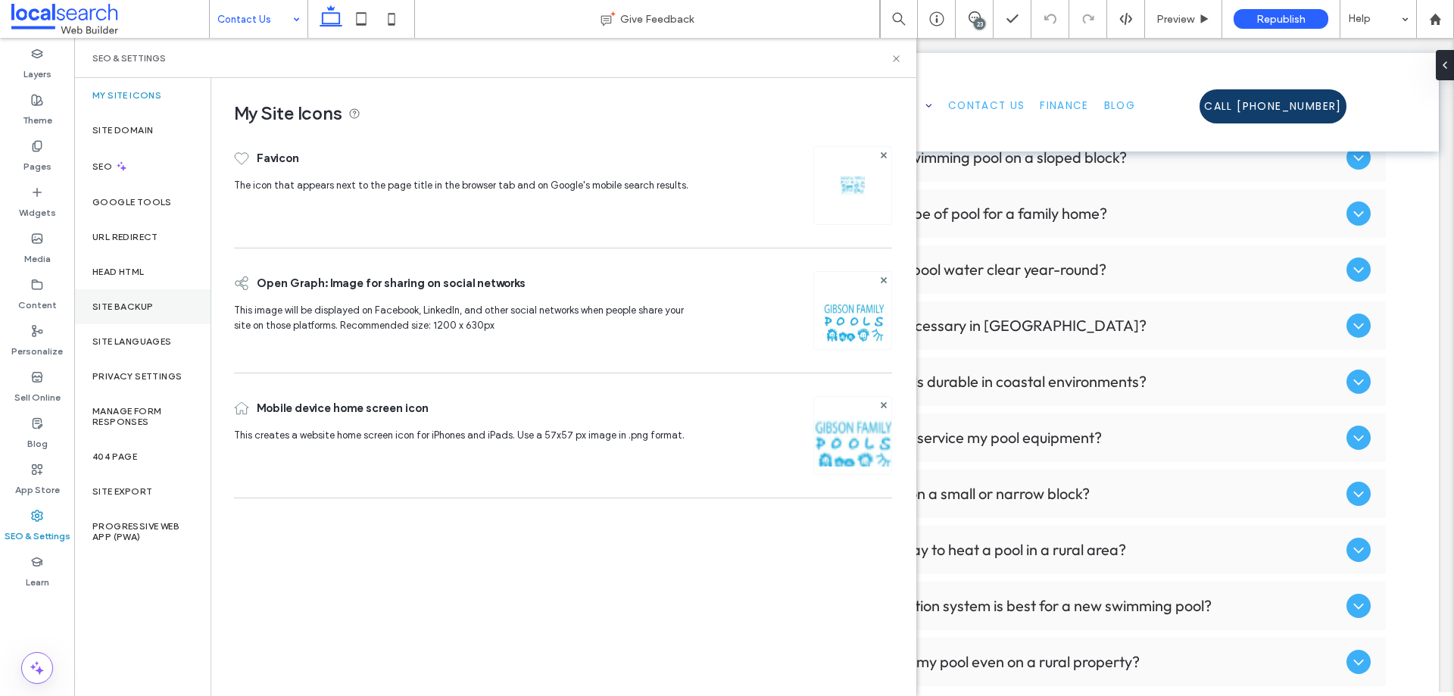
click at [149, 308] on label "Site Backup" at bounding box center [122, 306] width 61 height 11
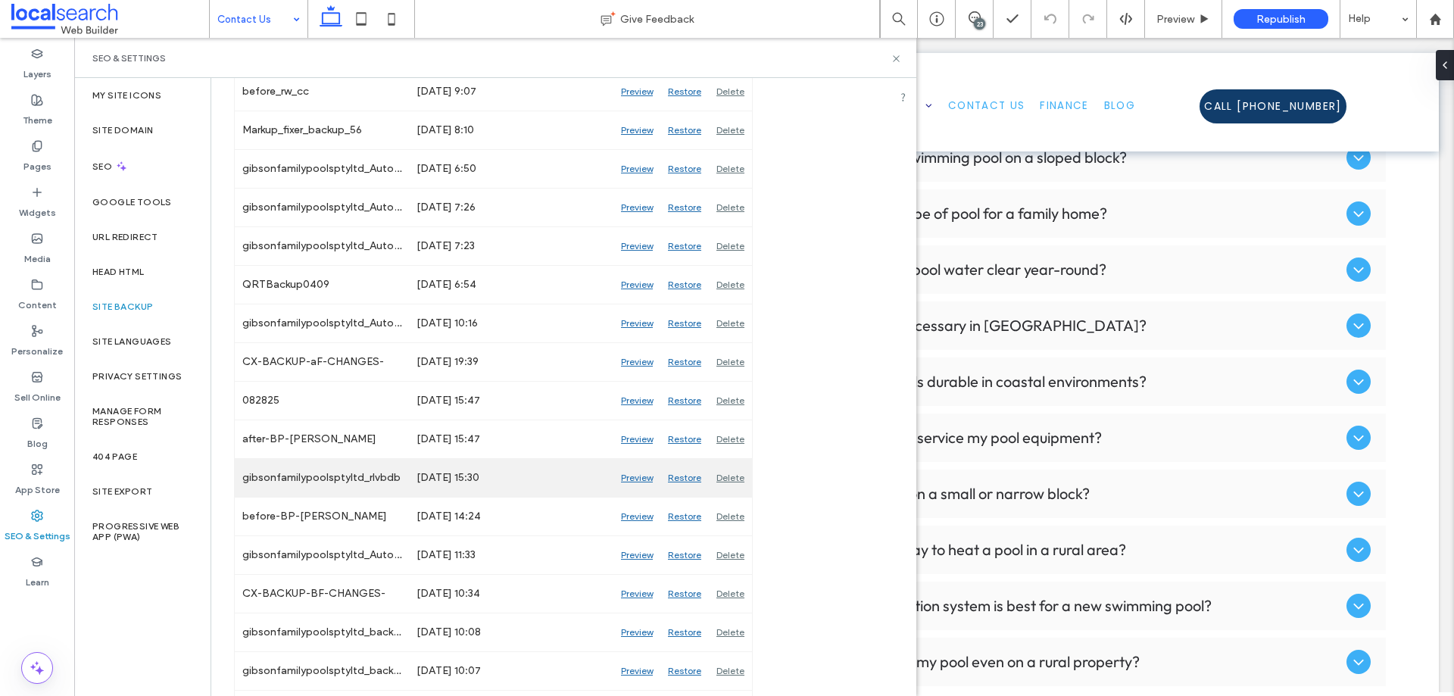
scroll to position [530, 0]
click at [632, 478] on div "Preview" at bounding box center [637, 480] width 47 height 38
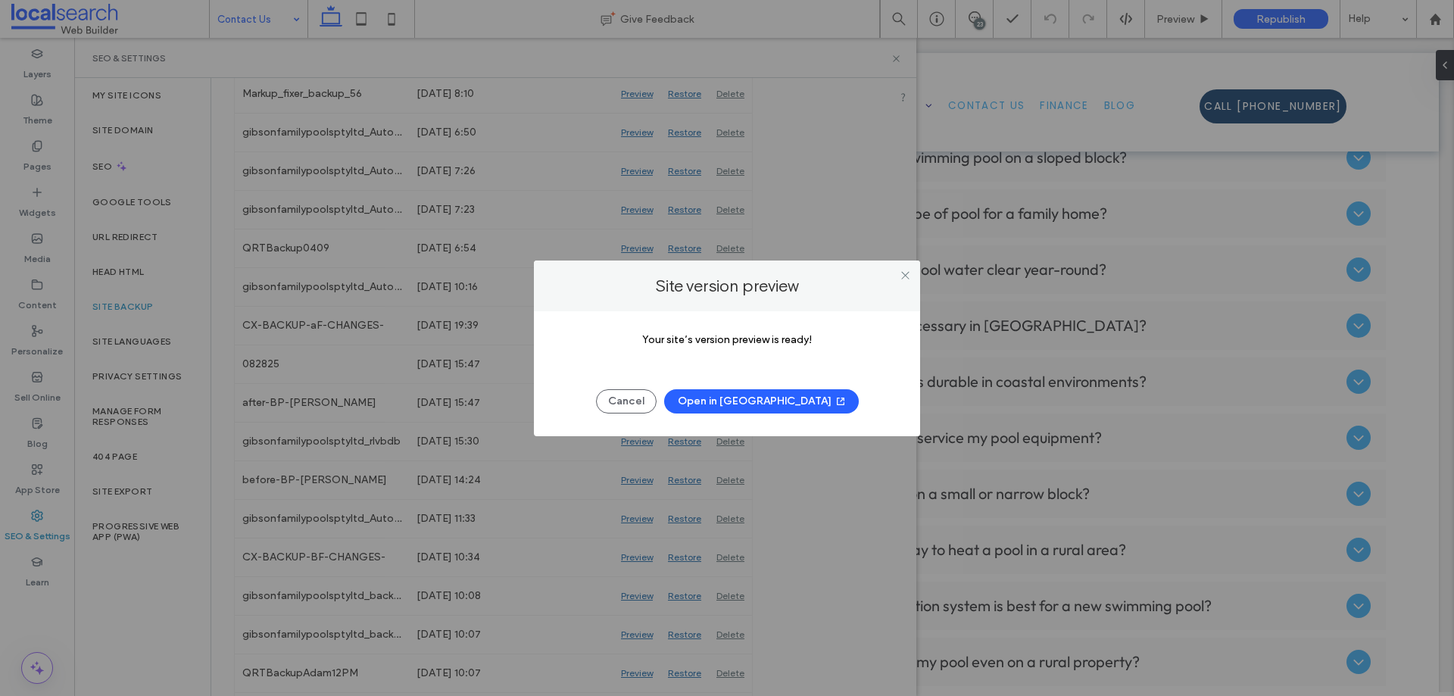
click at [835, 400] on icon "button" at bounding box center [841, 401] width 12 height 12
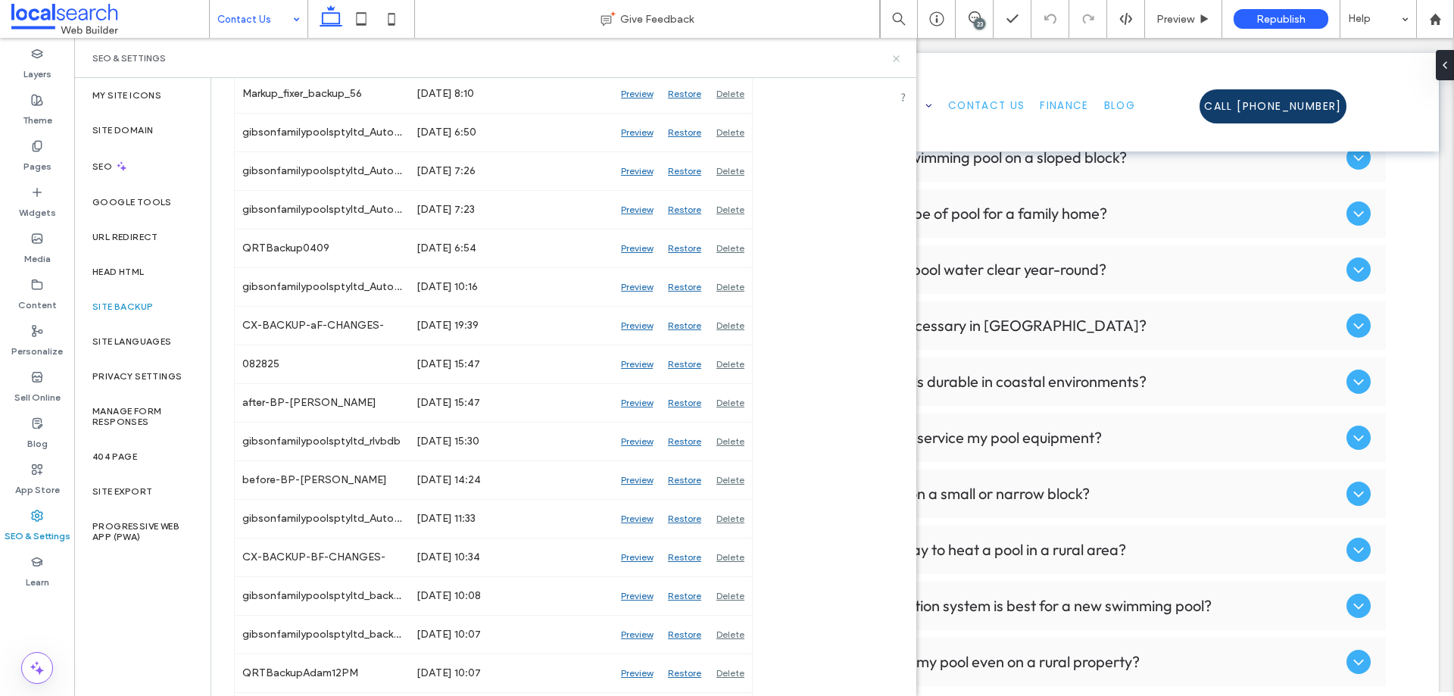
click at [898, 58] on icon at bounding box center [896, 58] width 11 height 11
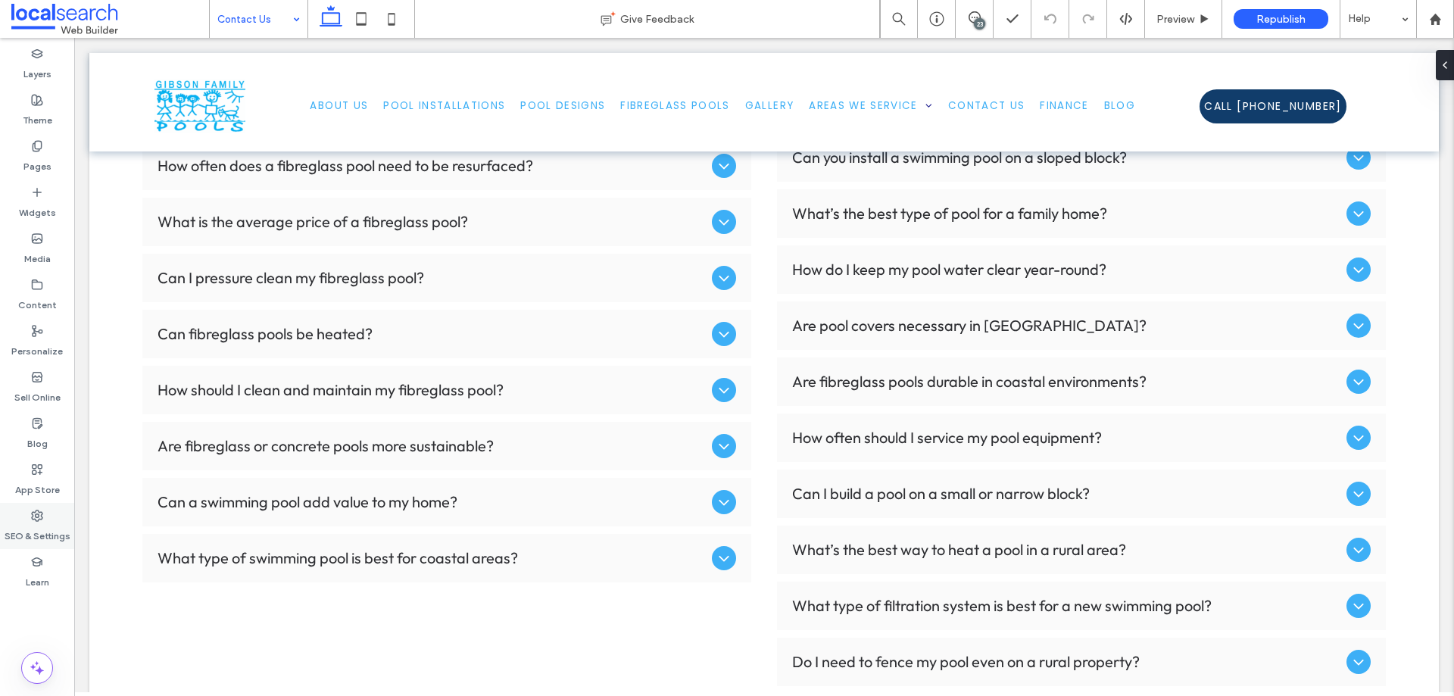
click at [41, 527] on label "SEO & Settings" at bounding box center [38, 532] width 66 height 21
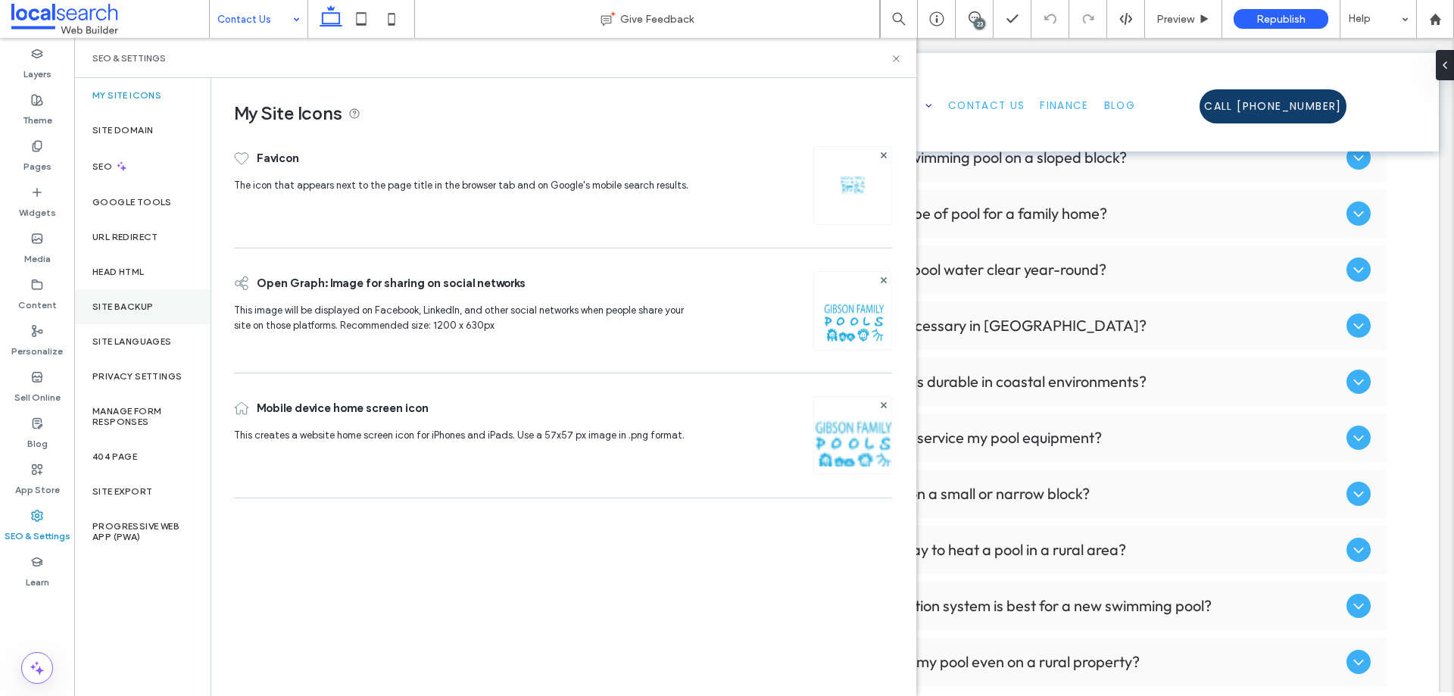
click at [130, 313] on div "Site Backup" at bounding box center [142, 306] width 136 height 35
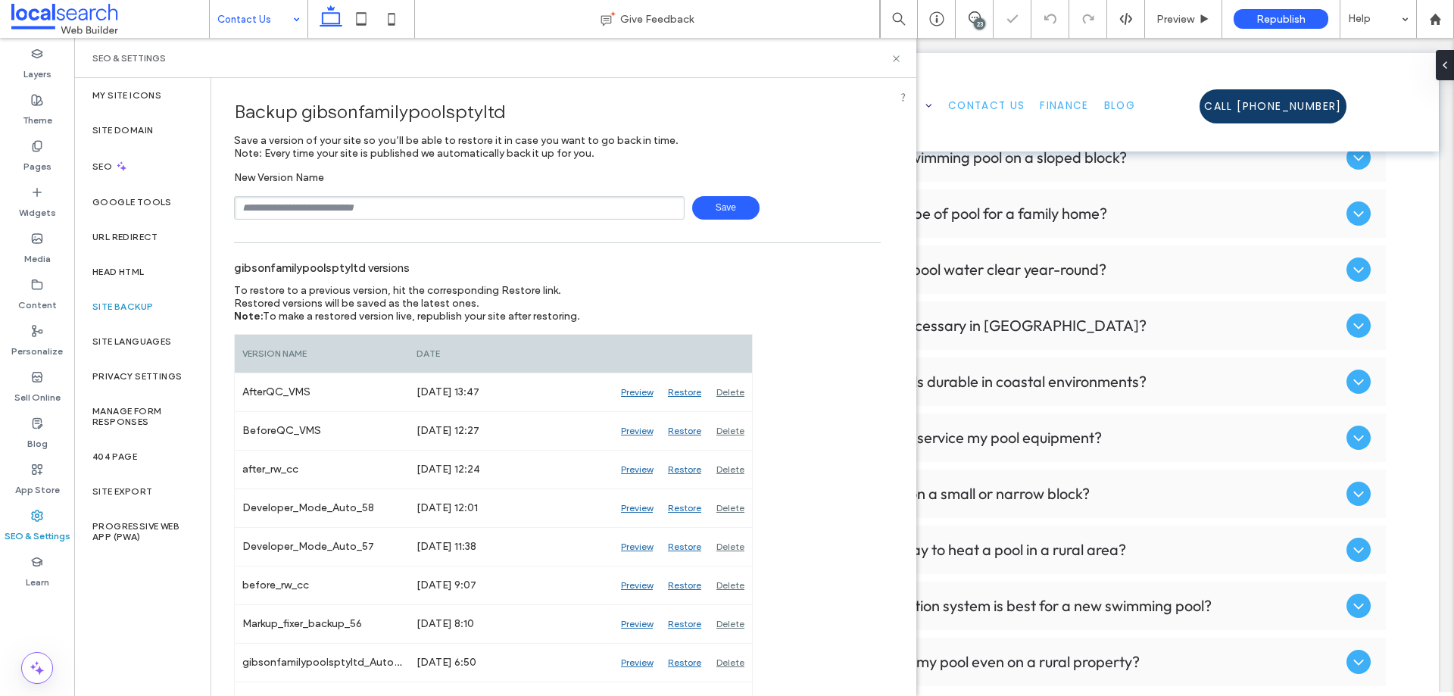
click at [344, 207] on input "text" at bounding box center [459, 207] width 451 height 23
type input "**********"
click at [716, 205] on span "Save" at bounding box center [725, 207] width 67 height 23
click at [898, 61] on use at bounding box center [896, 58] width 6 height 6
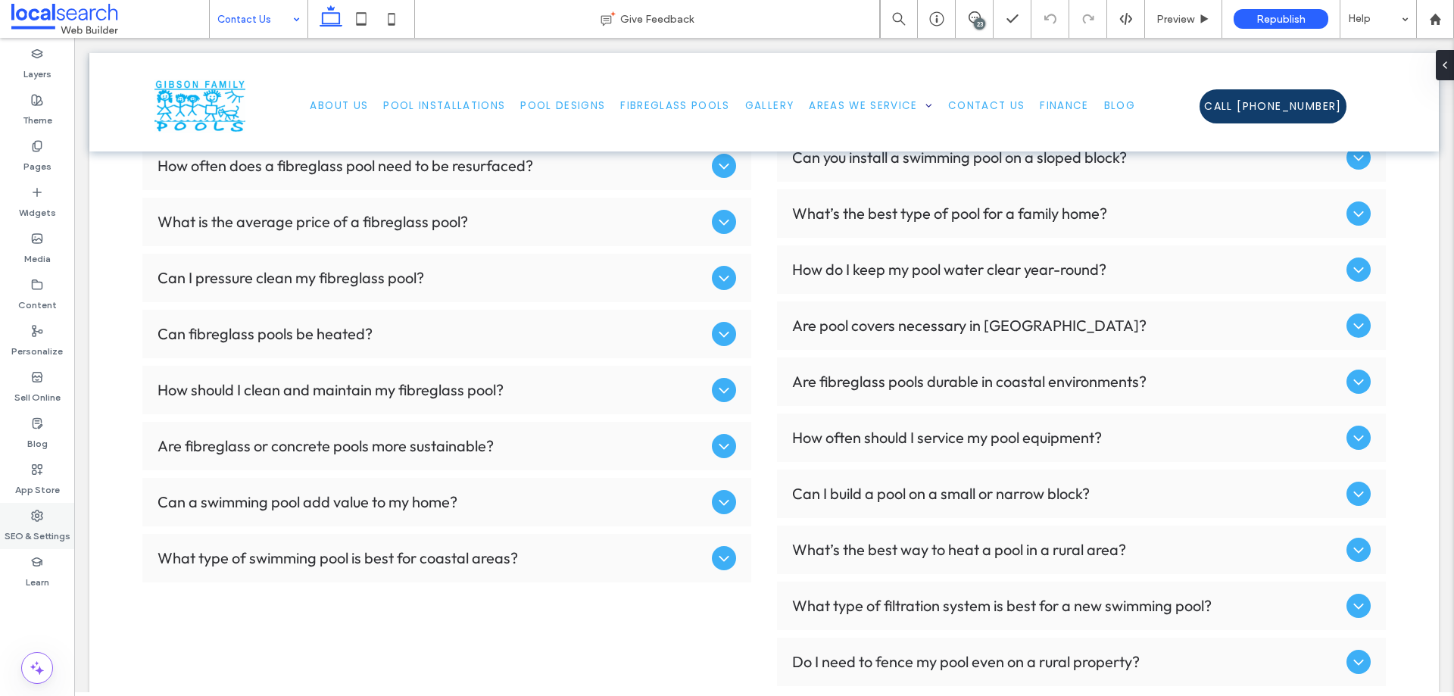
click at [33, 514] on icon at bounding box center [37, 516] width 12 height 12
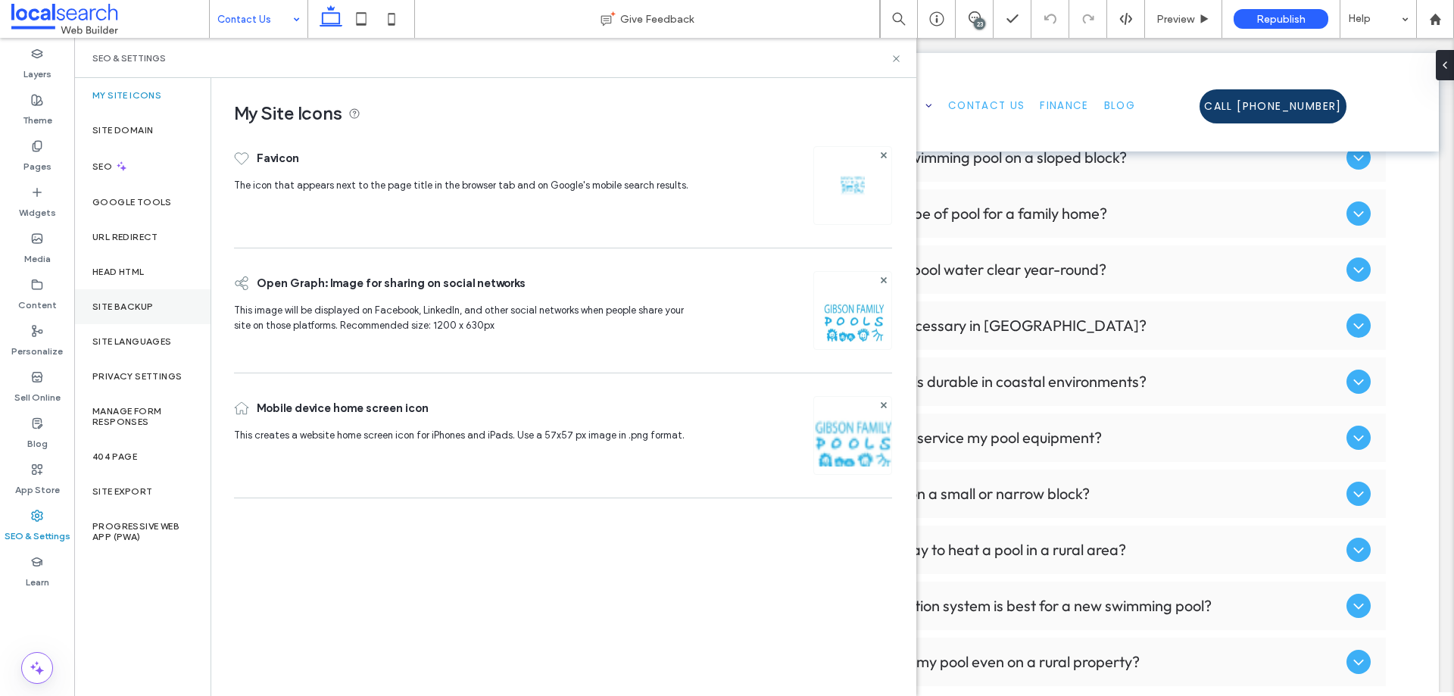
click at [135, 303] on label "Site Backup" at bounding box center [122, 306] width 61 height 11
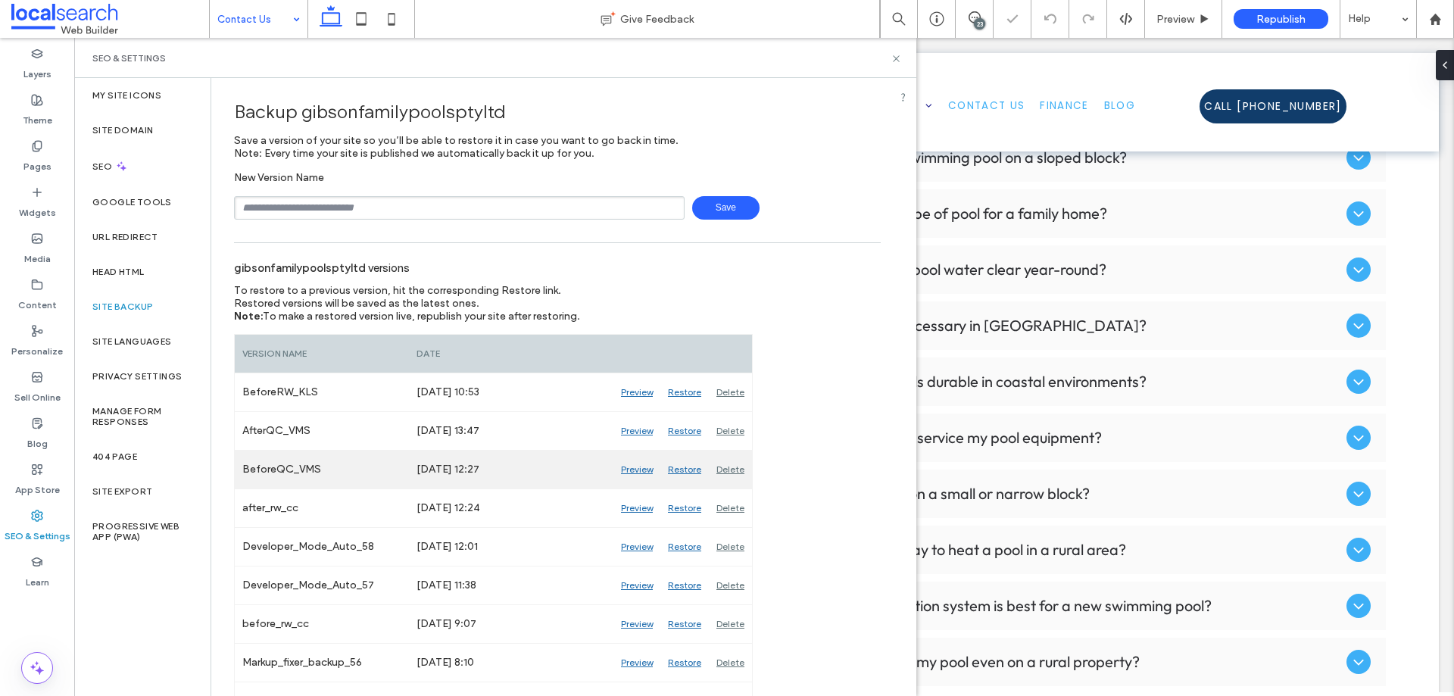
scroll to position [76, 0]
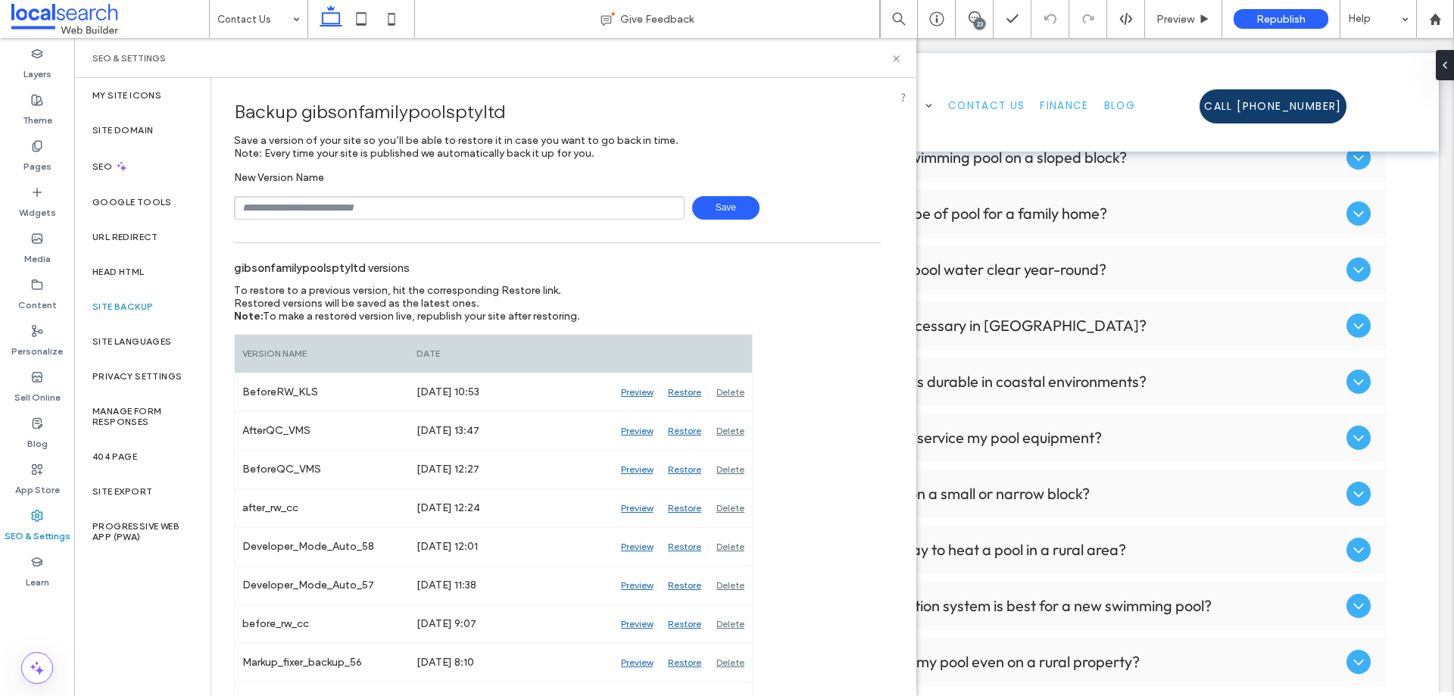
scroll to position [76, 0]
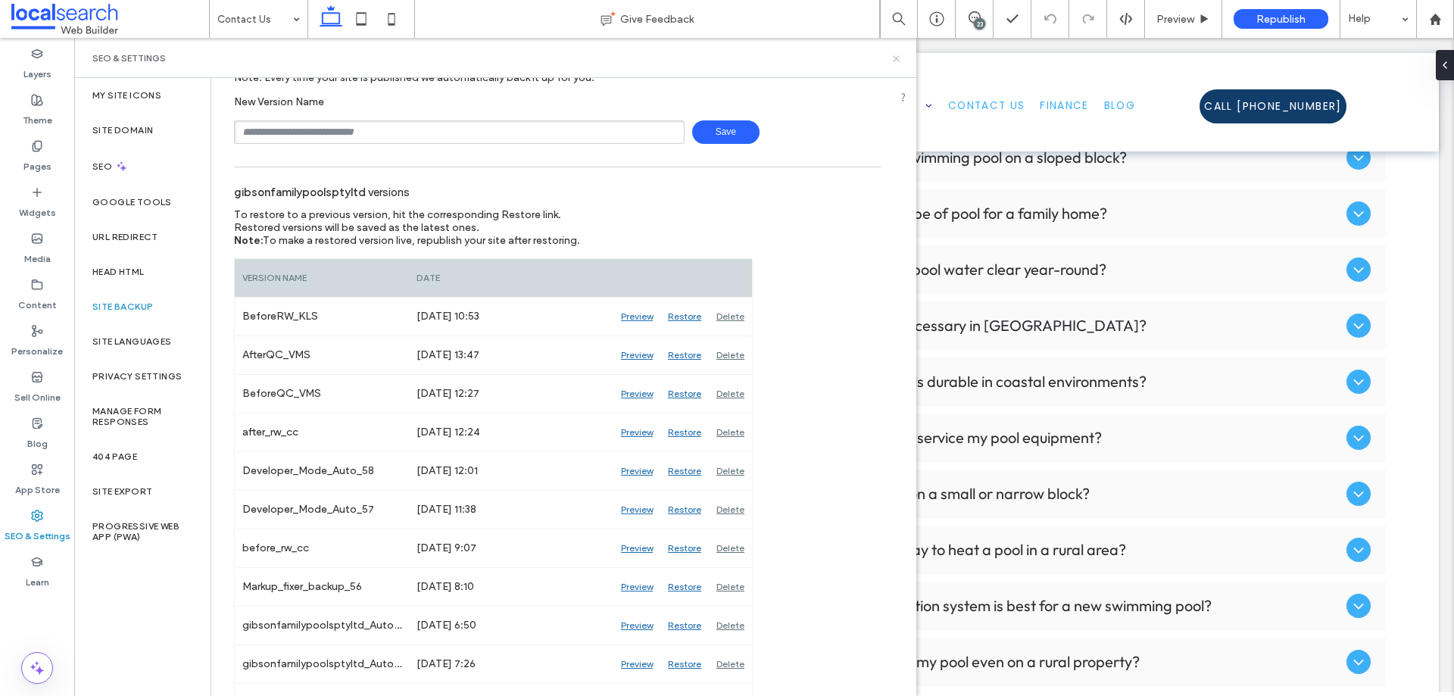
click at [896, 61] on icon at bounding box center [896, 58] width 11 height 11
